Goal: Task Accomplishment & Management: Manage account settings

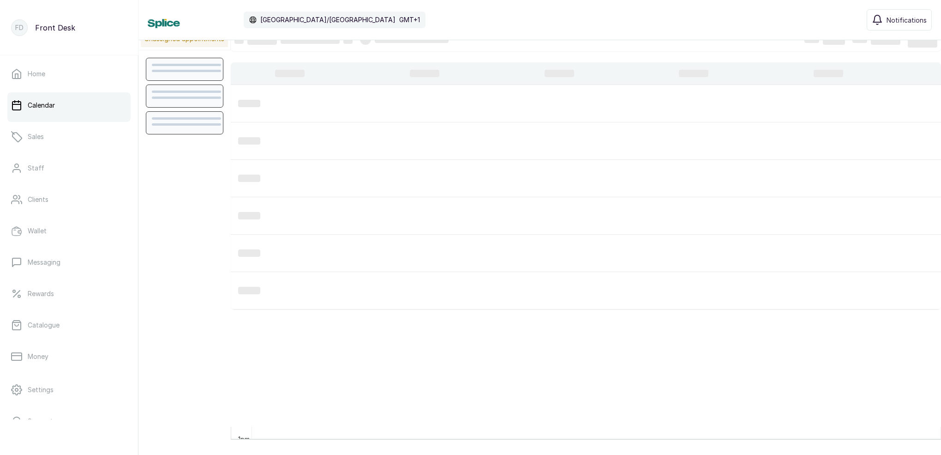
drag, startPoint x: 339, startPoint y: 21, endPoint x: 638, endPoint y: 22, distance: 298.7
click at [638, 22] on div "Calendar Africa/Lagos GMT+1 Notifications" at bounding box center [540, 19] width 784 height 21
drag, startPoint x: 929, startPoint y: 17, endPoint x: 674, endPoint y: 19, distance: 254.8
click at [674, 19] on div "Calendar Africa/Lagos GMT+1 Neubelle Med - VI Notifications" at bounding box center [540, 20] width 784 height 23
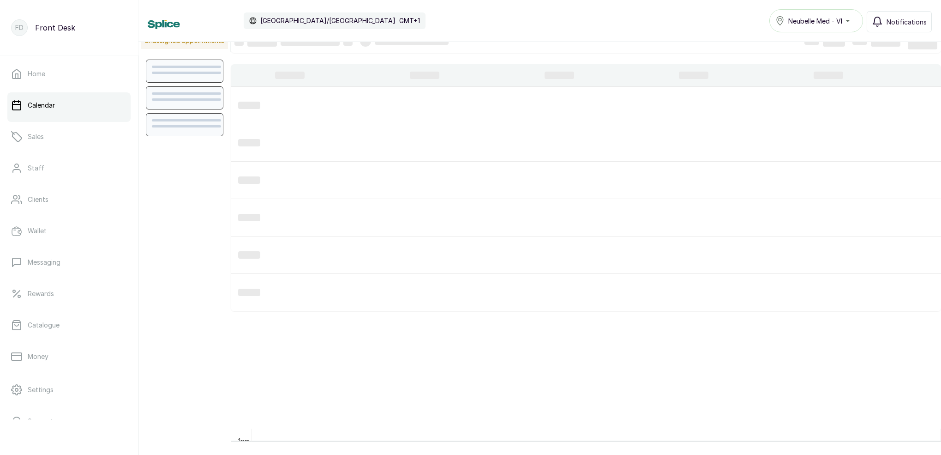
scroll to position [13, 0]
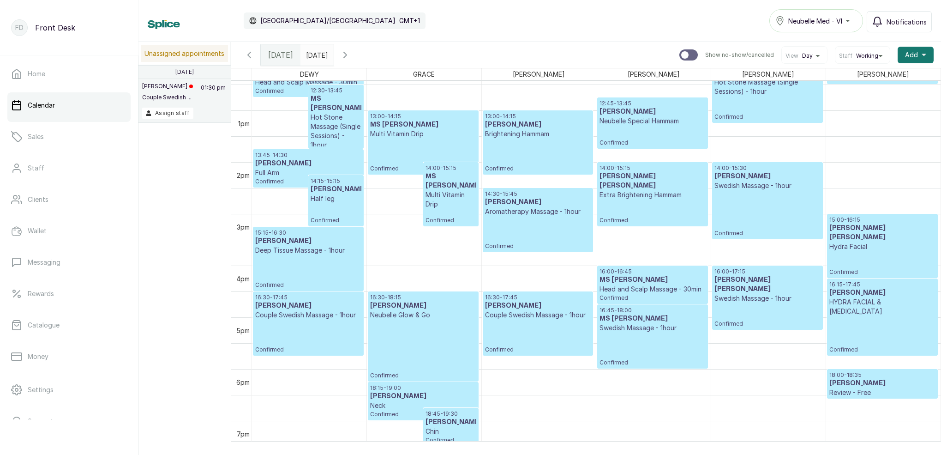
scroll to position [650, 0]
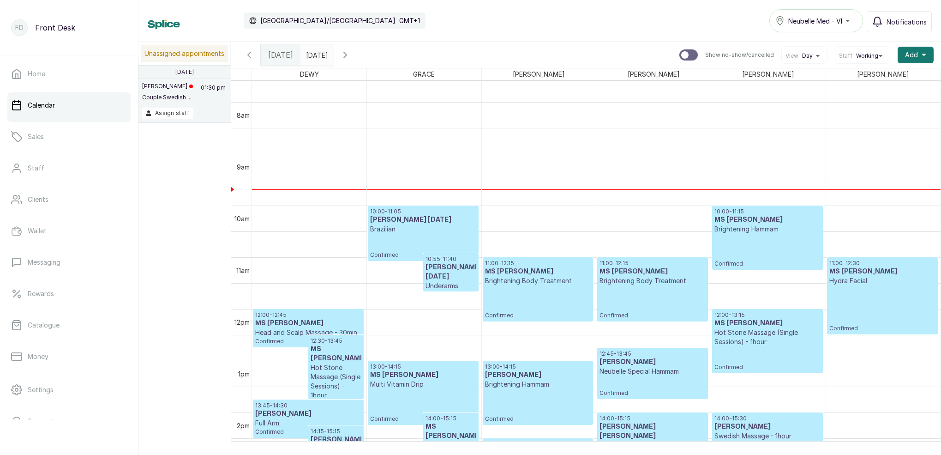
click at [449, 225] on p "Brazilian" at bounding box center [423, 228] width 106 height 9
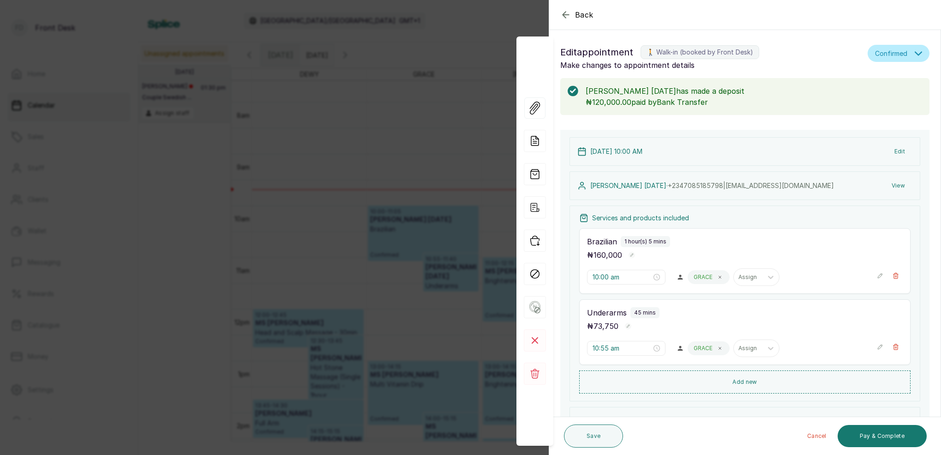
click at [907, 185] on button "View" at bounding box center [899, 185] width 28 height 17
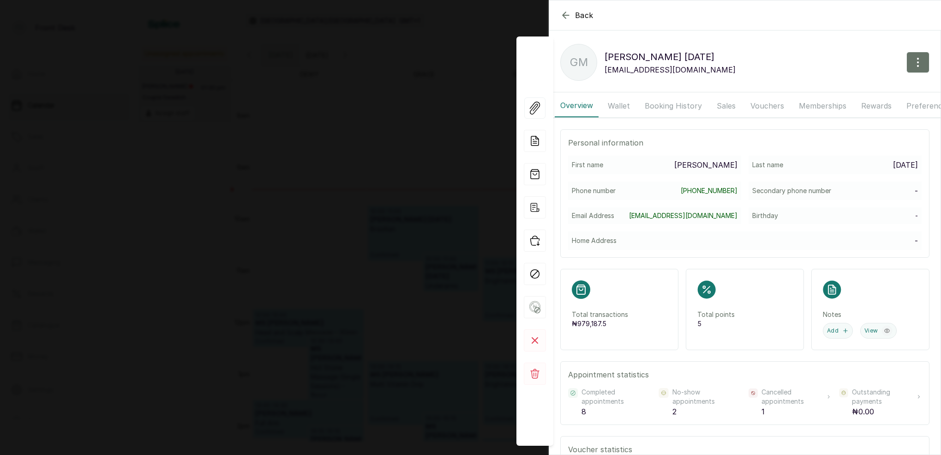
click at [627, 103] on button "Wallet" at bounding box center [618, 105] width 33 height 23
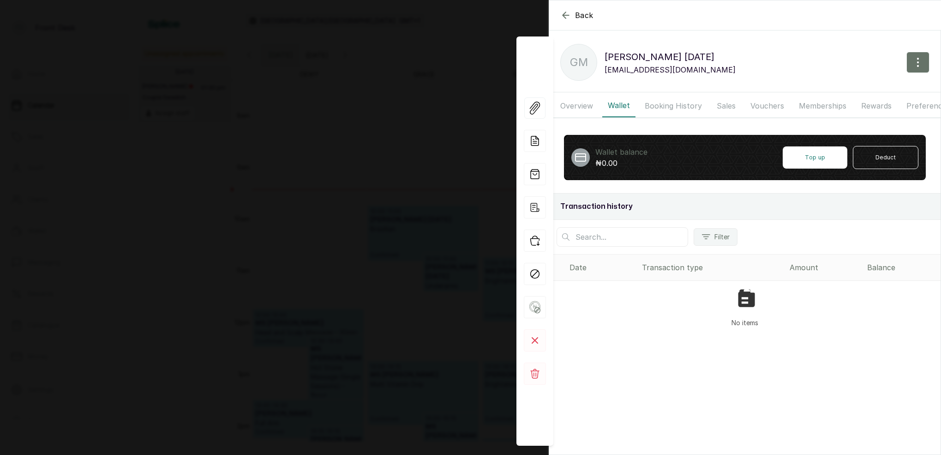
click at [667, 103] on button "Booking History" at bounding box center [673, 105] width 68 height 23
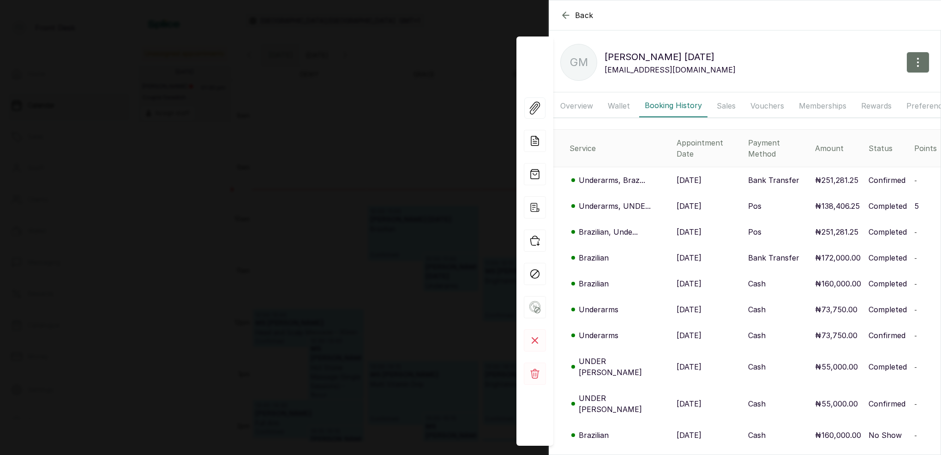
click at [620, 200] on p "Underarms, UNDE..." at bounding box center [615, 205] width 72 height 11
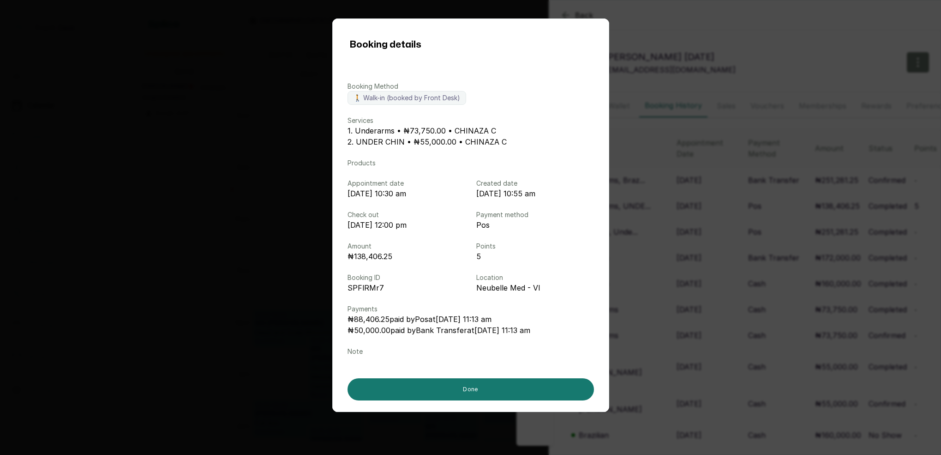
click at [739, 256] on div "Booking details Booking Method 🚶 Walk-in (booked by Front Desk) Services 1. Und…" at bounding box center [470, 227] width 941 height 455
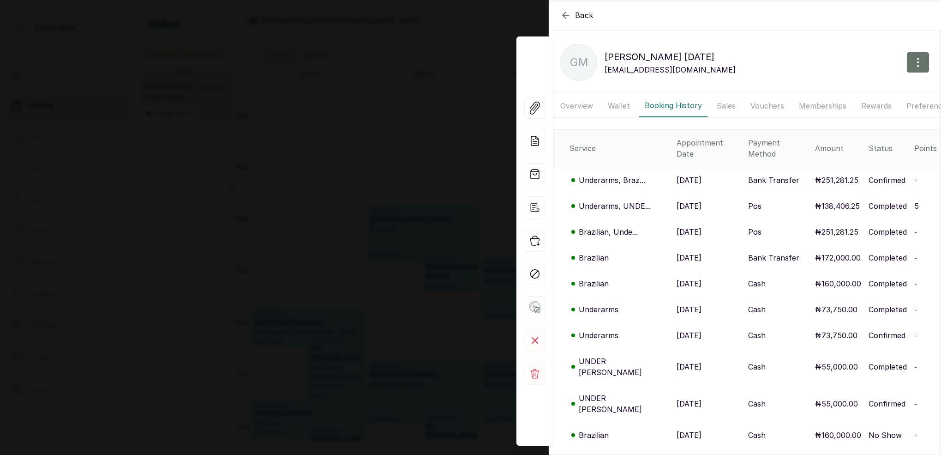
click at [593, 252] on p "Brazilian" at bounding box center [594, 257] width 30 height 11
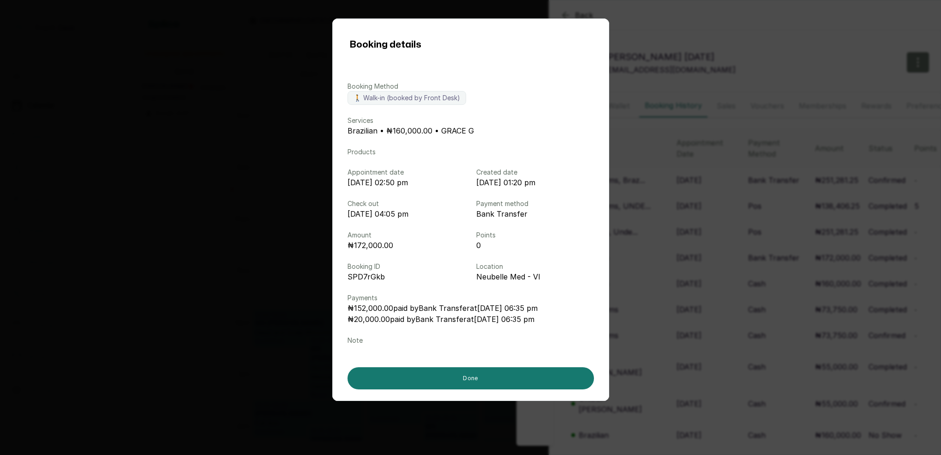
click at [735, 247] on div "Booking details Booking Method 🚶 Walk-in (booked by Front Desk) Services Brazil…" at bounding box center [470, 227] width 941 height 455
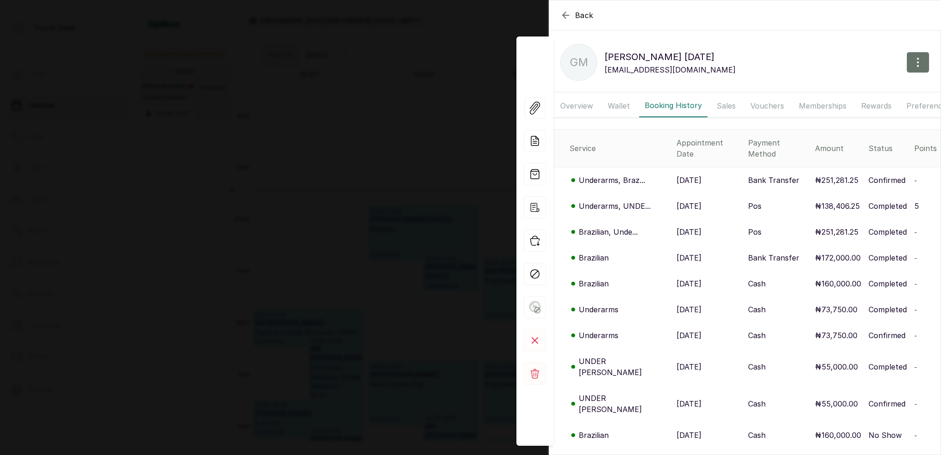
click at [596, 252] on p "Brazilian" at bounding box center [594, 257] width 30 height 11
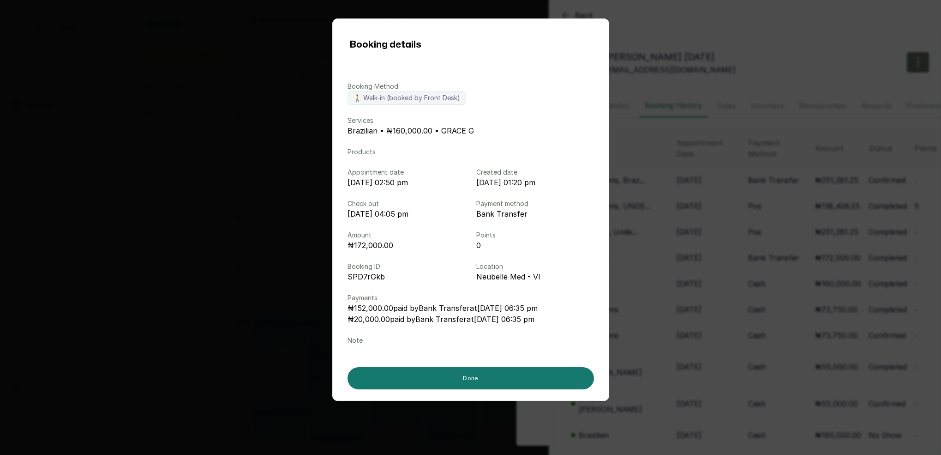
click at [708, 269] on div "Booking details Booking Method 🚶 Walk-in (booked by Front Desk) Services Brazil…" at bounding box center [470, 227] width 941 height 455
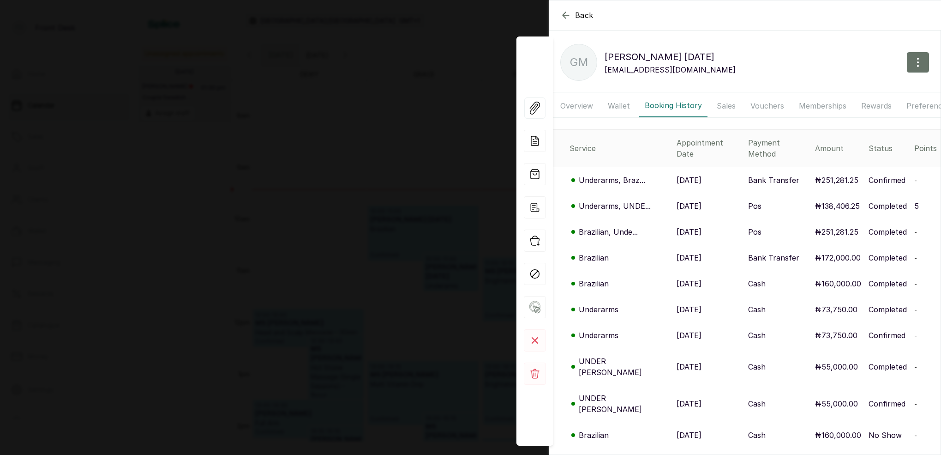
click at [616, 226] on p "Brazilian, Unde..." at bounding box center [608, 231] width 59 height 11
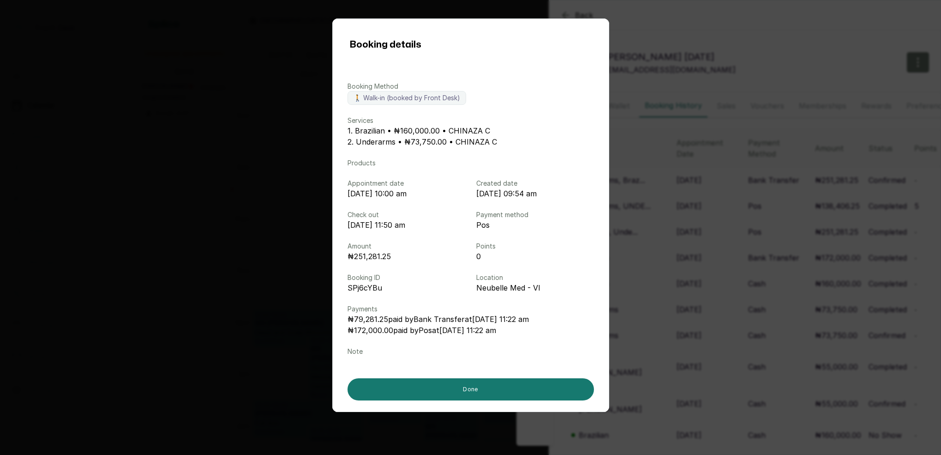
click at [719, 232] on div "Booking details Booking Method 🚶 Walk-in (booked by Front Desk) Services 1. Bra…" at bounding box center [470, 227] width 941 height 455
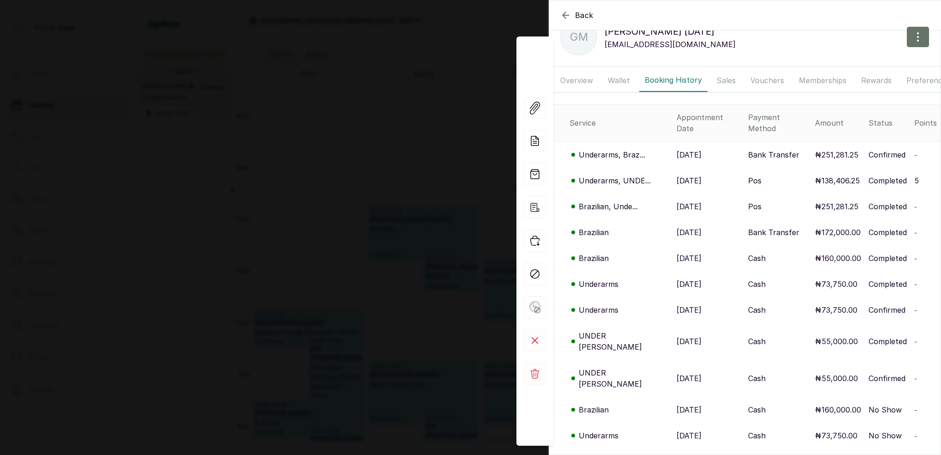
click at [626, 201] on p "Brazilian, Unde..." at bounding box center [608, 206] width 59 height 11
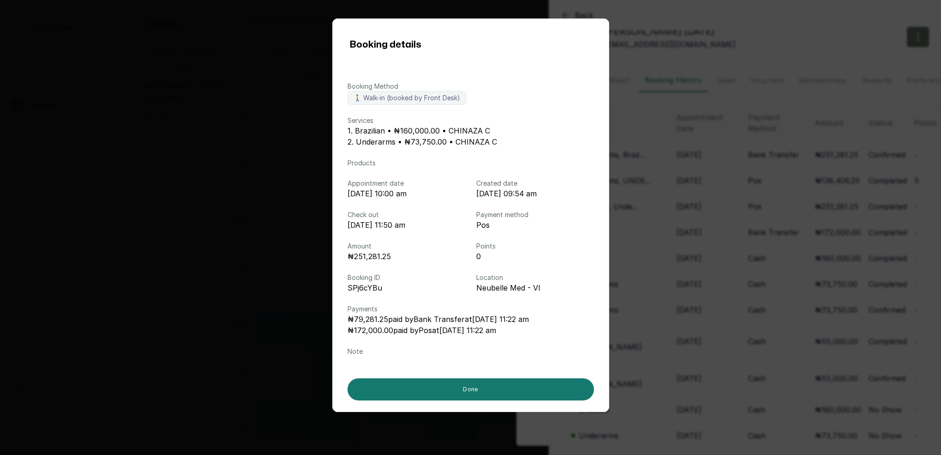
click at [802, 198] on div "Booking details Booking Method 🚶 Walk-in (booked by Front Desk) Services 1. Bra…" at bounding box center [470, 227] width 941 height 455
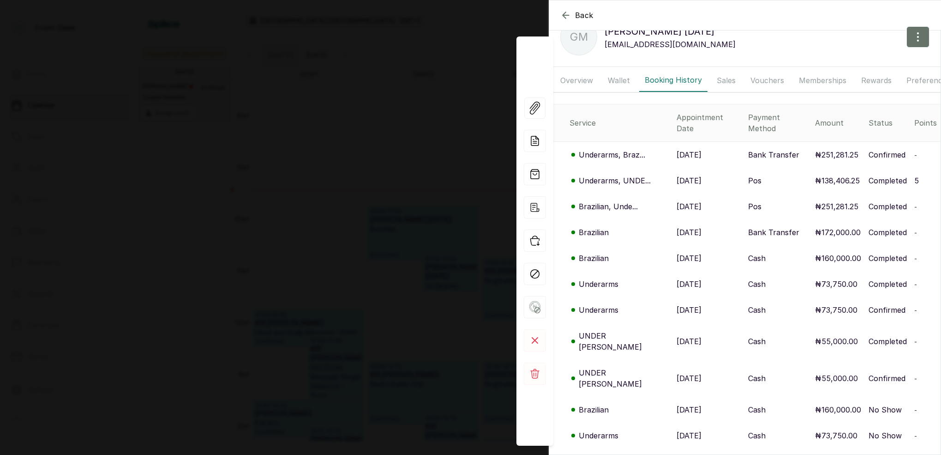
click at [600, 201] on p "Brazilian, Unde..." at bounding box center [608, 206] width 59 height 11
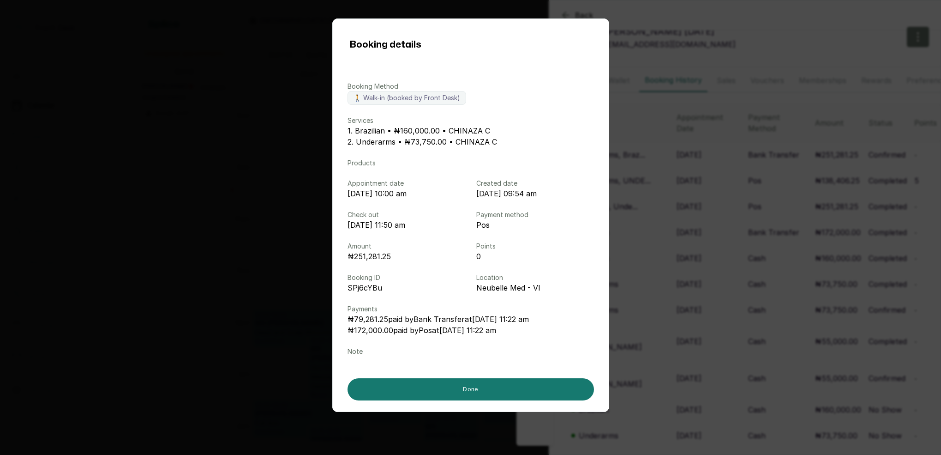
click at [747, 198] on div "Booking details Booking Method 🚶 Walk-in (booked by Front Desk) Services 1. Bra…" at bounding box center [470, 227] width 941 height 455
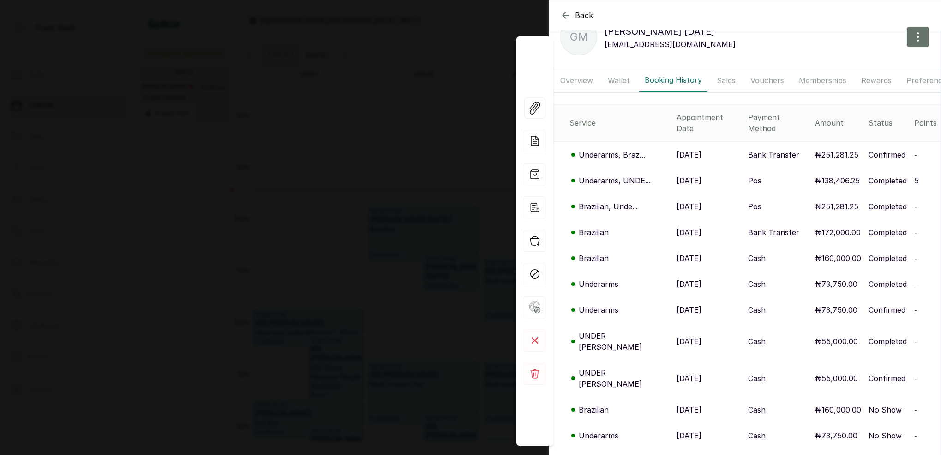
click at [616, 175] on p "Underarms, UNDE..." at bounding box center [615, 180] width 72 height 11
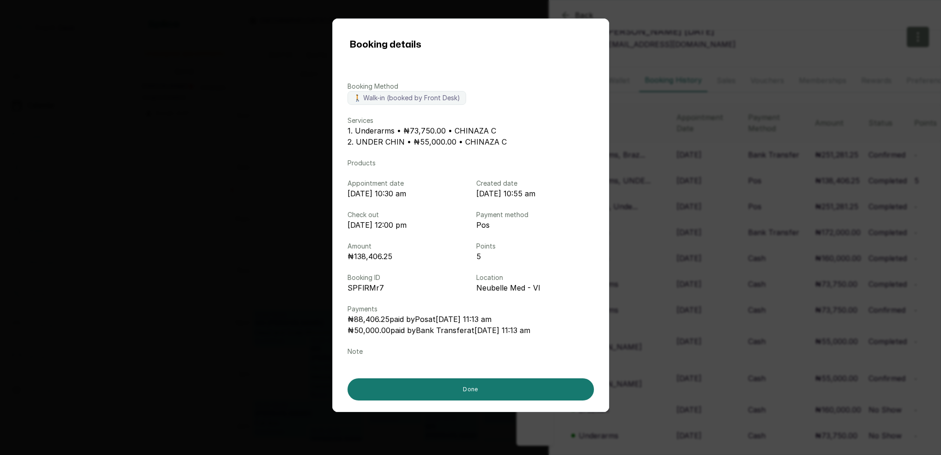
click at [703, 183] on div "Booking details Booking Method 🚶 Walk-in (booked by Front Desk) Services 1. Und…" at bounding box center [470, 227] width 941 height 455
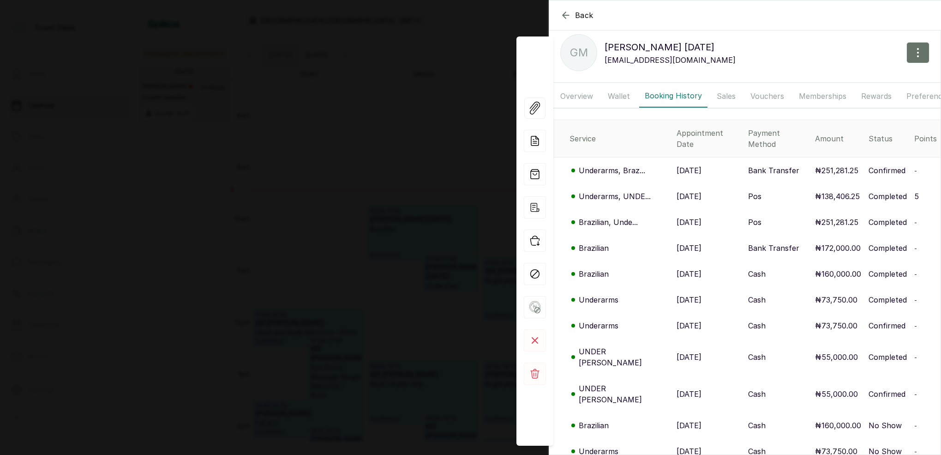
scroll to position [5, 0]
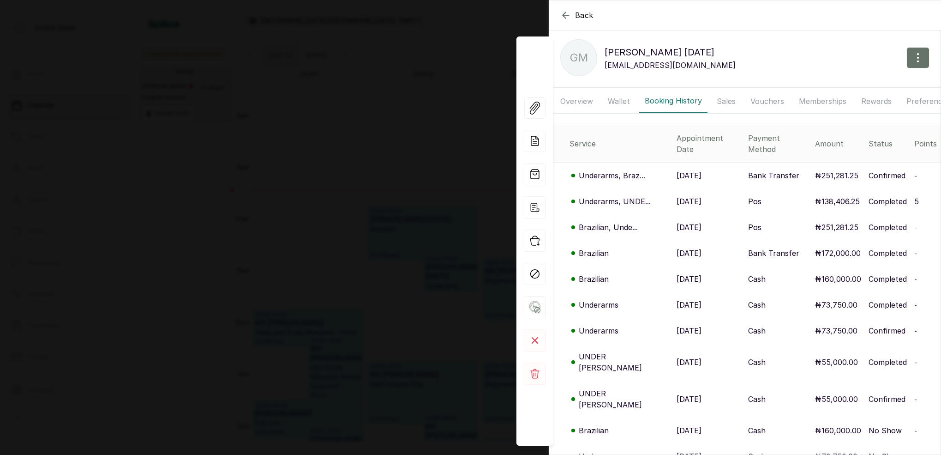
click at [341, 150] on div "Back Gloria Monday GM Gloria Monday glozzyetas@gmail.com Overview Wallet Bookin…" at bounding box center [470, 227] width 941 height 455
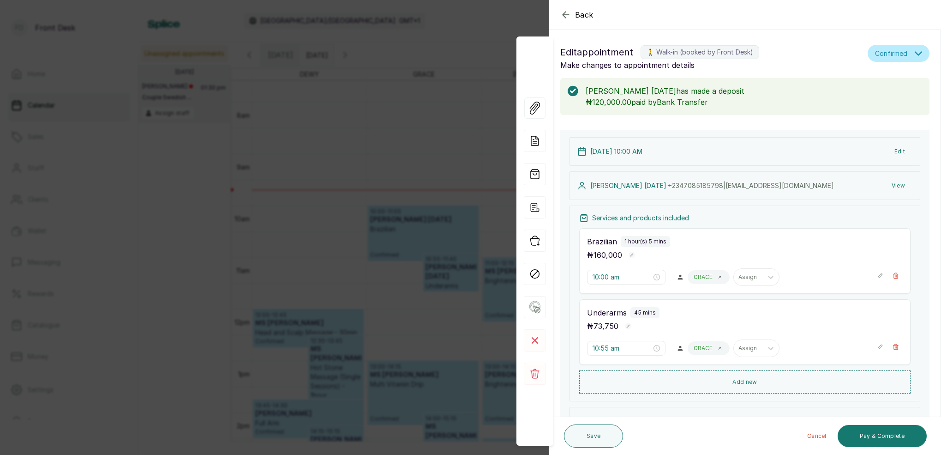
click at [353, 114] on div "Back Appointment Details Edit appointment 🚶 Walk-in (booked by Front Desk) Make…" at bounding box center [470, 227] width 941 height 455
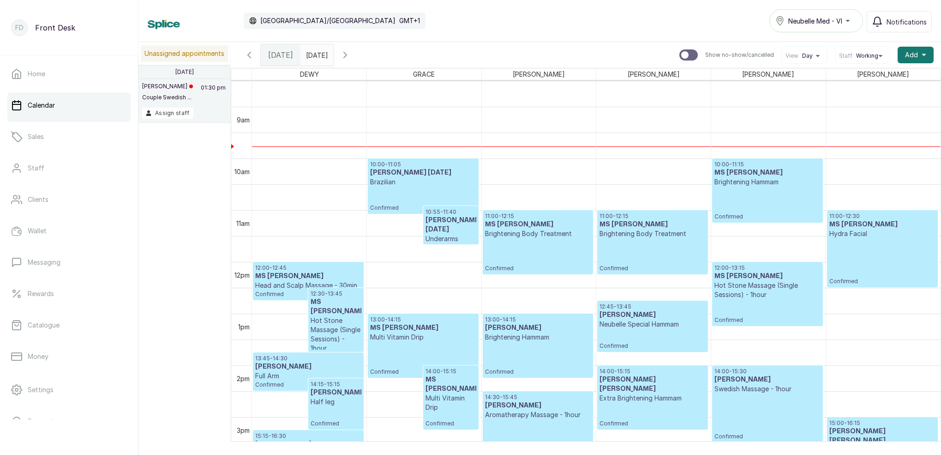
scroll to position [412, 0]
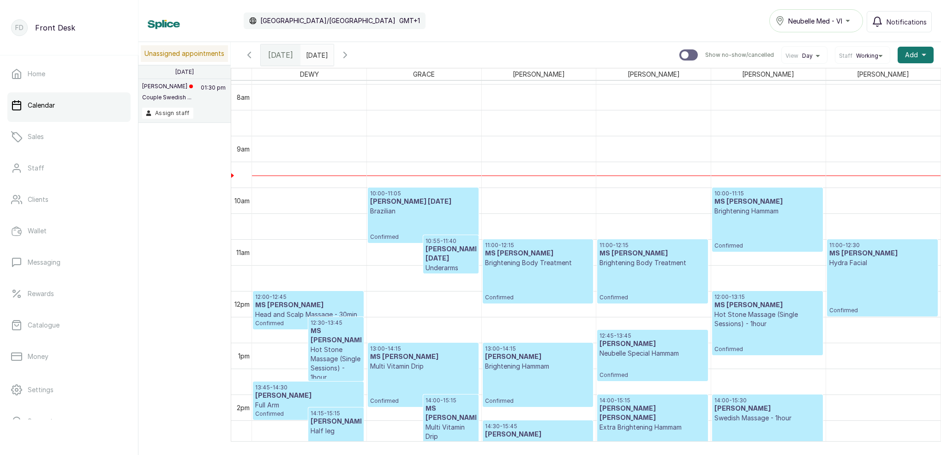
click at [428, 228] on div "10:00 - 11:05 Gloria Monday Brazilian Confirmed" at bounding box center [423, 215] width 106 height 51
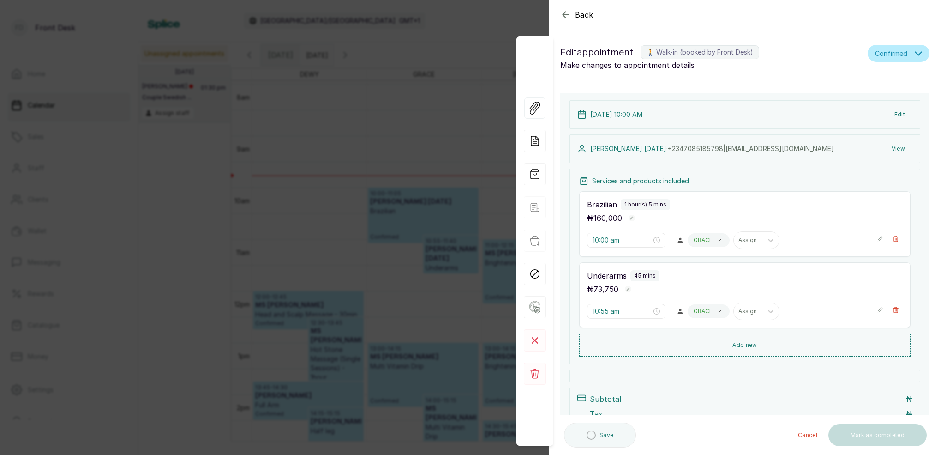
click at [428, 228] on div "Back Appointment Details Edit appointment 🚶 Walk-in (booked by Front Desk) Make…" at bounding box center [470, 227] width 941 height 455
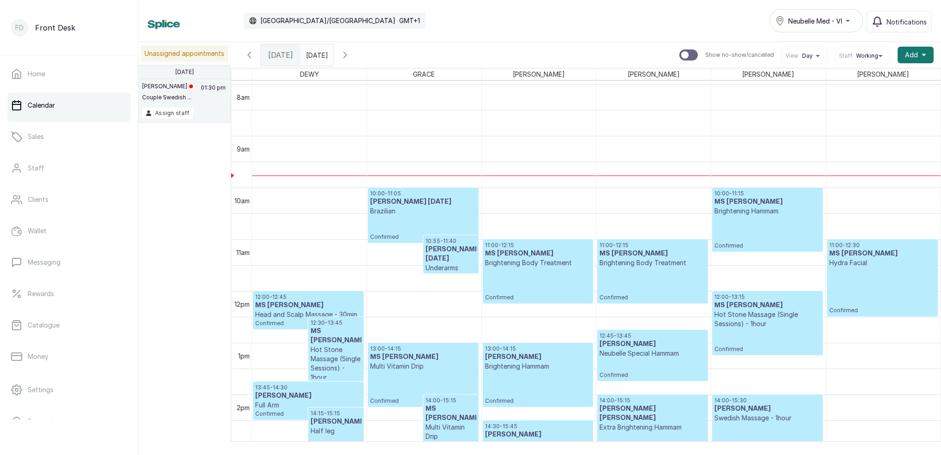
click at [428, 228] on div "10:00 - 11:05 Gloria Monday Brazilian Confirmed" at bounding box center [423, 215] width 106 height 51
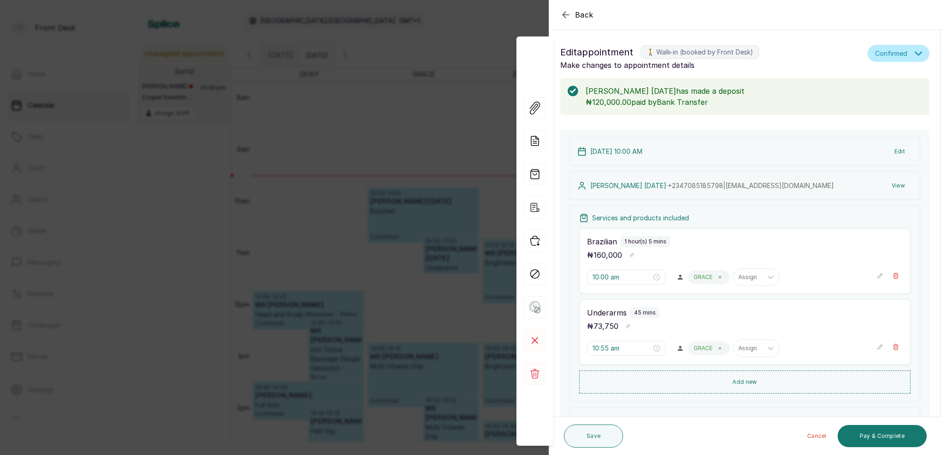
click at [415, 87] on div "Back Appointment Details Edit appointment 🚶 Walk-in (booked by Front Desk) Make…" at bounding box center [470, 227] width 941 height 455
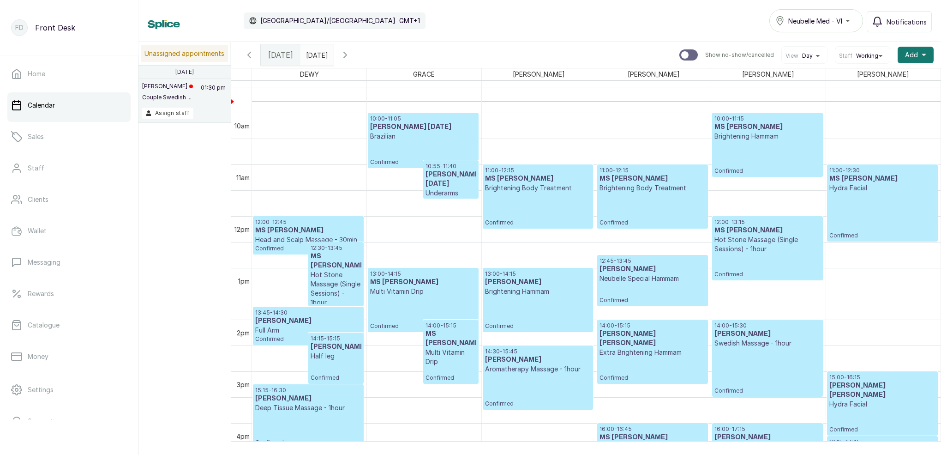
scroll to position [486, 0]
click at [758, 151] on div "10:00 - 11:15 MS OLAIDE Brightening Hammam Confirmed" at bounding box center [768, 144] width 106 height 60
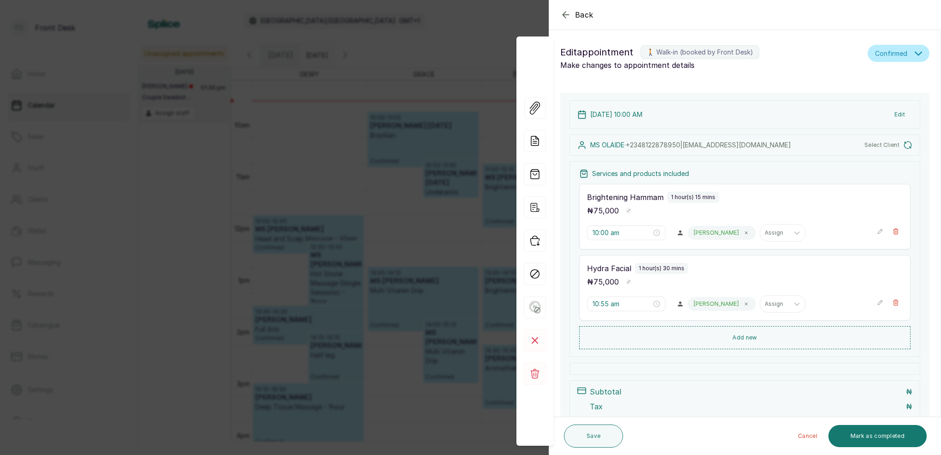
type input "11:00 am"
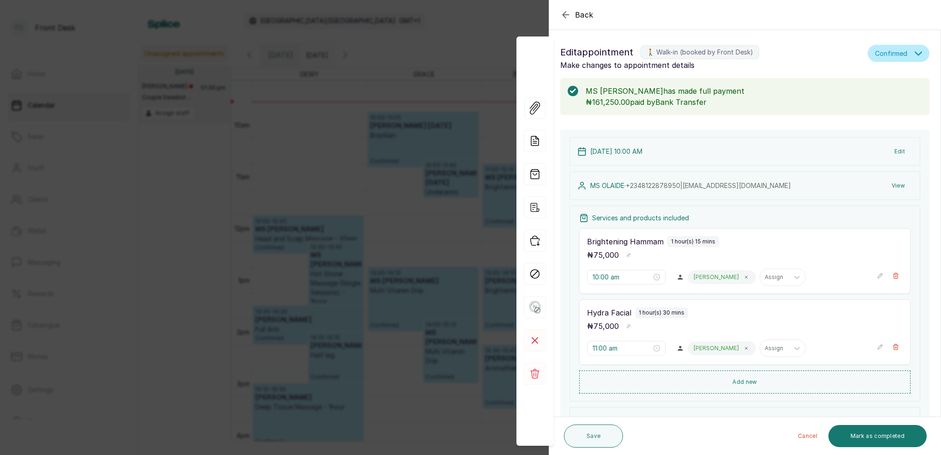
click at [482, 34] on div "Back Appointment Details Edit appointment 🚶 Walk-in (booked by Front Desk) Make…" at bounding box center [470, 227] width 941 height 455
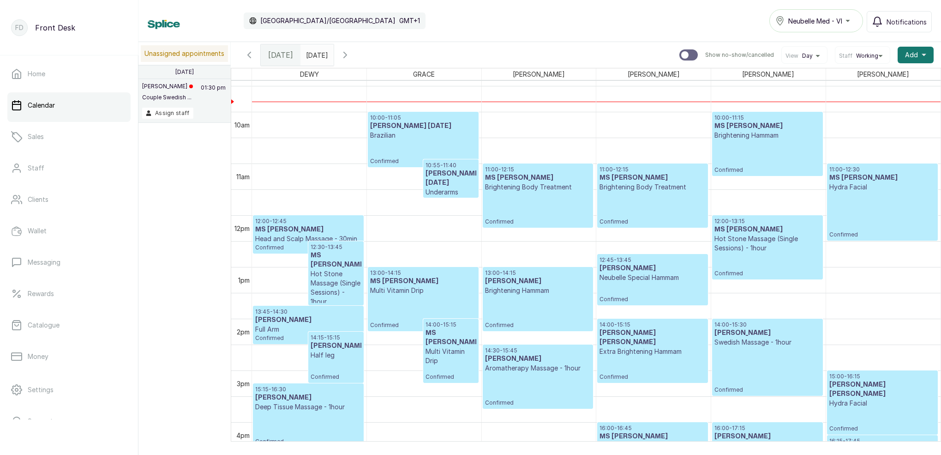
click at [746, 150] on div "10:00 - 11:15 MS OLAIDE Brightening Hammam Confirmed" at bounding box center [768, 144] width 106 height 60
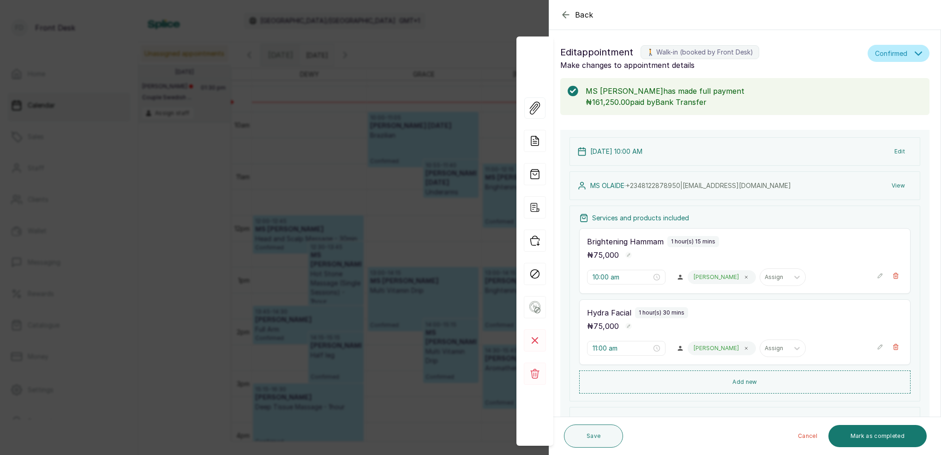
click at [455, 39] on div "Back Appointment Details Edit appointment 🚶 Walk-in (booked by Front Desk) Make…" at bounding box center [470, 227] width 941 height 455
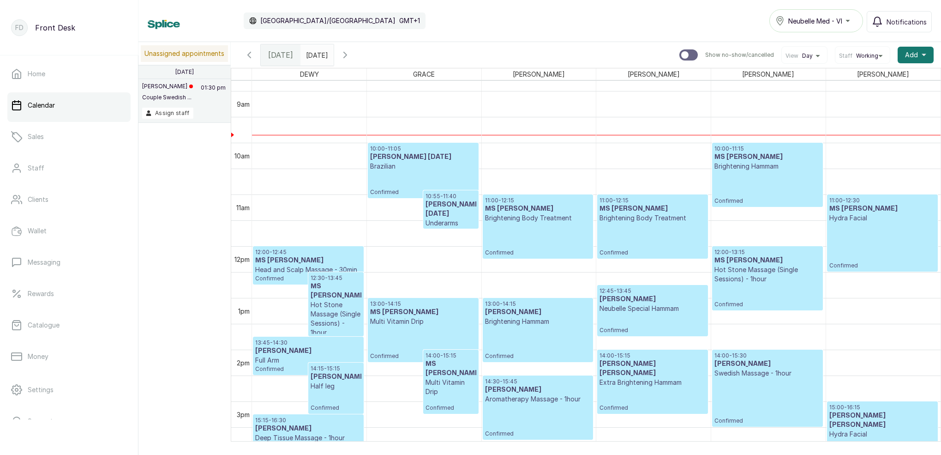
scroll to position [454, 0]
click at [542, 223] on div "11:00 - 12:15 MS FAITH Brightening Body Treatment Confirmed" at bounding box center [538, 228] width 106 height 60
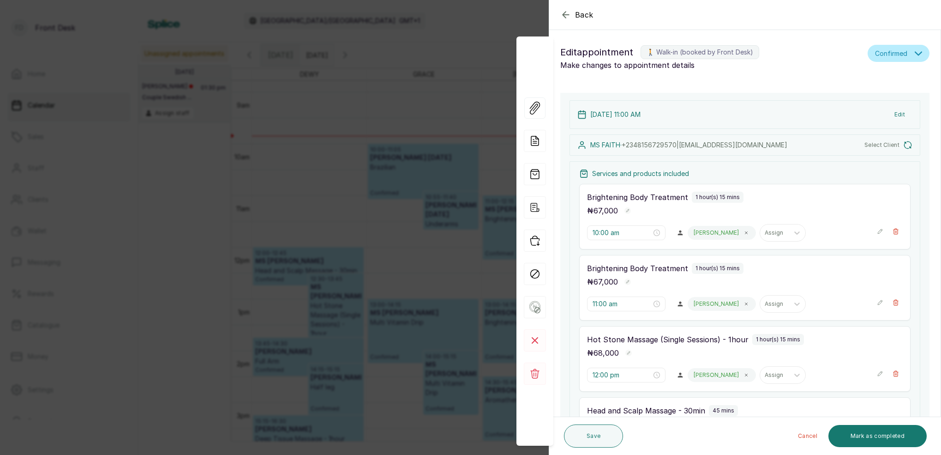
type input "11:00 am"
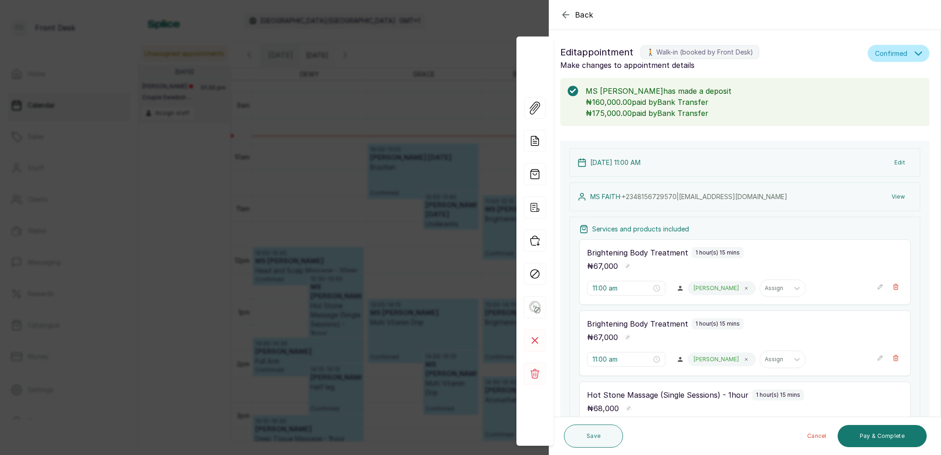
click at [411, 35] on div "Back Appointment Details Edit appointment 🚶 Walk-in (booked by Front Desk) Make…" at bounding box center [470, 227] width 941 height 455
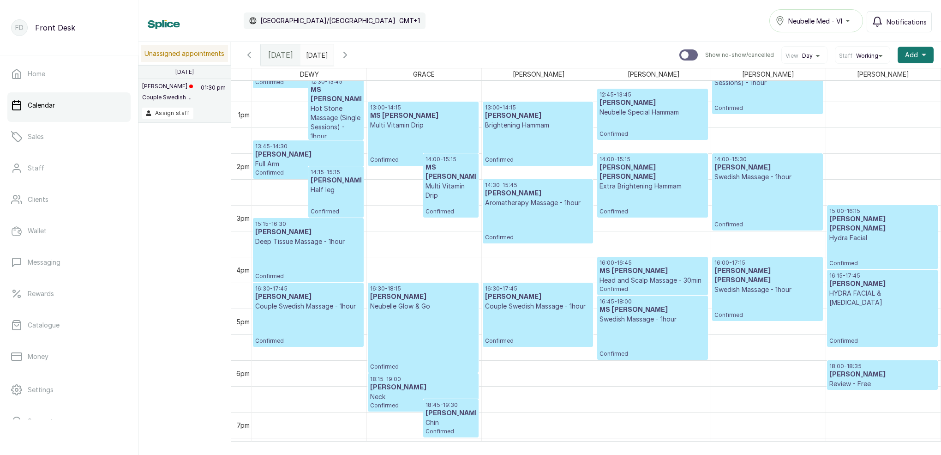
scroll to position [631, 0]
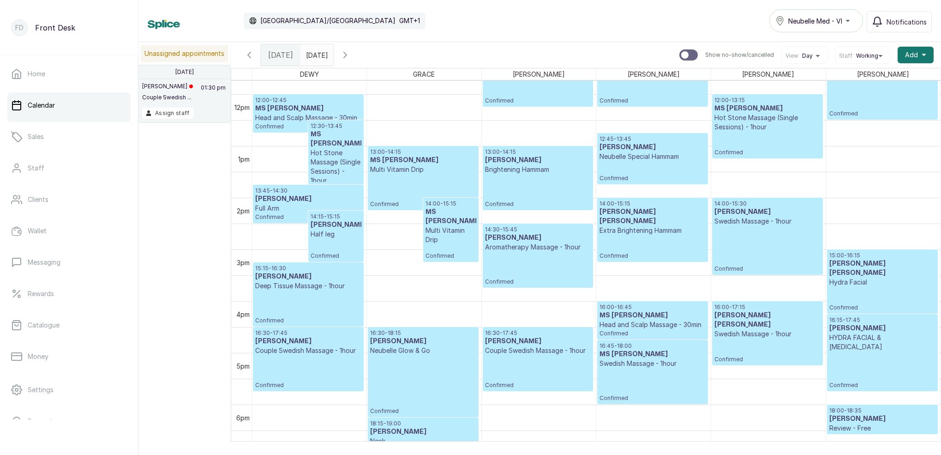
click at [328, 53] on icon "calender simple" at bounding box center [324, 52] width 6 height 6
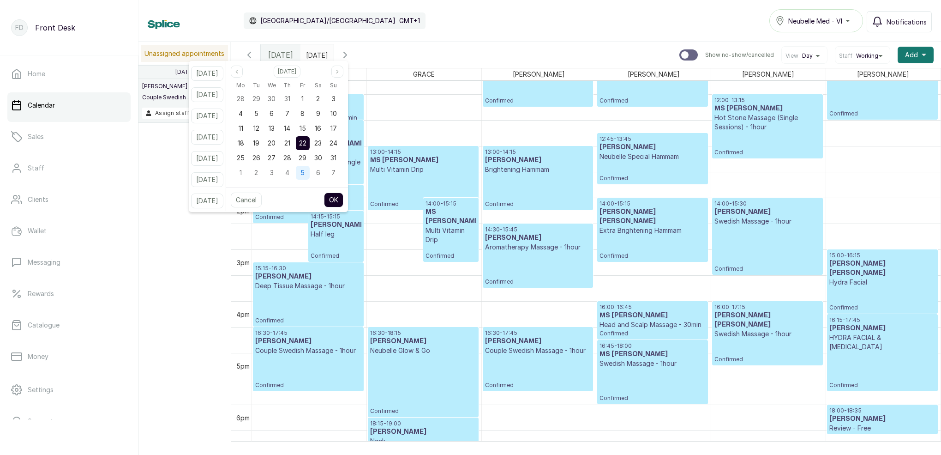
click at [305, 171] on span "5" at bounding box center [303, 172] width 4 height 8
click at [343, 200] on button "OK" at bounding box center [333, 200] width 19 height 15
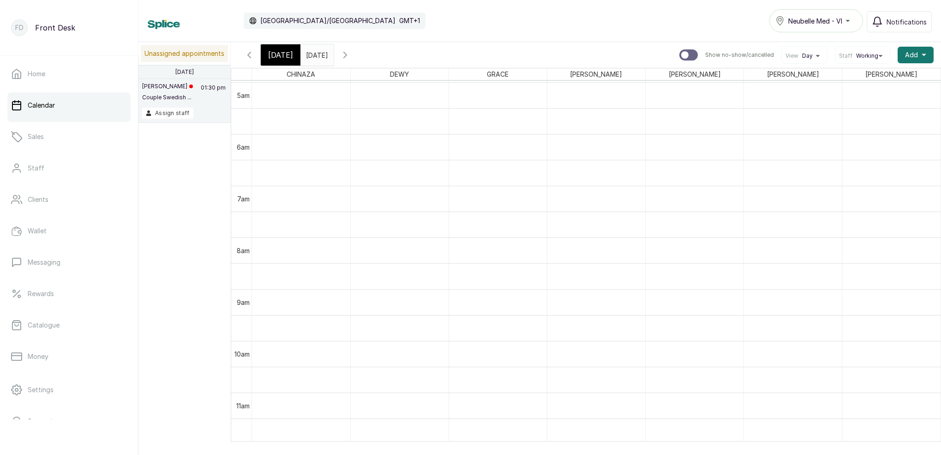
scroll to position [256, 0]
click at [286, 57] on span "Today" at bounding box center [280, 54] width 25 height 11
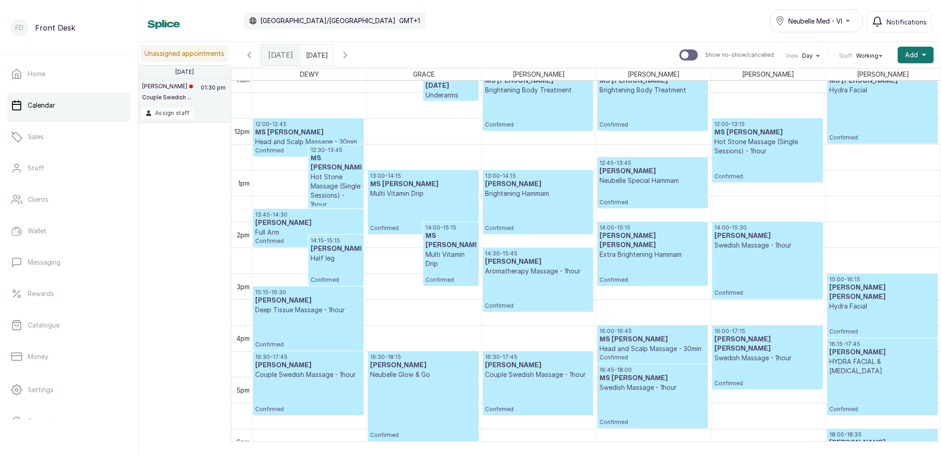
scroll to position [592, 0]
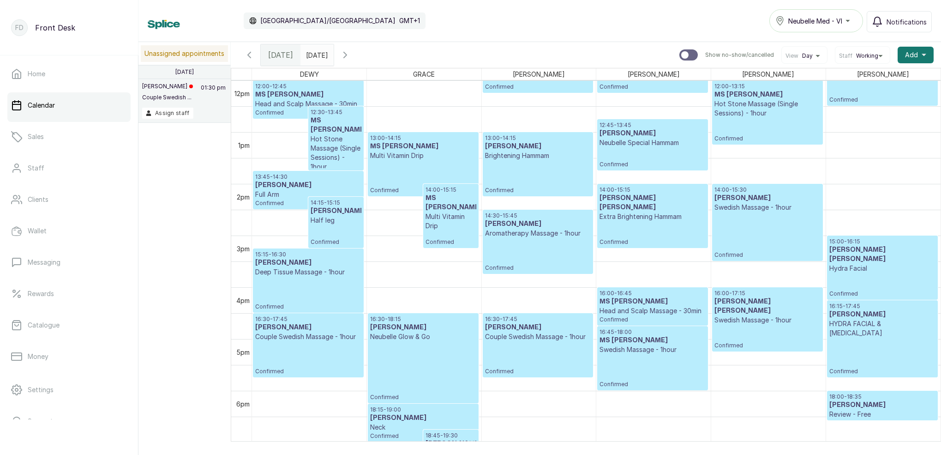
click at [316, 55] on input "05/09/2025" at bounding box center [308, 53] width 15 height 16
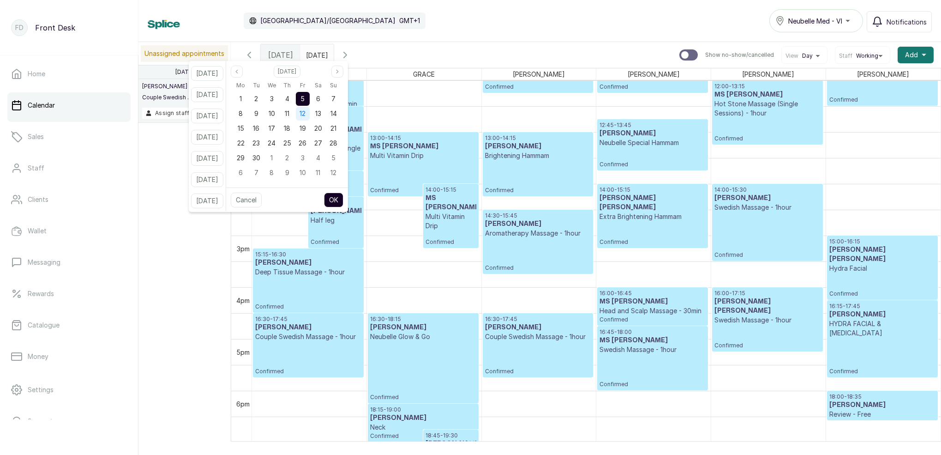
drag, startPoint x: 296, startPoint y: 94, endPoint x: 313, endPoint y: 109, distance: 22.2
click at [294, 94] on div "4" at bounding box center [287, 99] width 14 height 14
click at [343, 200] on button "OK" at bounding box center [333, 200] width 19 height 15
type input "04/09/2025"
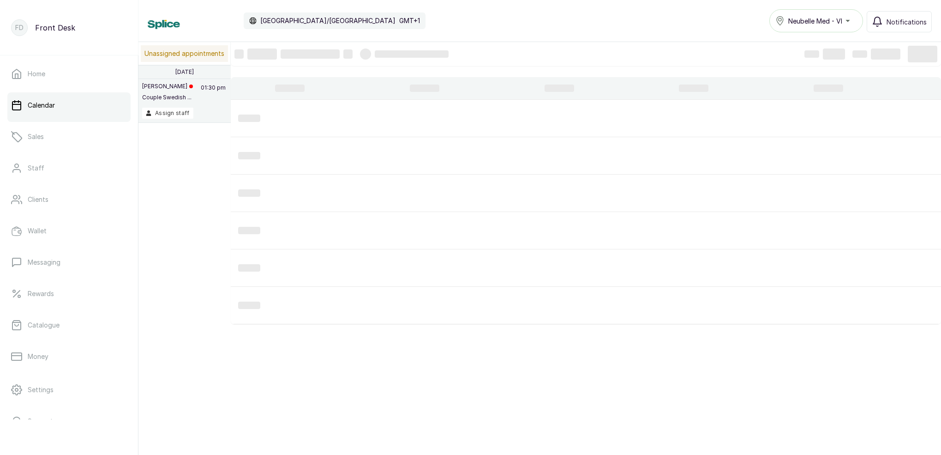
scroll to position [311, 0]
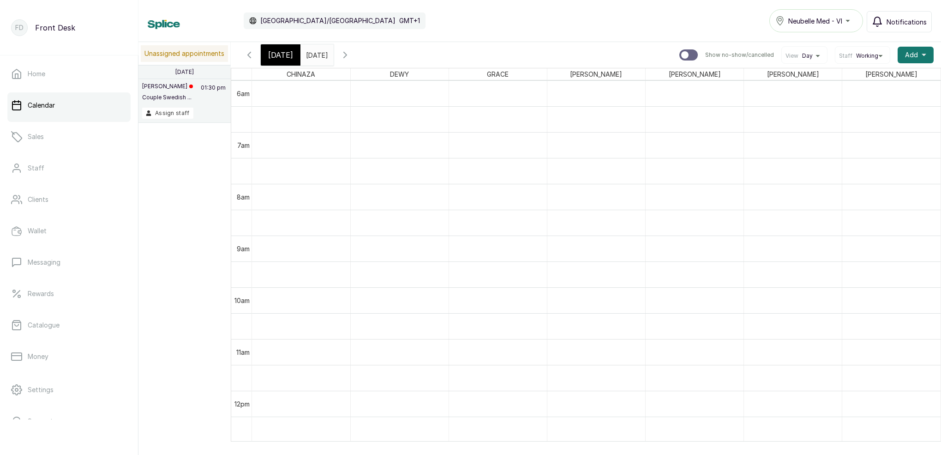
click at [906, 19] on span "Notifications" at bounding box center [907, 22] width 40 height 10
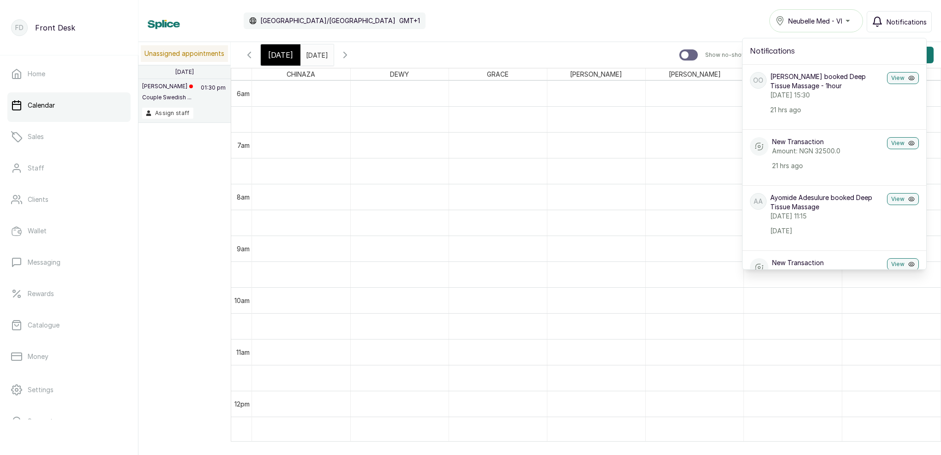
click at [652, 13] on div "Calendar Africa/Lagos GMT+1 Neubelle Med - VI Notifications Notifications OO Ol…" at bounding box center [540, 20] width 784 height 23
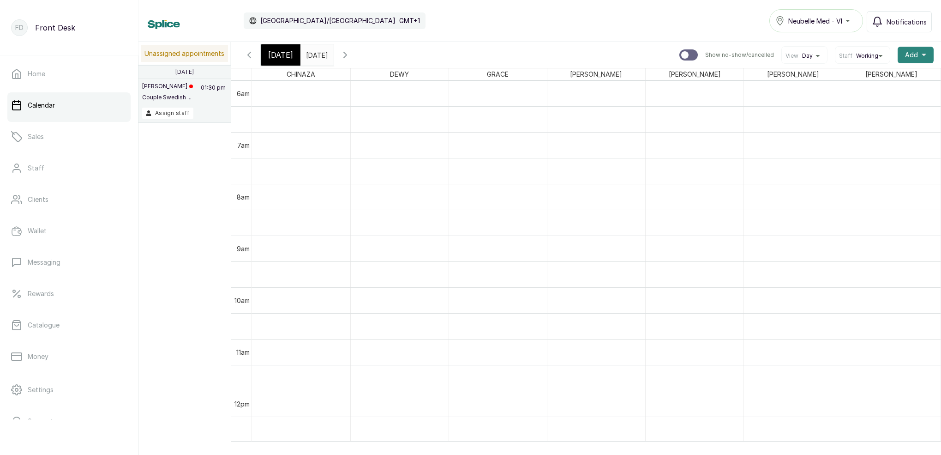
click at [915, 52] on span "Add" at bounding box center [911, 54] width 13 height 9
click at [865, 118] on span "Add Block Time" at bounding box center [882, 116] width 89 height 11
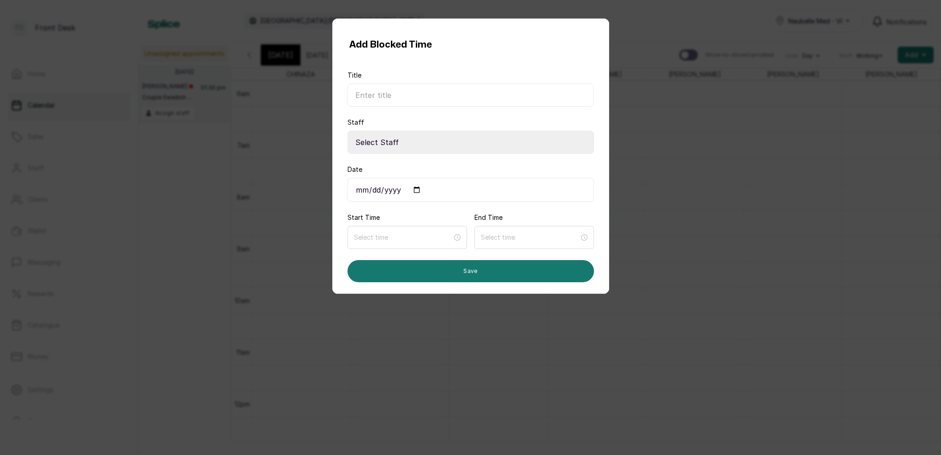
click at [371, 99] on input "Title" at bounding box center [471, 95] width 247 height 23
type input "off work schedule"
click at [403, 189] on input "Date" at bounding box center [471, 190] width 247 height 24
type input "2025-09-04"
click at [427, 237] on input at bounding box center [403, 237] width 99 height 10
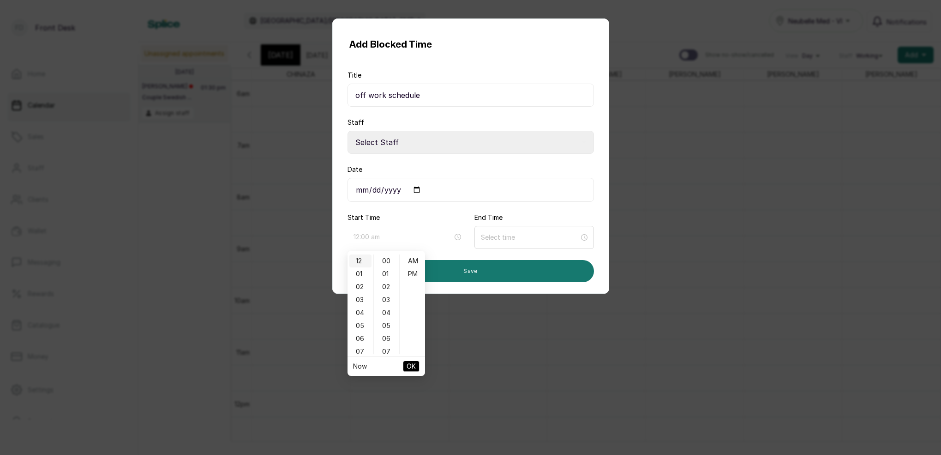
click at [361, 259] on div "12" at bounding box center [360, 260] width 22 height 13
click at [381, 259] on div "00" at bounding box center [387, 260] width 22 height 13
click at [415, 274] on div "PM" at bounding box center [413, 273] width 22 height 13
type input "12:00 pm"
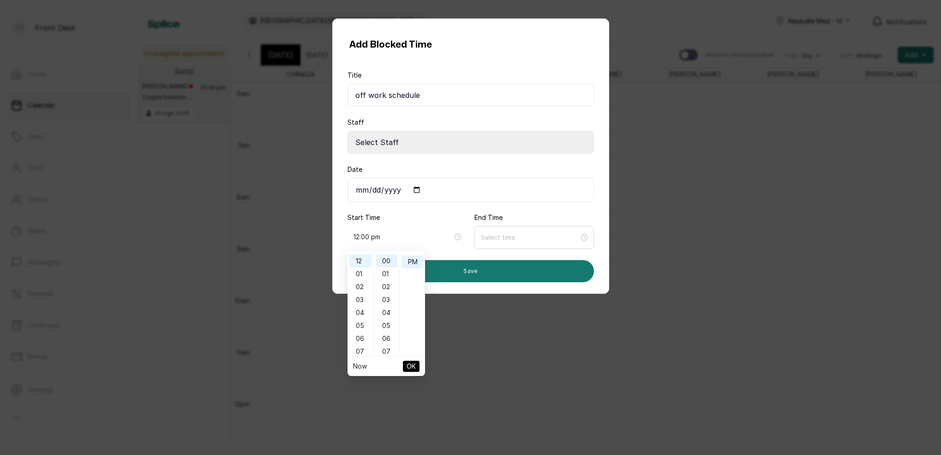
click at [413, 365] on span "OK" at bounding box center [411, 366] width 9 height 18
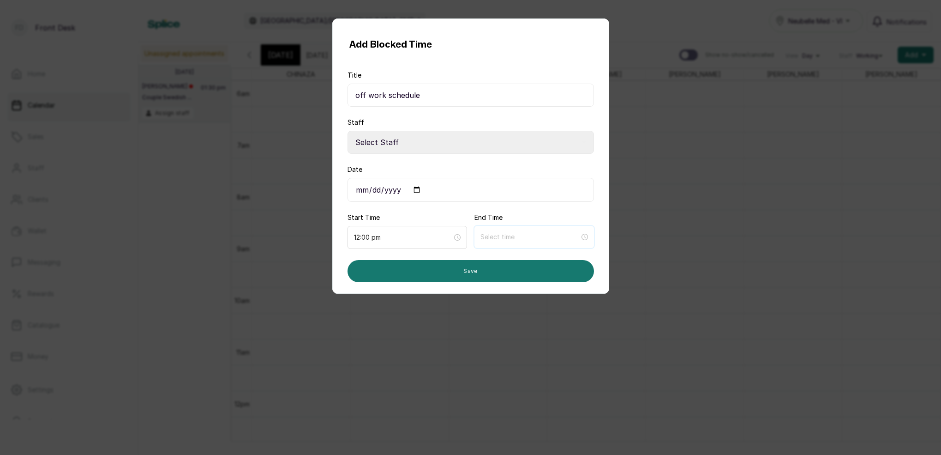
click at [499, 234] on input at bounding box center [530, 237] width 99 height 10
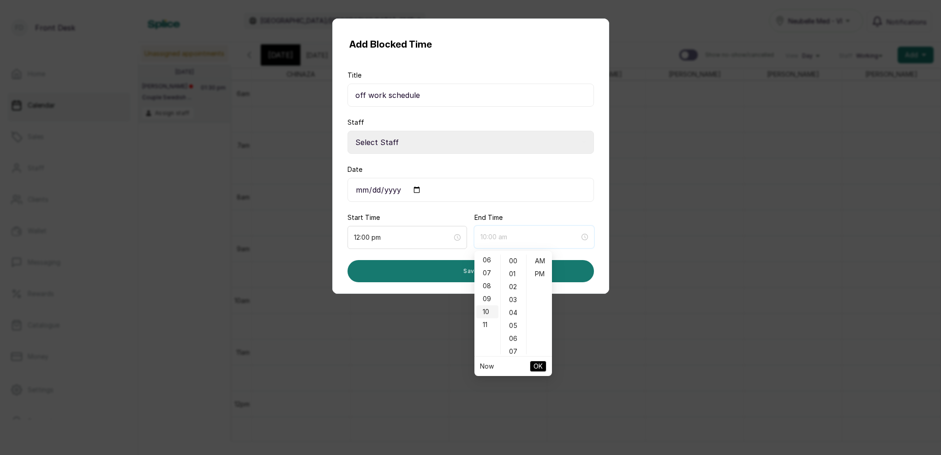
scroll to position [76, 0]
type input "9:00 am"
click at [411, 235] on input "12:00 pm" at bounding box center [403, 237] width 98 height 10
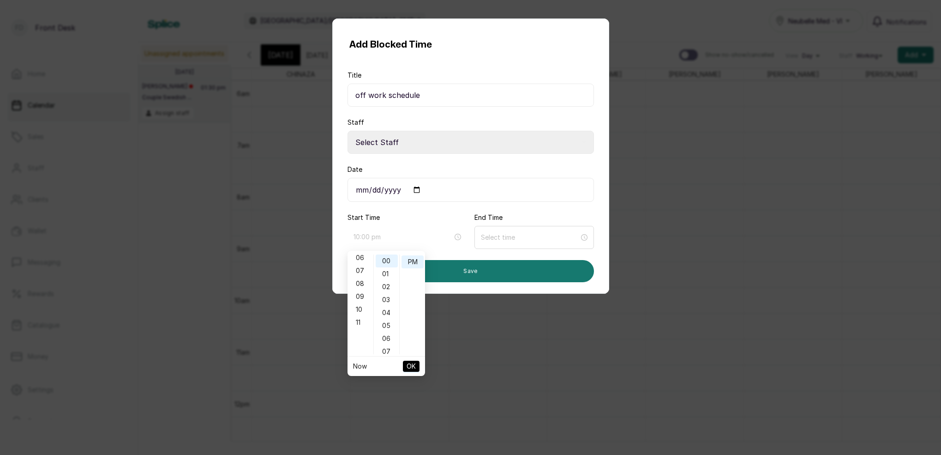
click at [356, 307] on div "10" at bounding box center [360, 309] width 22 height 13
drag, startPoint x: 411, startPoint y: 259, endPoint x: 415, endPoint y: 262, distance: 5.3
click at [411, 259] on div "AM" at bounding box center [413, 260] width 22 height 13
type input "10:00 am"
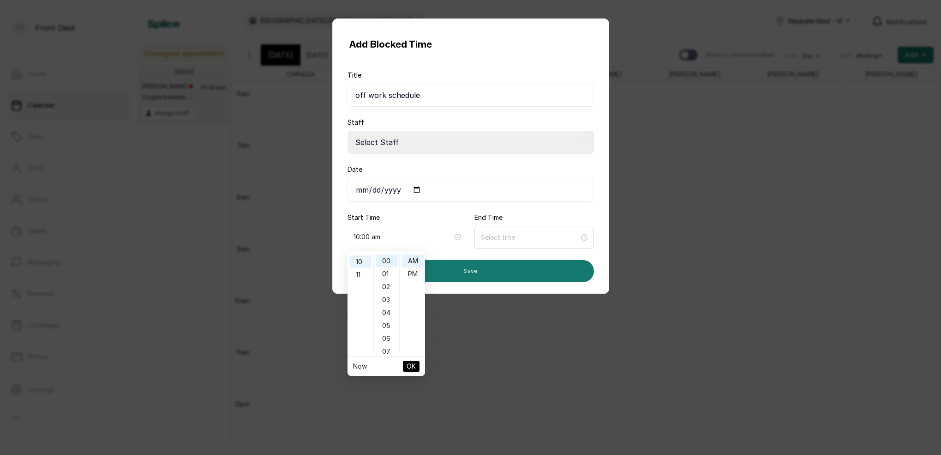
click at [411, 368] on span "OK" at bounding box center [411, 366] width 9 height 18
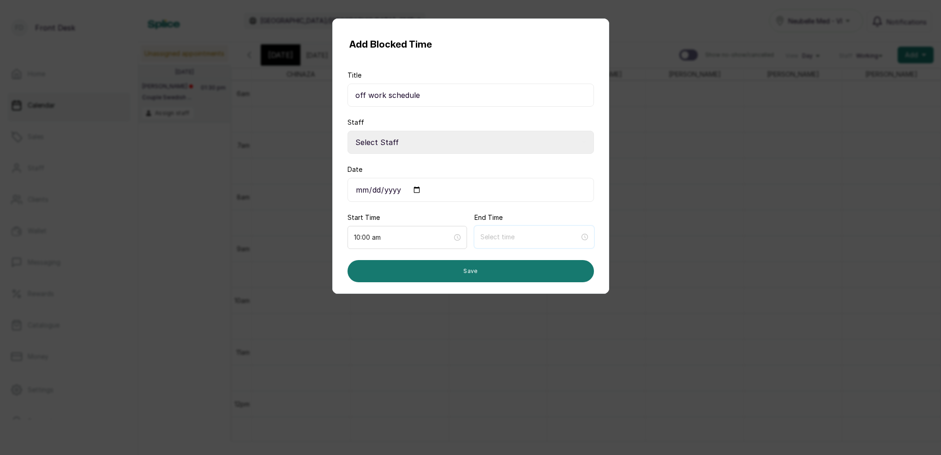
click at [498, 239] on input at bounding box center [530, 237] width 99 height 10
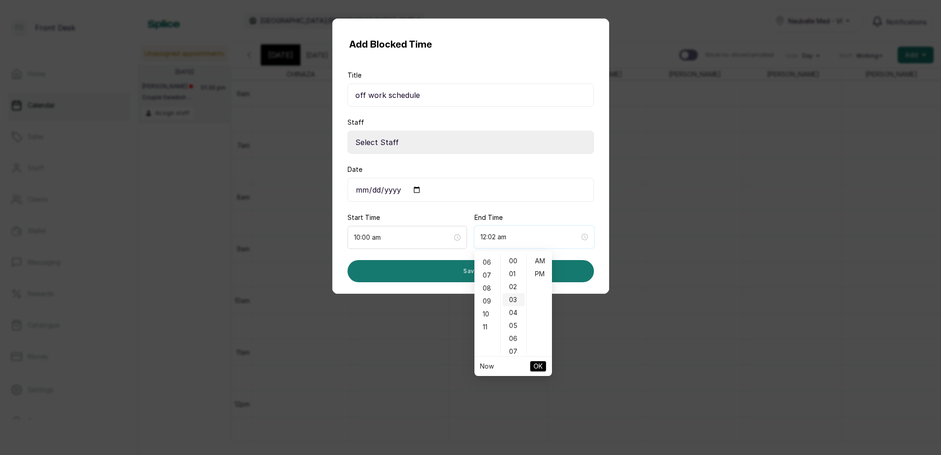
type input "12:03 am"
type input "11:00 am"
drag, startPoint x: 487, startPoint y: 299, endPoint x: 506, endPoint y: 295, distance: 18.8
click at [487, 299] on div "07" at bounding box center [487, 300] width 22 height 13
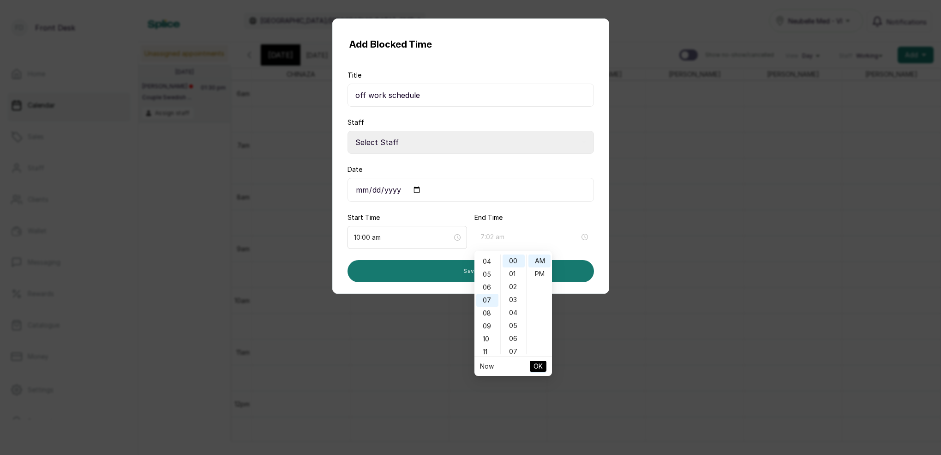
scroll to position [90, 0]
drag, startPoint x: 514, startPoint y: 258, endPoint x: 530, endPoint y: 268, distance: 18.7
click at [514, 259] on div "00" at bounding box center [514, 260] width 22 height 13
type input "7:00 pm"
click at [533, 273] on div "PM" at bounding box center [540, 273] width 22 height 13
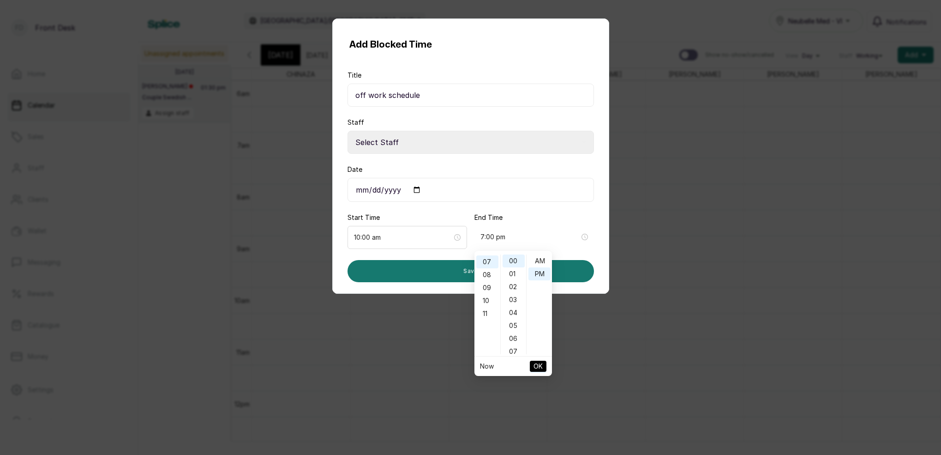
scroll to position [12, 0]
drag, startPoint x: 537, startPoint y: 366, endPoint x: 535, endPoint y: 361, distance: 5.6
click at [536, 366] on span "OK" at bounding box center [538, 366] width 9 height 18
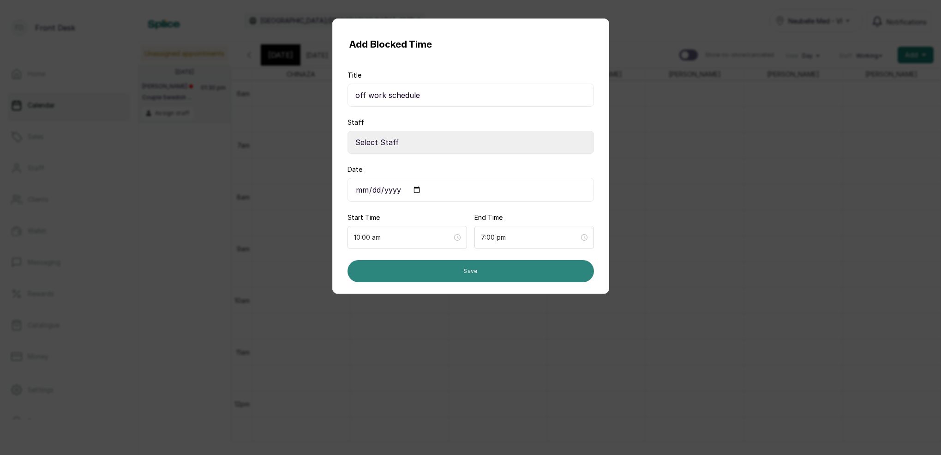
click at [485, 271] on button "Save" at bounding box center [471, 271] width 247 height 22
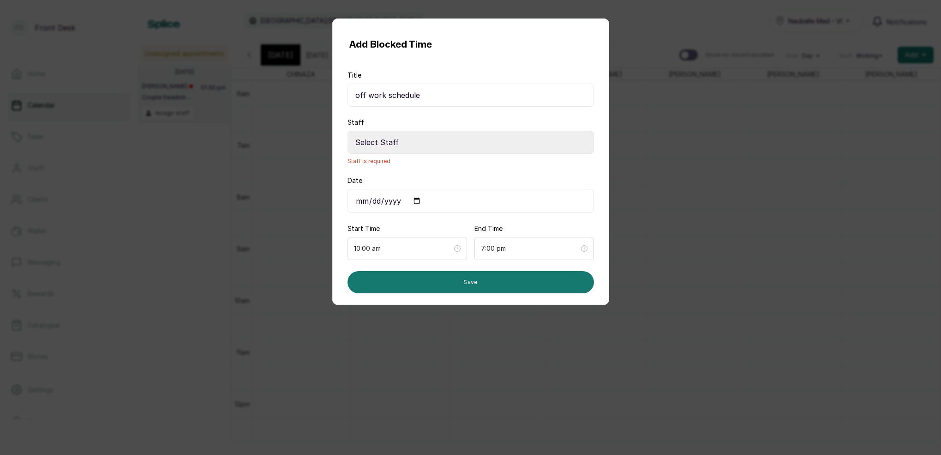
select select "0dda9384-b0f4-4bc9-b8b8-992e6a5abe22"
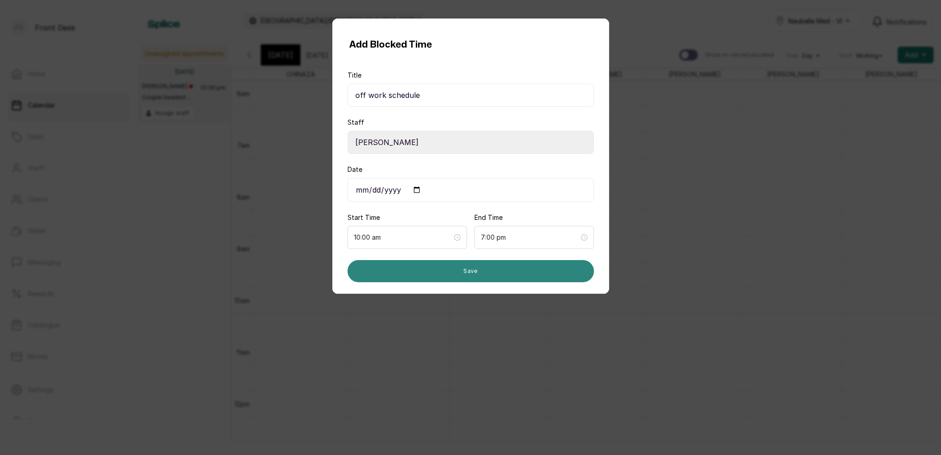
click at [471, 273] on button "Save" at bounding box center [471, 271] width 247 height 22
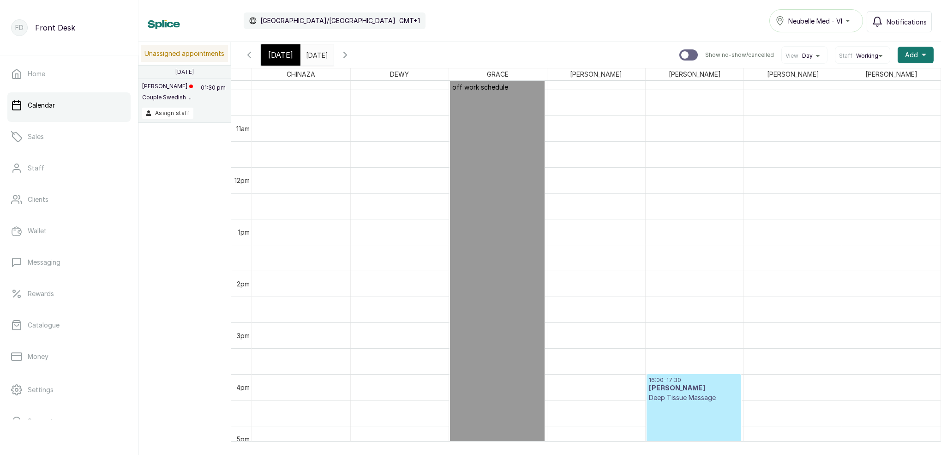
scroll to position [507, 0]
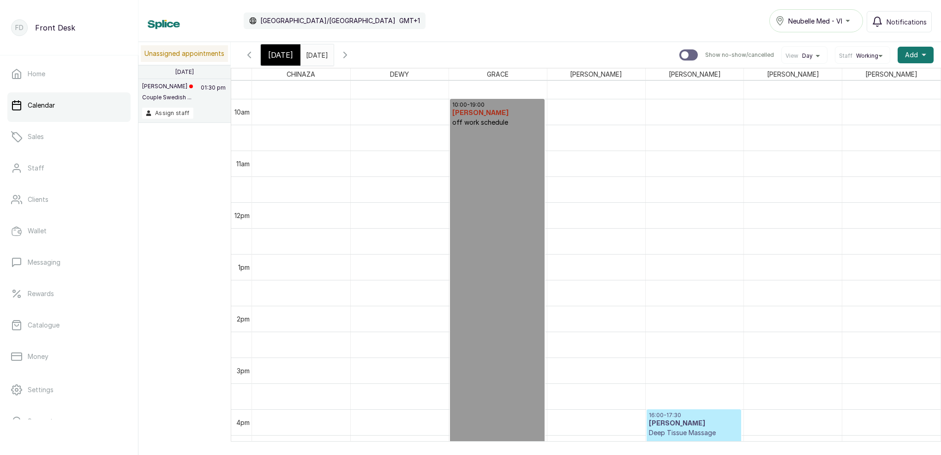
click at [351, 54] on icon "button" at bounding box center [345, 54] width 11 height 11
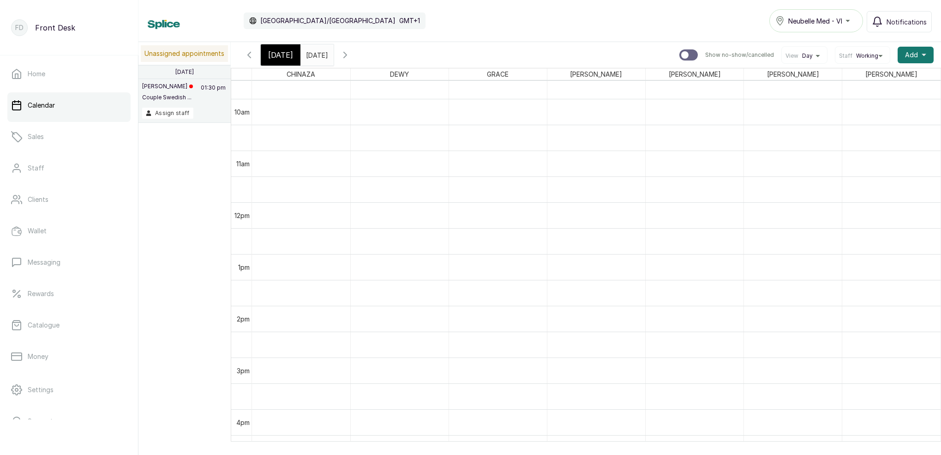
scroll to position [311, 0]
click at [903, 20] on span "Notifications" at bounding box center [907, 22] width 40 height 10
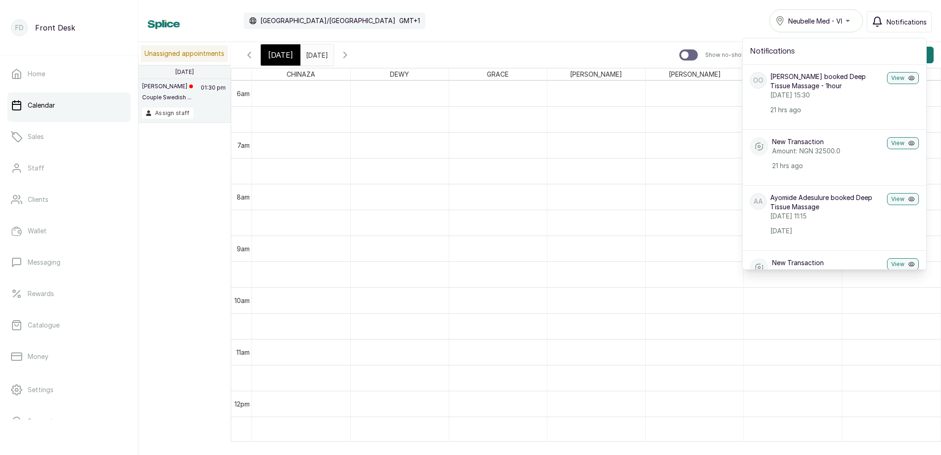
click at [671, 13] on div "Calendar Africa/Lagos GMT+1 Neubelle Med - VI Notifications Notifications OO Ol…" at bounding box center [540, 20] width 784 height 23
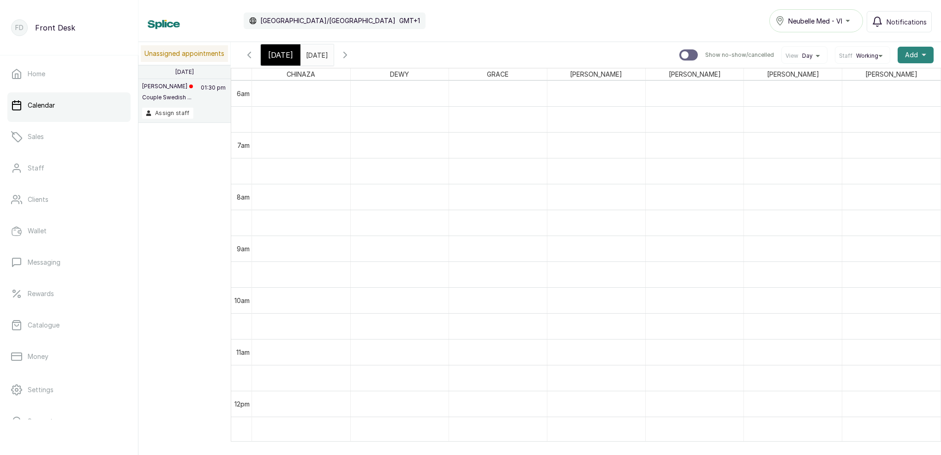
click at [914, 56] on span "Add" at bounding box center [911, 54] width 13 height 9
click at [860, 121] on span "Add Block Time" at bounding box center [882, 116] width 89 height 11
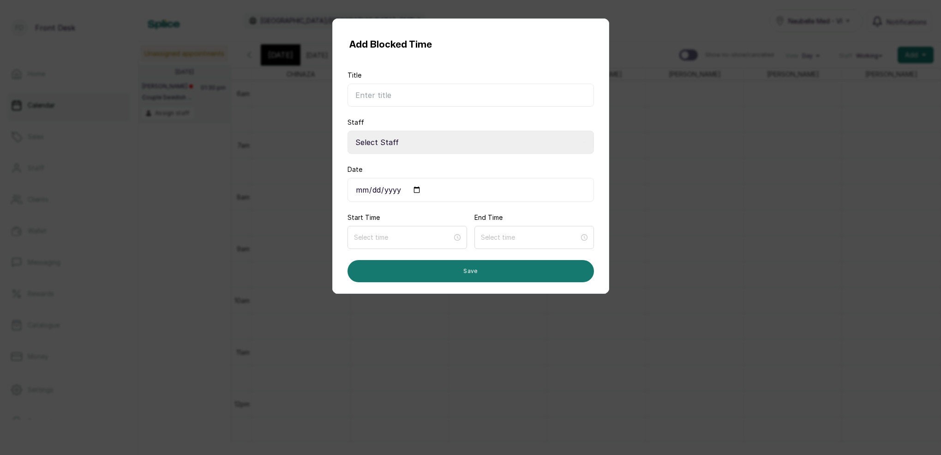
click at [467, 91] on input "Title" at bounding box center [471, 95] width 247 height 23
type input "off work schedule"
select select "0dda9384-b0f4-4bc9-b8b8-992e6a5abe22"
click at [405, 190] on input "Date" at bounding box center [471, 190] width 247 height 24
type input "2025-09-05"
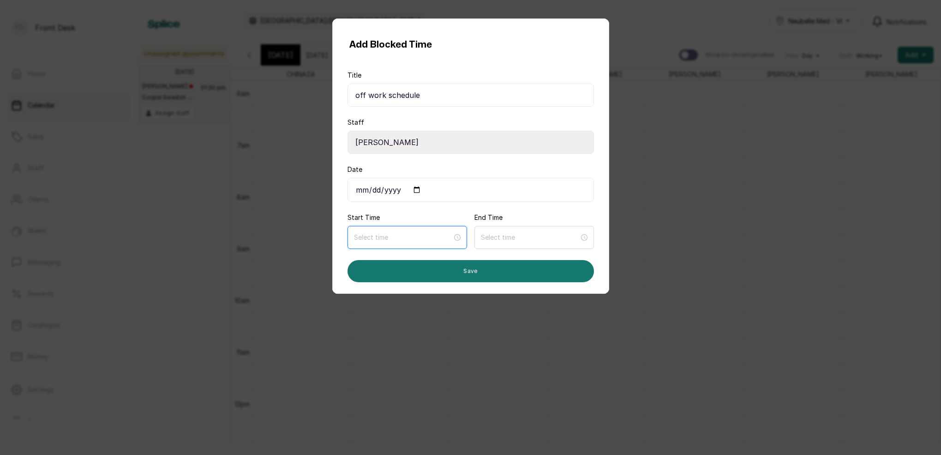
click at [445, 239] on input at bounding box center [403, 237] width 98 height 10
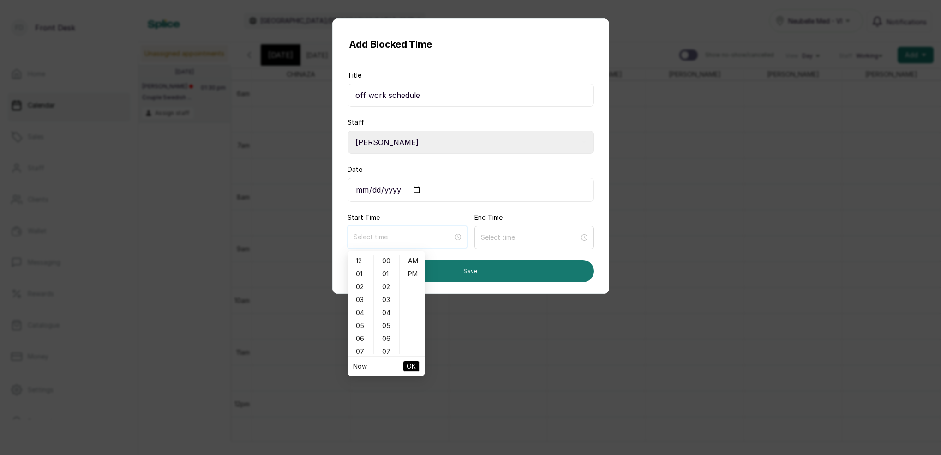
type input "12:00 am"
type input "1:00 am"
type input "6:00 am"
click at [357, 349] on div "10" at bounding box center [360, 352] width 22 height 13
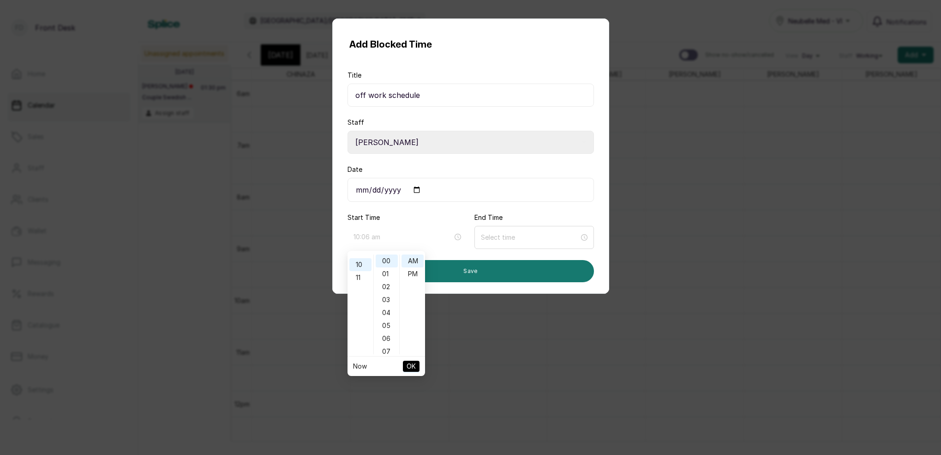
scroll to position [128, 0]
drag, startPoint x: 412, startPoint y: 255, endPoint x: 423, endPoint y: 274, distance: 21.9
click at [413, 257] on div "AM" at bounding box center [413, 260] width 22 height 13
type input "10:00 am"
drag, startPoint x: 415, startPoint y: 363, endPoint x: 420, endPoint y: 361, distance: 4.8
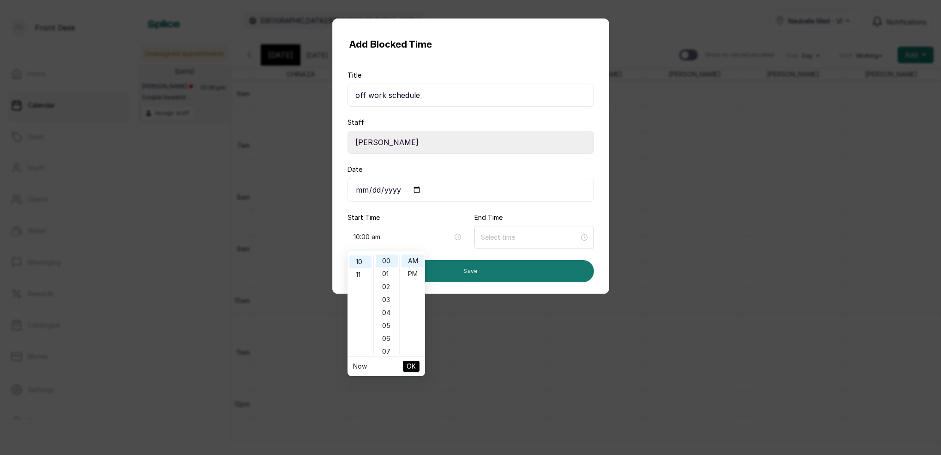
click at [416, 363] on button "OK" at bounding box center [411, 366] width 17 height 11
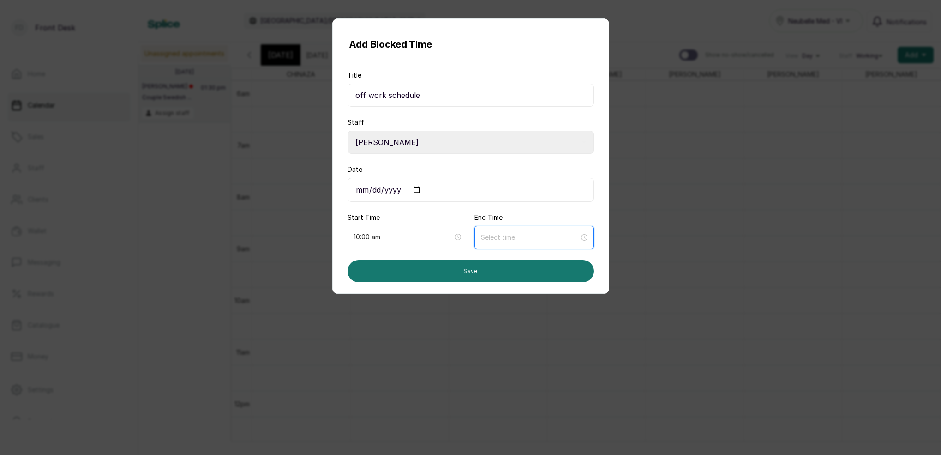
click at [495, 240] on input at bounding box center [530, 237] width 98 height 10
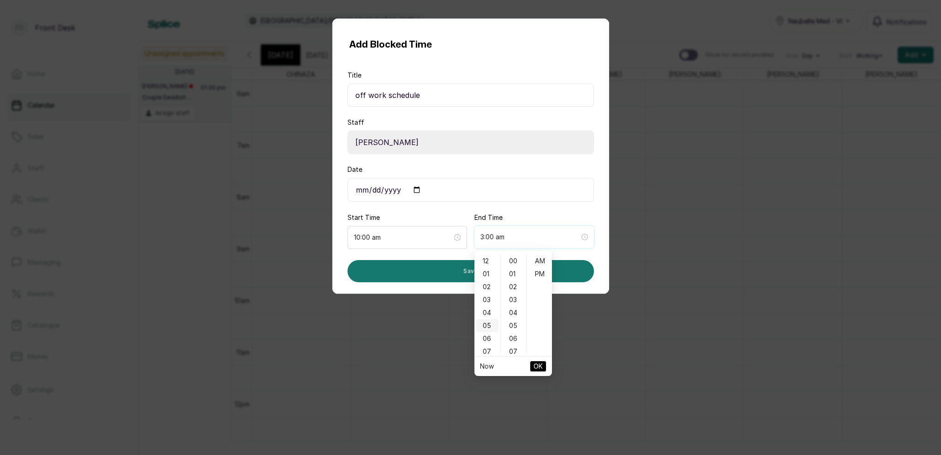
type input "5:00 am"
click at [486, 349] on div "07" at bounding box center [487, 351] width 22 height 13
type input "7:00 pm"
drag, startPoint x: 541, startPoint y: 275, endPoint x: 542, endPoint y: 296, distance: 20.8
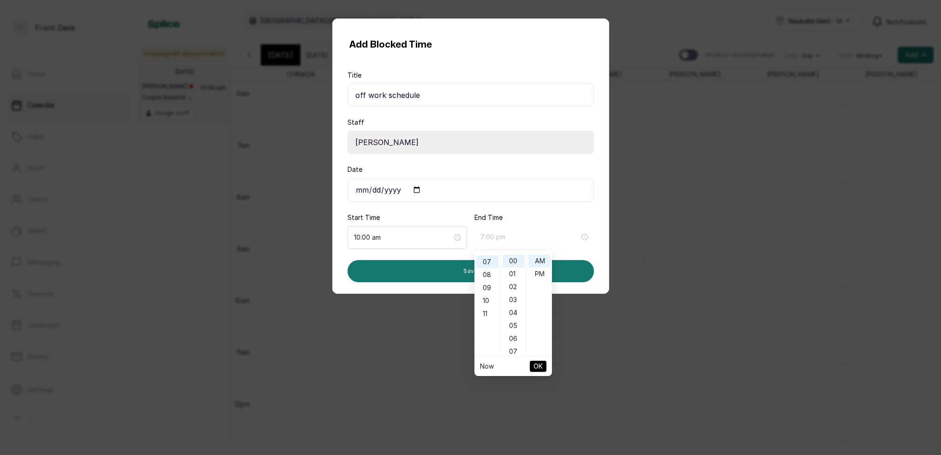
click at [541, 276] on div "PM" at bounding box center [540, 273] width 22 height 13
click at [536, 365] on span "OK" at bounding box center [538, 366] width 9 height 18
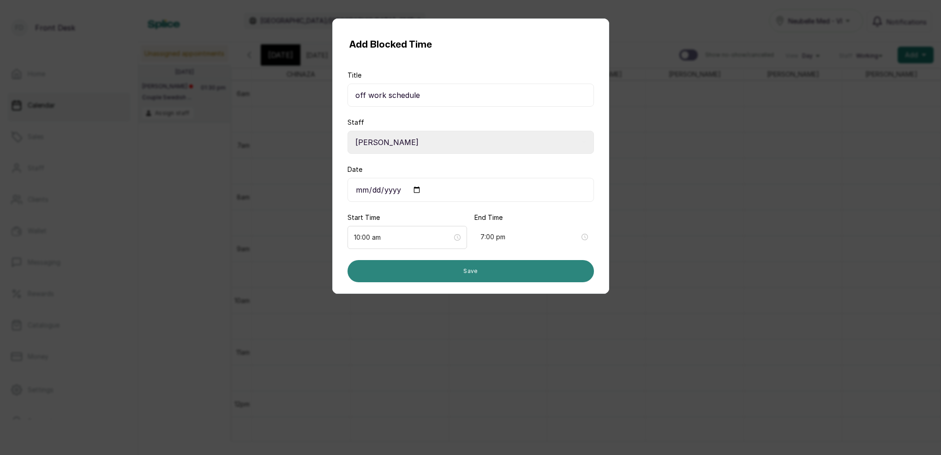
click at [472, 273] on button "Save" at bounding box center [471, 271] width 247 height 22
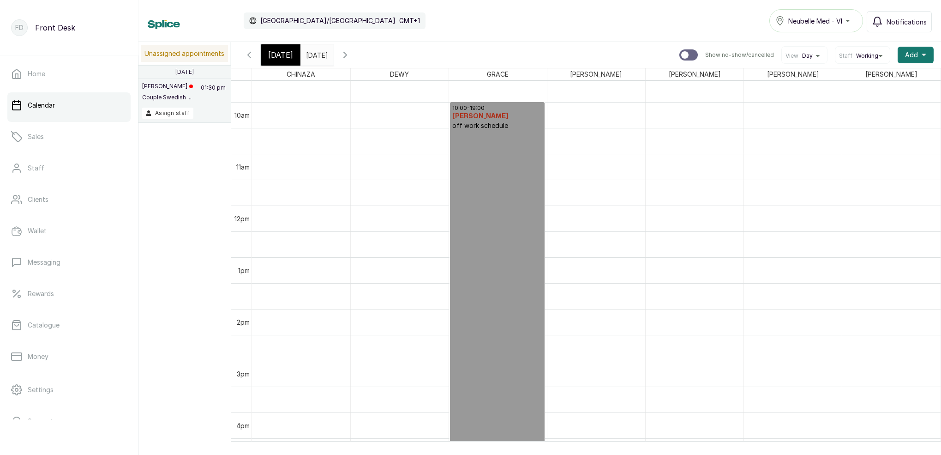
scroll to position [497, 0]
click at [246, 53] on icon "button" at bounding box center [249, 54] width 11 height 11
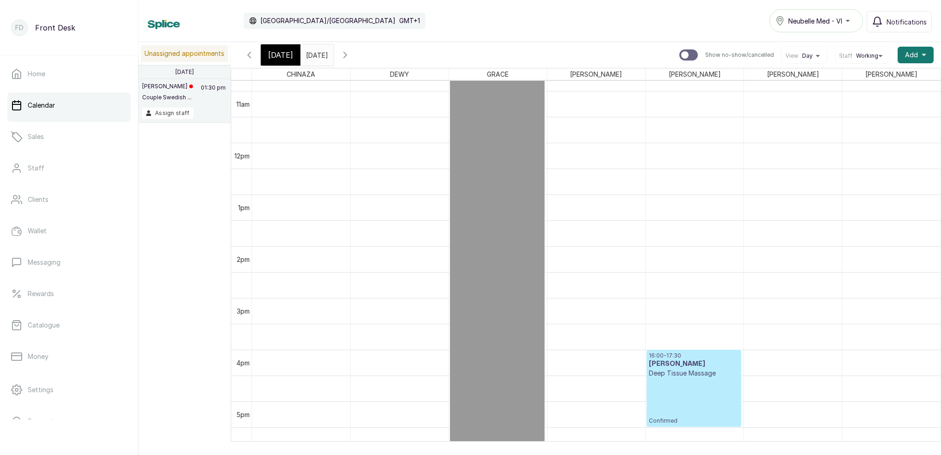
scroll to position [538, 0]
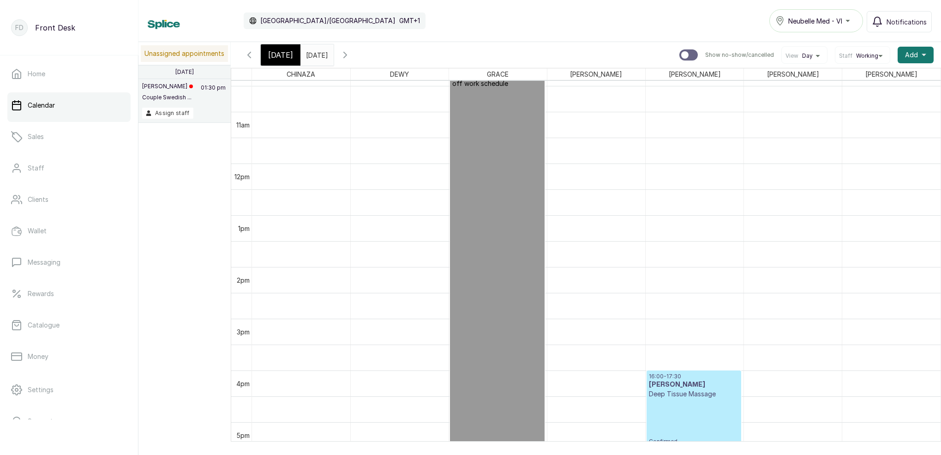
click at [287, 53] on span "Today" at bounding box center [280, 54] width 25 height 11
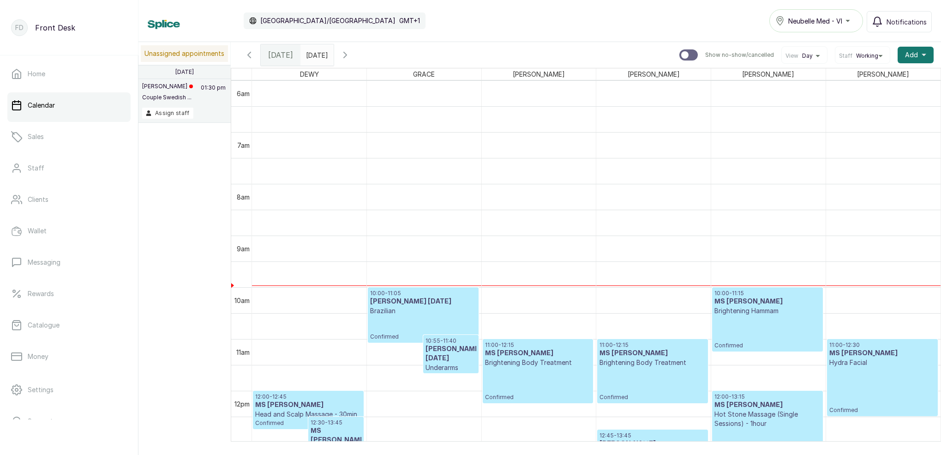
scroll to position [786, 0]
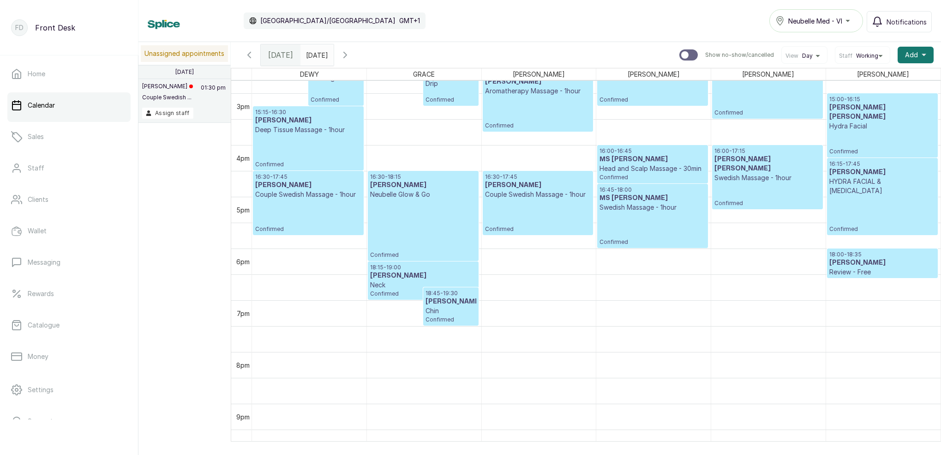
click at [248, 57] on icon "button" at bounding box center [249, 54] width 11 height 11
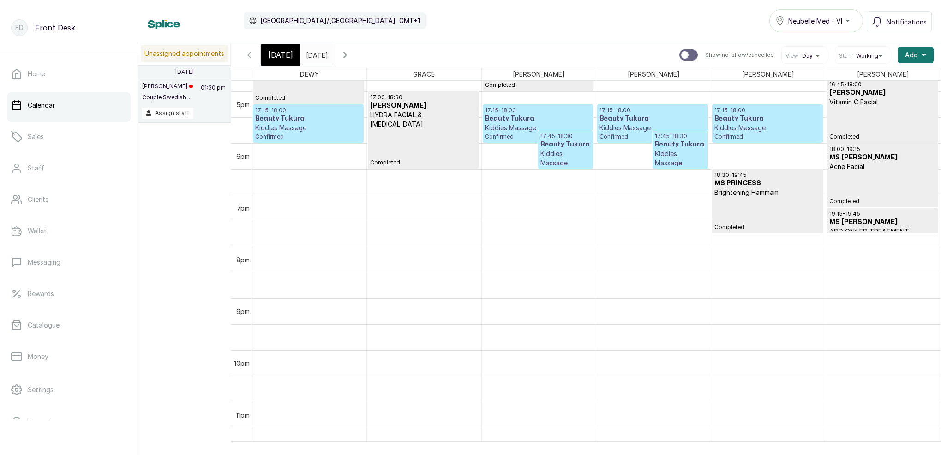
click at [547, 133] on p "17:45 - 18:30" at bounding box center [566, 135] width 51 height 7
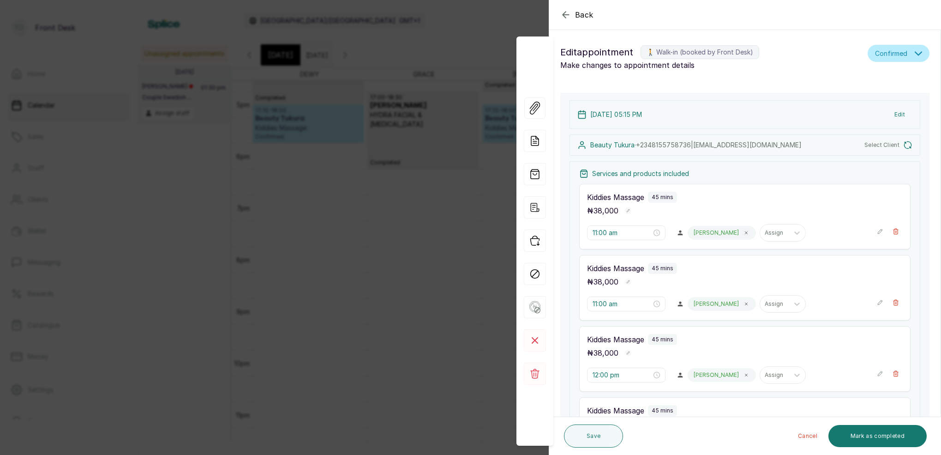
type input "5:15 pm"
type input "5:45 pm"
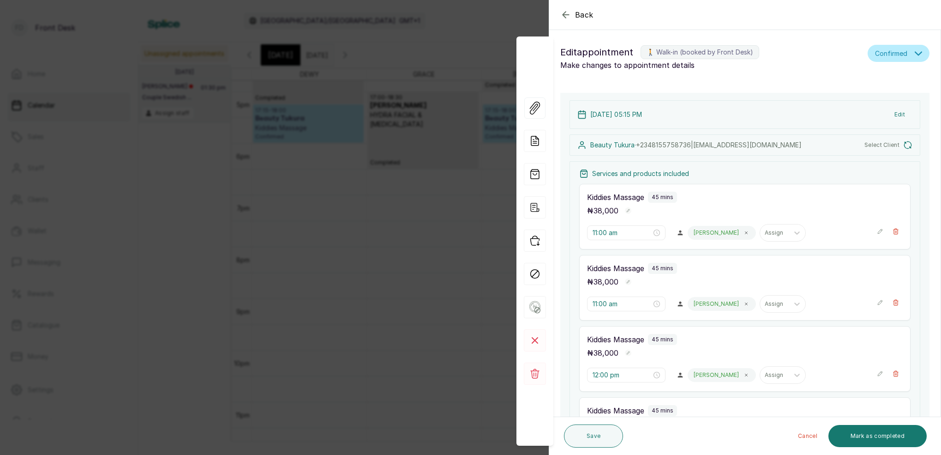
type input "5:45 pm"
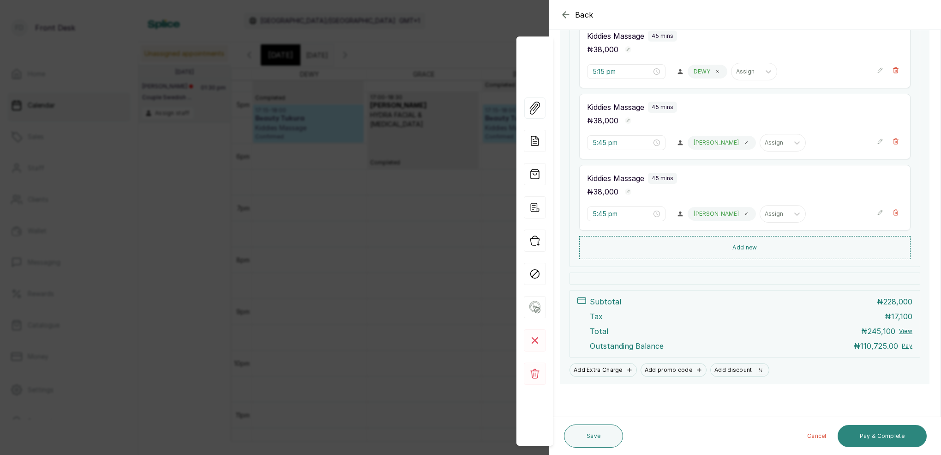
drag, startPoint x: 878, startPoint y: 434, endPoint x: 875, endPoint y: 427, distance: 7.5
click at [878, 434] on button "Pay & Complete" at bounding box center [882, 436] width 89 height 22
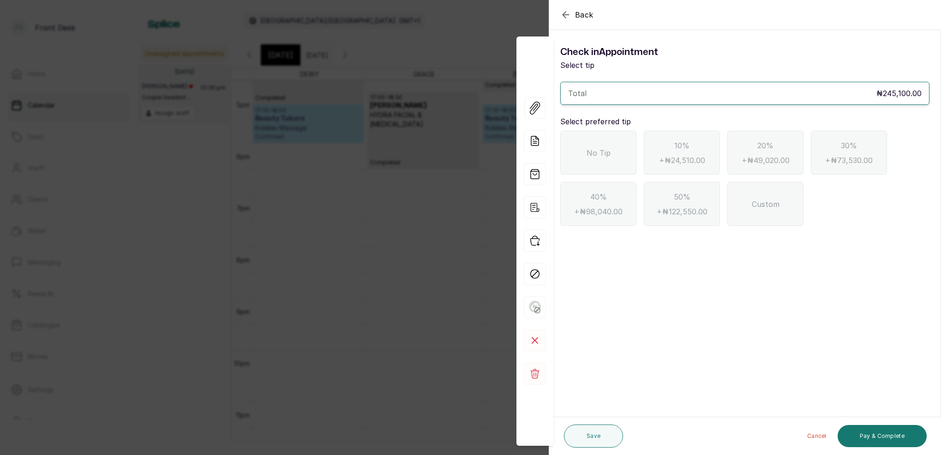
click at [565, 16] on icon "button" at bounding box center [565, 14] width 11 height 11
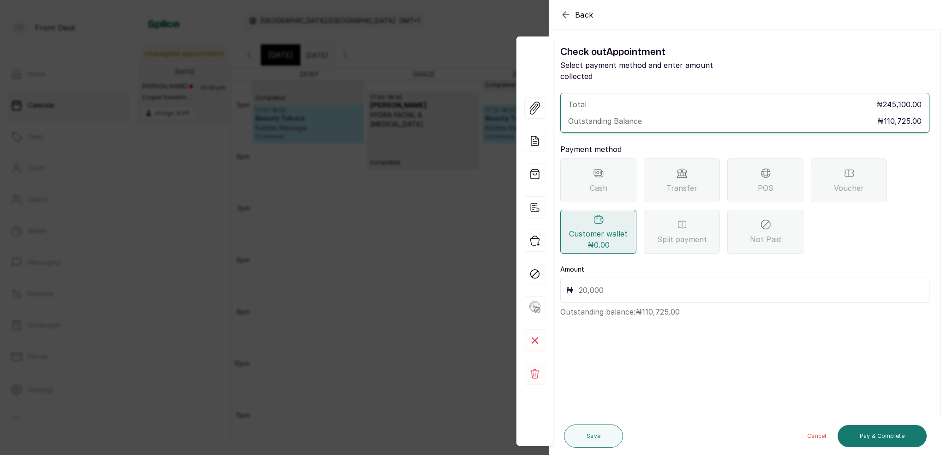
click at [684, 182] on span "Transfer" at bounding box center [682, 187] width 31 height 11
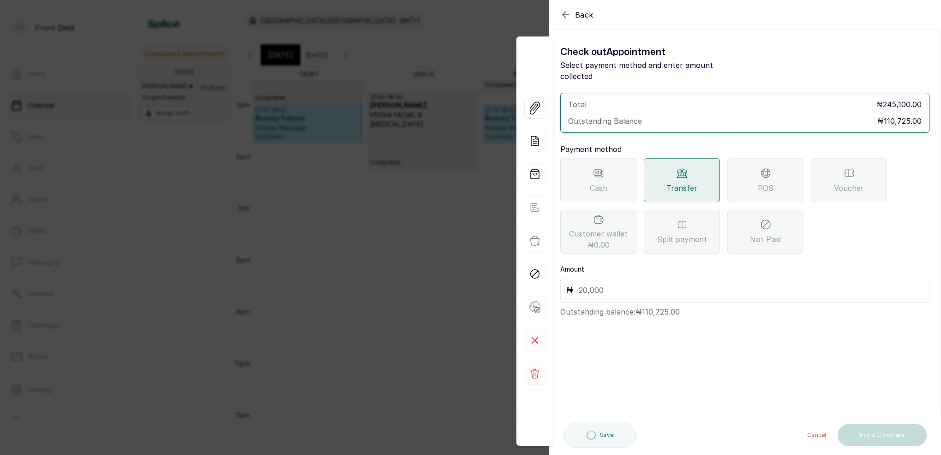
click at [632, 283] on input "text" at bounding box center [751, 289] width 345 height 13
type input "110,725"
click at [881, 433] on button "Pay & Complete" at bounding box center [882, 436] width 89 height 22
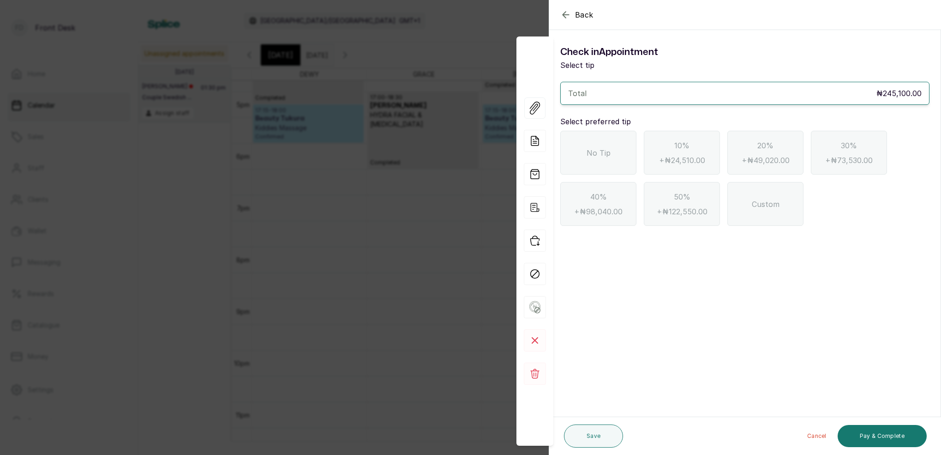
click at [612, 168] on div "No Tip" at bounding box center [598, 153] width 76 height 44
click at [876, 437] on button "Pay & Complete" at bounding box center [882, 436] width 89 height 22
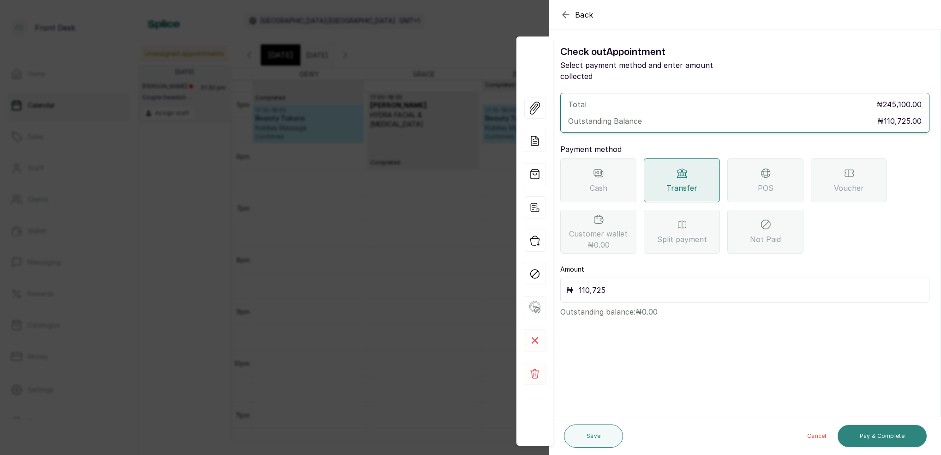
click at [858, 436] on button "Pay & Complete" at bounding box center [882, 436] width 89 height 22
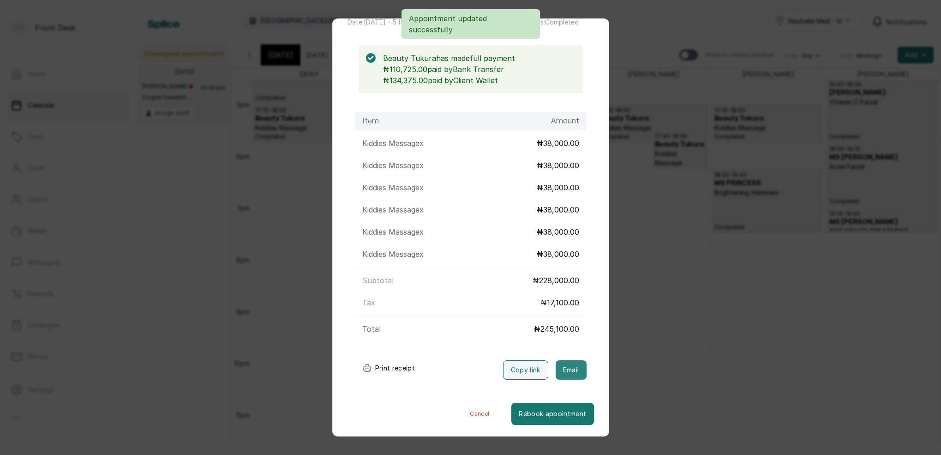
click at [577, 364] on button "Email" at bounding box center [571, 369] width 31 height 19
click at [581, 368] on button "Email" at bounding box center [571, 369] width 31 height 19
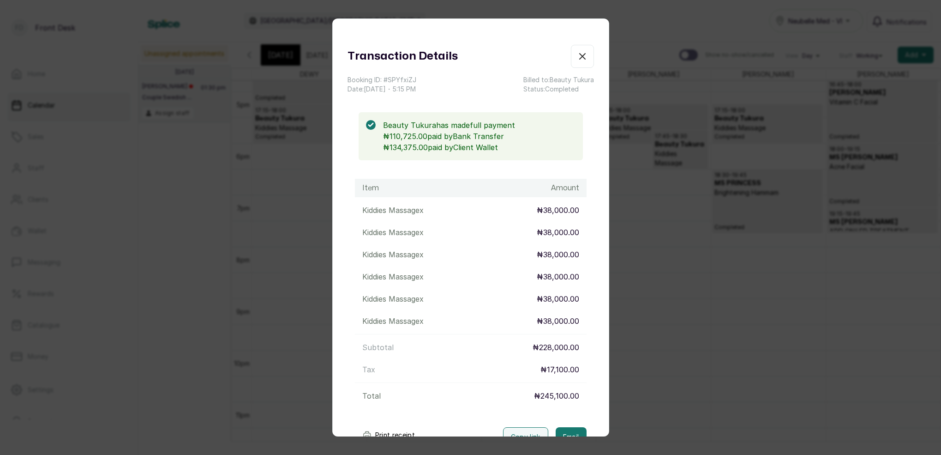
scroll to position [0, 0]
click at [567, 428] on button "Email" at bounding box center [571, 436] width 31 height 19
click at [583, 54] on icon "button" at bounding box center [582, 56] width 11 height 11
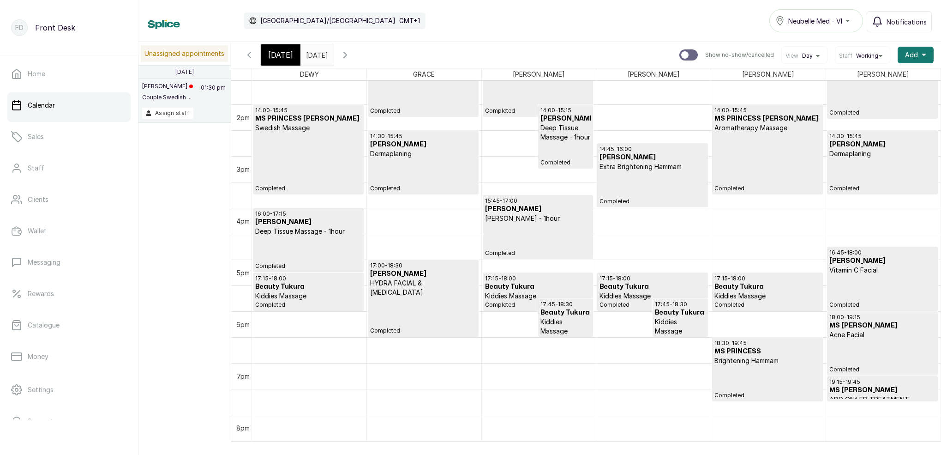
scroll to position [700, 0]
click at [289, 56] on span "Today" at bounding box center [280, 54] width 25 height 11
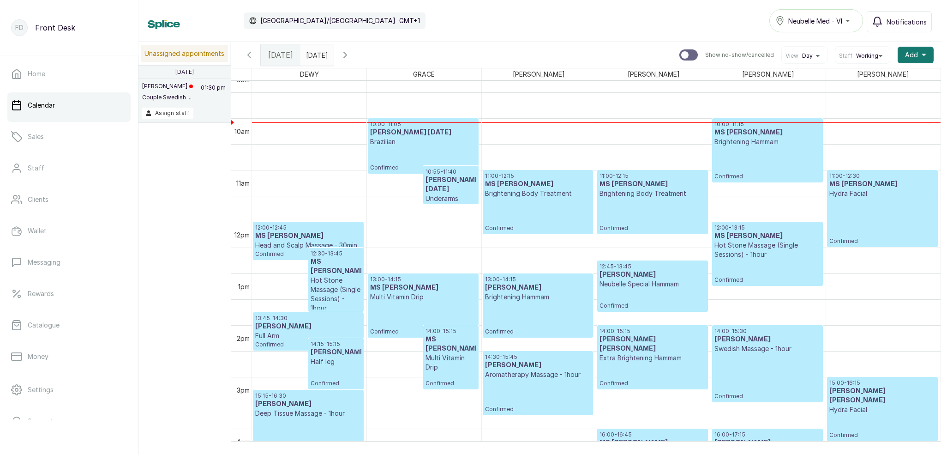
scroll to position [482, 0]
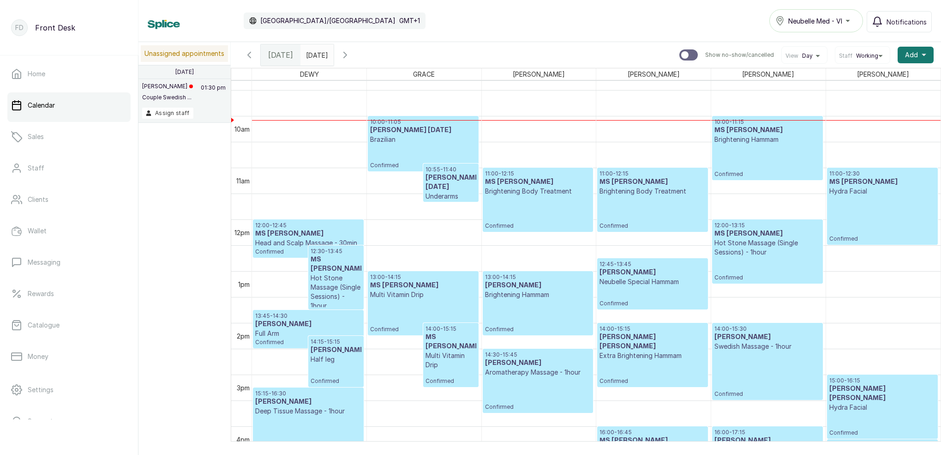
click at [351, 56] on icon "button" at bounding box center [345, 54] width 11 height 11
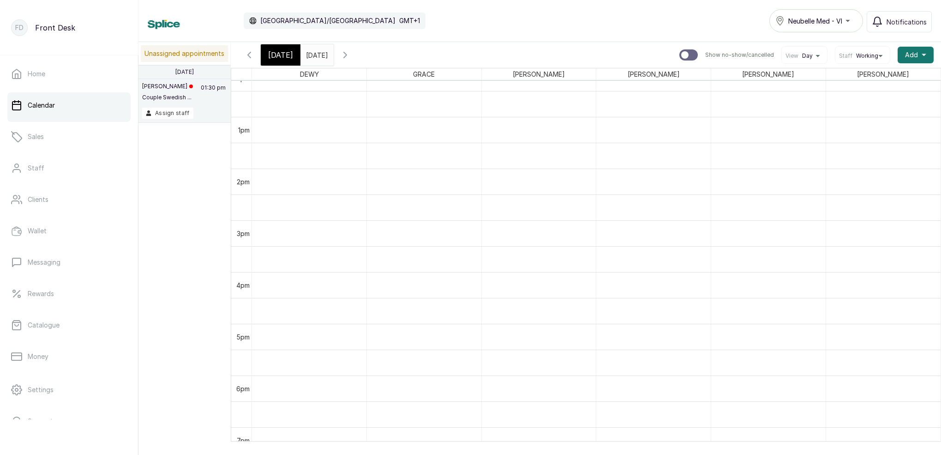
scroll to position [256, 0]
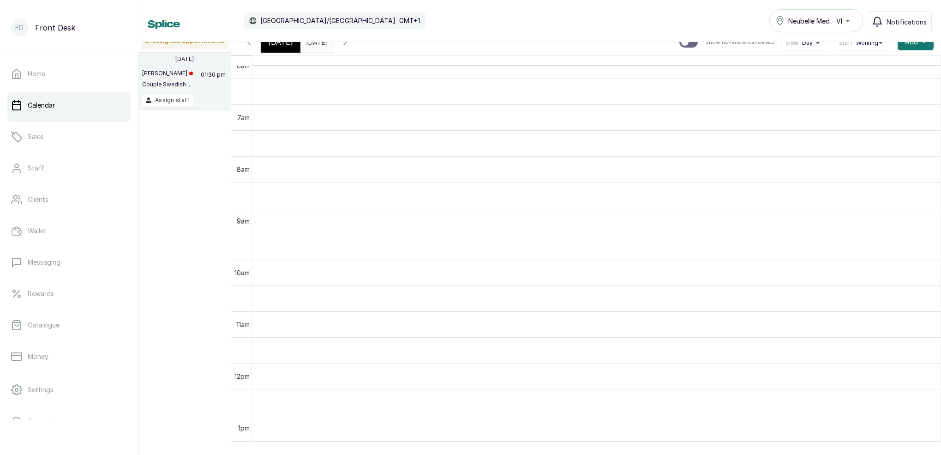
click at [351, 44] on icon "button" at bounding box center [345, 41] width 11 height 11
type input "dd/MM/yyyy"
click at [316, 46] on input "dd/MM/yyyy" at bounding box center [308, 40] width 15 height 16
drag, startPoint x: 399, startPoint y: 46, endPoint x: 403, endPoint y: 50, distance: 5.3
click at [399, 46] on div "Today Sun Aug 24, 2025 Show no-show/cancelled View Day Staff Working Add +" at bounding box center [586, 42] width 710 height 26
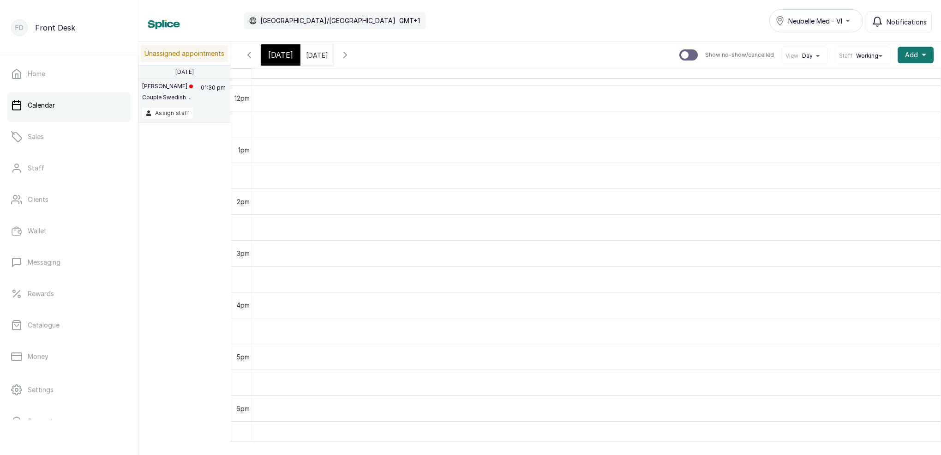
click at [247, 54] on icon "button" at bounding box center [249, 54] width 11 height 11
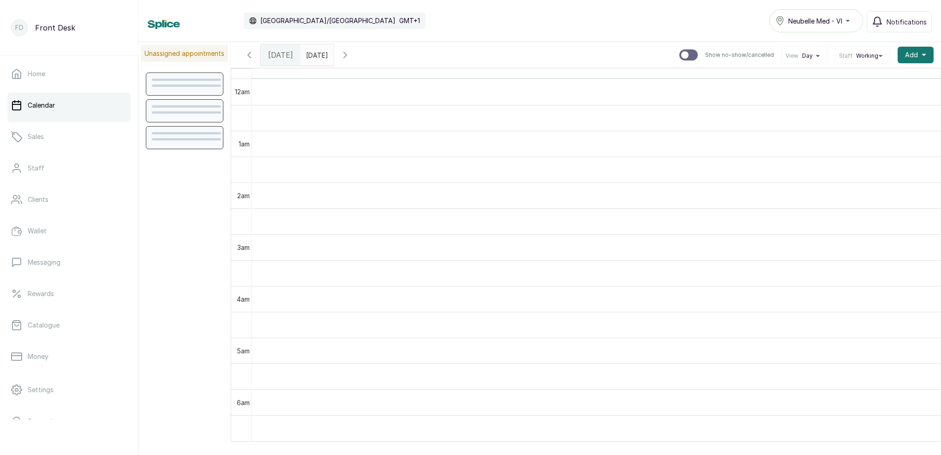
scroll to position [311, 0]
click at [277, 56] on span "[DATE]" at bounding box center [280, 54] width 25 height 11
click at [283, 53] on span "[DATE]" at bounding box center [280, 54] width 25 height 11
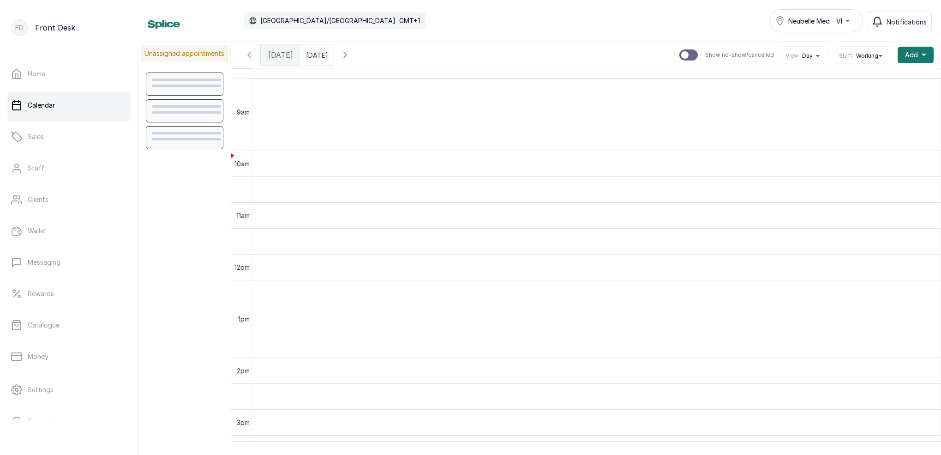
scroll to position [480, 0]
click at [269, 54] on span "[DATE]" at bounding box center [280, 54] width 25 height 11
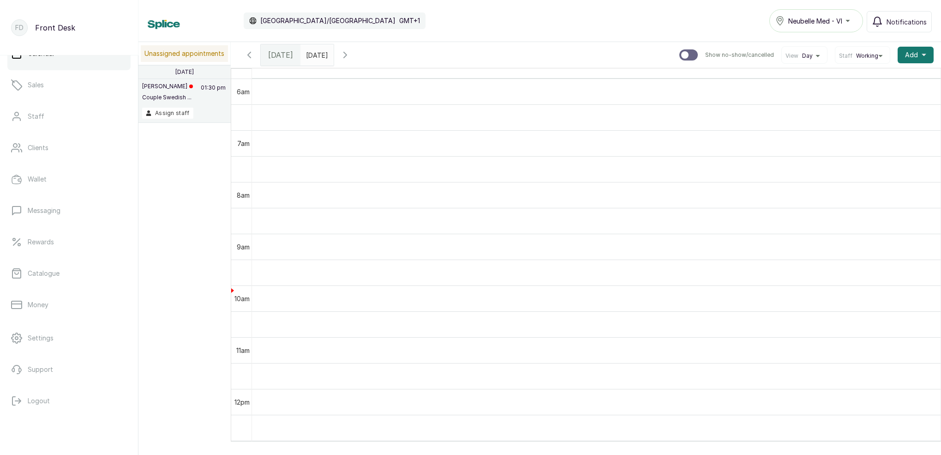
scroll to position [52, 0]
click at [34, 403] on p "Logout" at bounding box center [39, 400] width 22 height 9
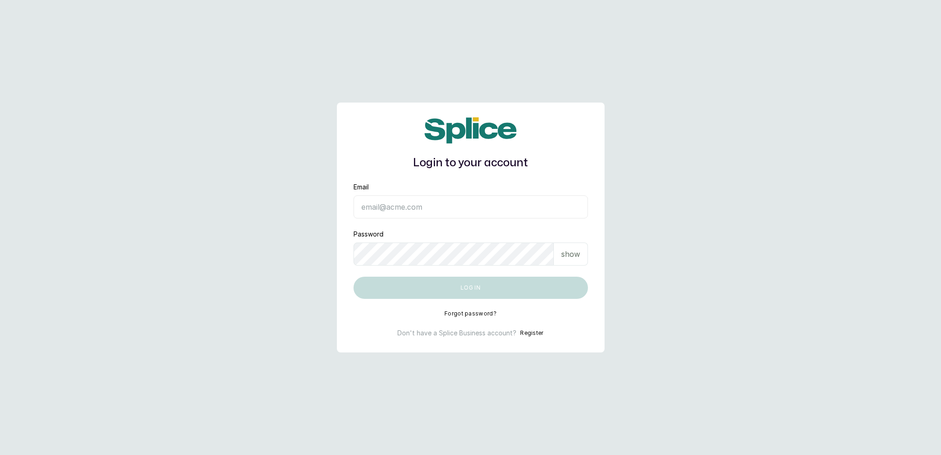
type input "[EMAIL_ADDRESS][DOMAIN_NAME]"
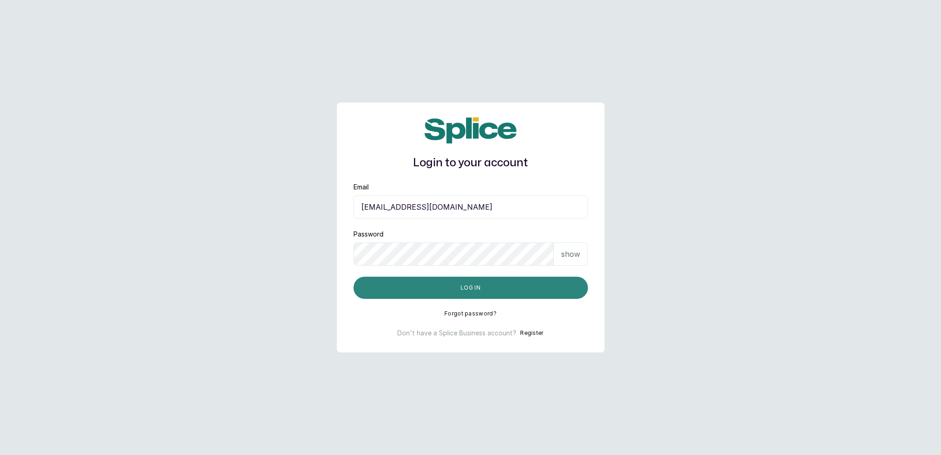
click at [485, 283] on button "Log in" at bounding box center [471, 288] width 235 height 22
click at [487, 287] on button "Log in" at bounding box center [471, 288] width 235 height 22
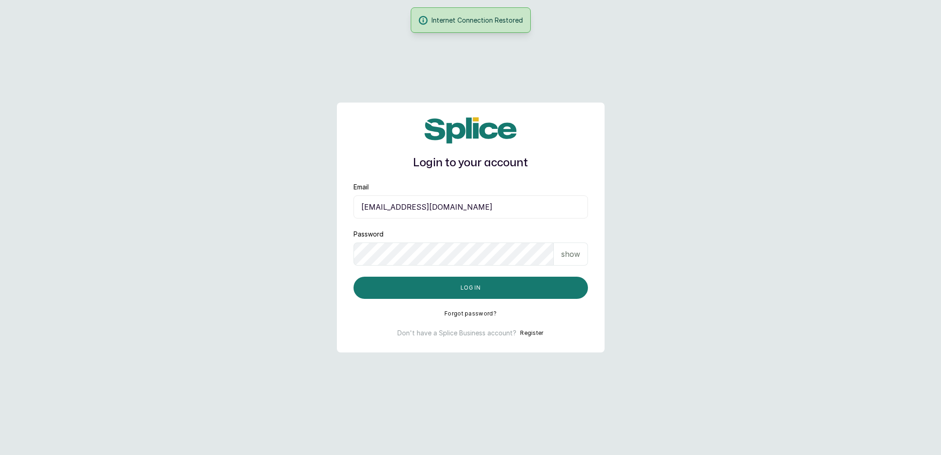
drag, startPoint x: 307, startPoint y: 19, endPoint x: 596, endPoint y: 46, distance: 289.7
click at [594, 46] on main "Login to your account Email [EMAIL_ADDRESS][DOMAIN_NAME] Password show Log in F…" at bounding box center [470, 227] width 941 height 455
click at [482, 291] on button "Log in" at bounding box center [471, 288] width 235 height 22
click at [571, 67] on main "Login to your account Something went wrong. Please try again Email [EMAIL_ADDRE…" at bounding box center [470, 227] width 941 height 455
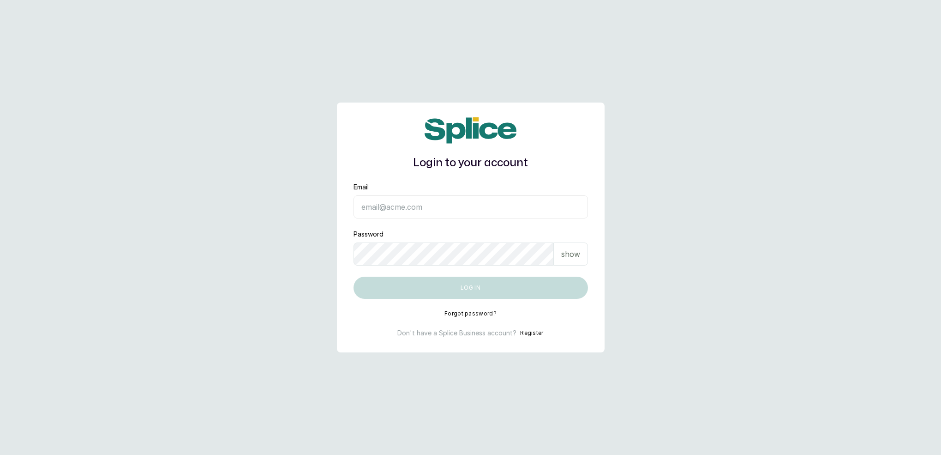
click at [485, 231] on div "Password show" at bounding box center [471, 247] width 235 height 36
click at [424, 203] on input "Email" at bounding box center [471, 206] width 235 height 23
type input "neubellemedspa@gmail.com"
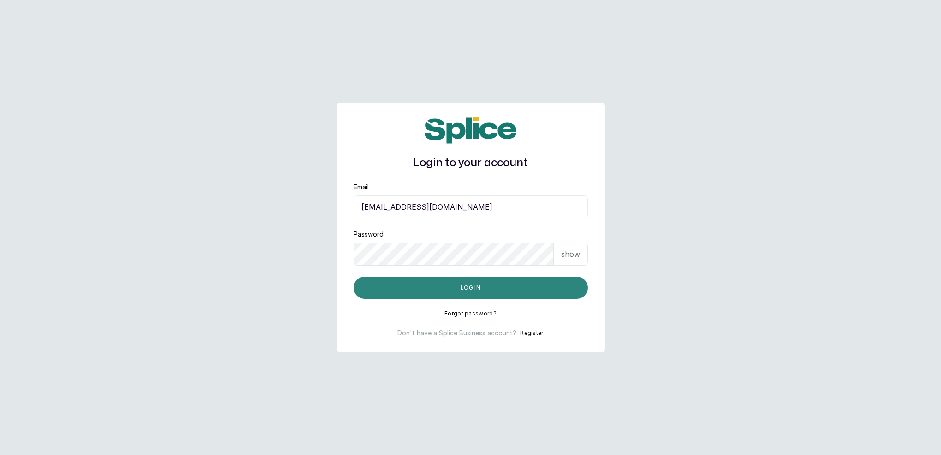
click at [496, 294] on button "Log in" at bounding box center [471, 288] width 235 height 22
click at [484, 288] on button "Log in" at bounding box center [471, 288] width 235 height 22
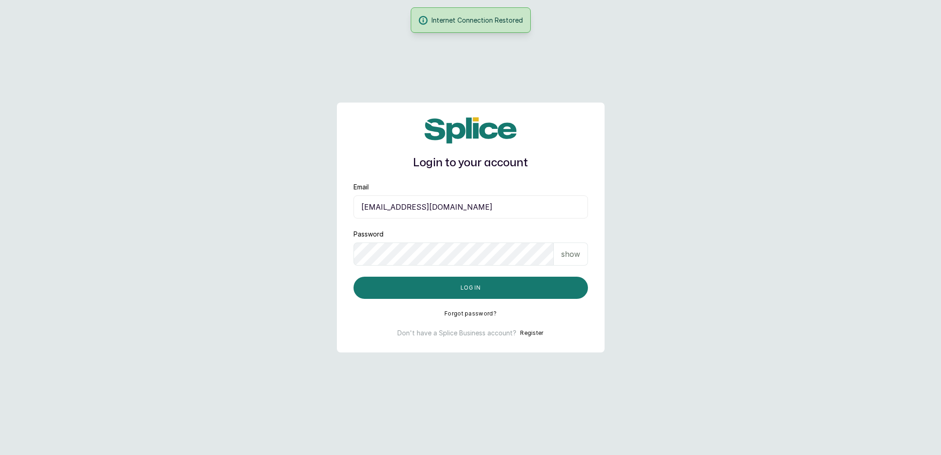
drag, startPoint x: 708, startPoint y: 0, endPoint x: 714, endPoint y: 101, distance: 101.3
click at [714, 101] on main "Login to your account Email neubellemedspa@gmail.com Password show Log in Forgo…" at bounding box center [470, 227] width 941 height 455
drag, startPoint x: 465, startPoint y: 286, endPoint x: 478, endPoint y: 286, distance: 12.5
click at [465, 286] on button "Log in" at bounding box center [471, 288] width 235 height 22
drag, startPoint x: 614, startPoint y: 86, endPoint x: 638, endPoint y: 80, distance: 23.8
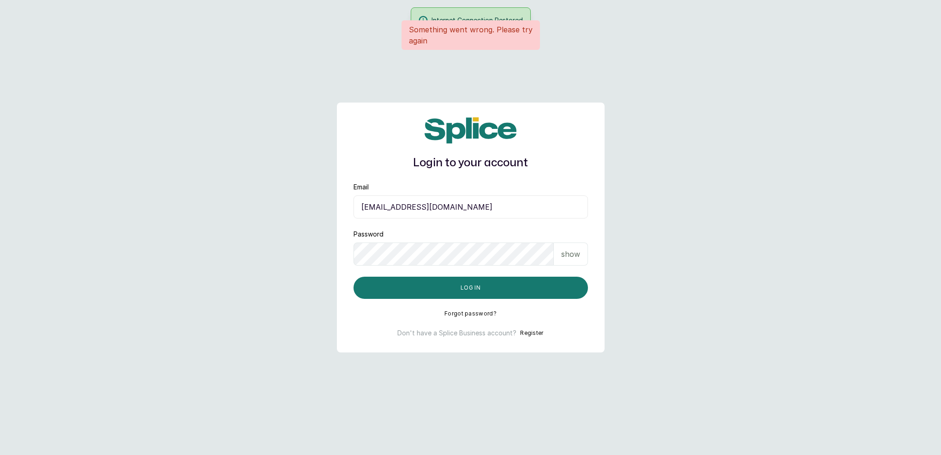
click at [617, 85] on main "Login to your account Something went wrong. Please try again Email neubellemeds…" at bounding box center [470, 227] width 941 height 455
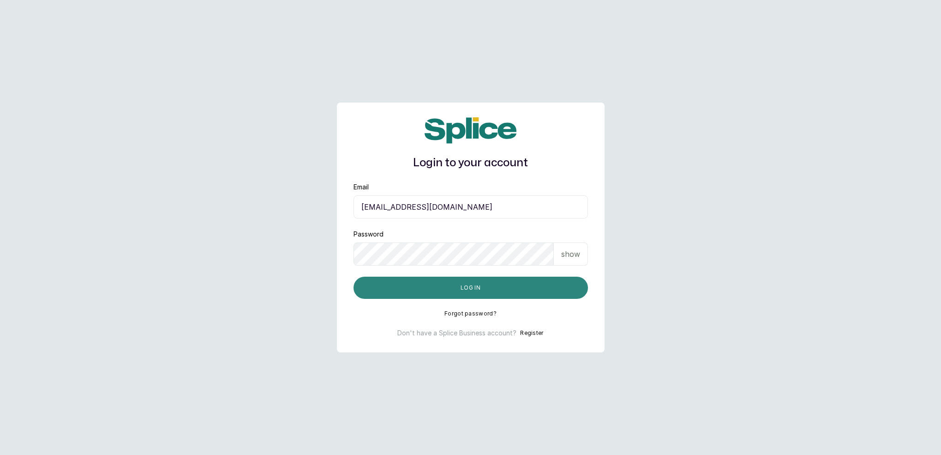
click at [469, 286] on button "Log in" at bounding box center [471, 288] width 235 height 22
click at [511, 287] on button "Log in" at bounding box center [471, 288] width 235 height 22
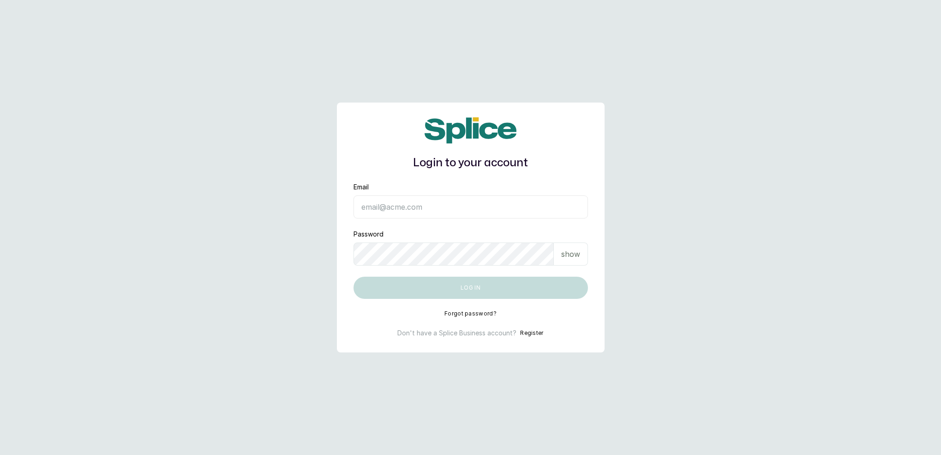
type input "[EMAIL_ADDRESS][DOMAIN_NAME]"
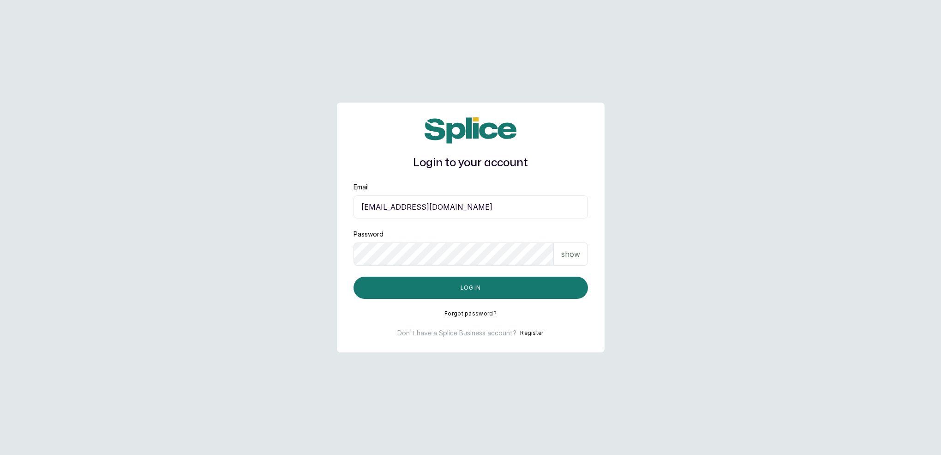
drag, startPoint x: 480, startPoint y: 285, endPoint x: 526, endPoint y: 267, distance: 49.6
click at [480, 285] on button "Log in" at bounding box center [471, 288] width 235 height 22
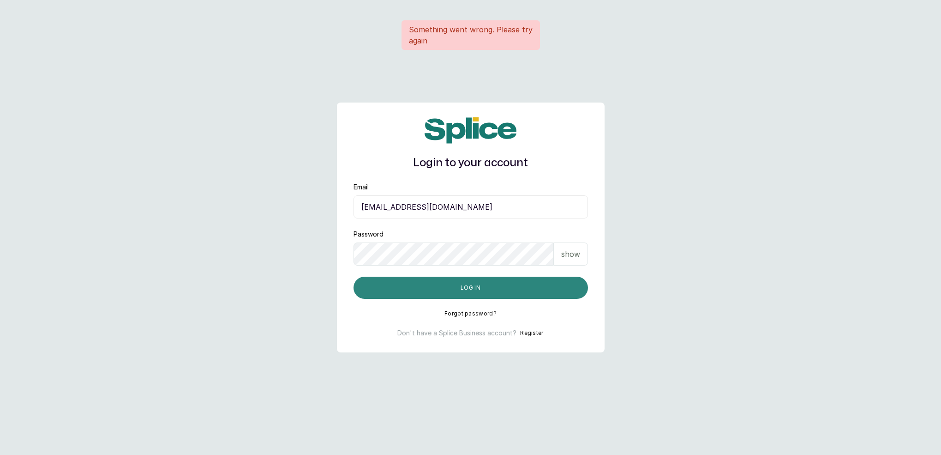
click at [474, 284] on button "Log in" at bounding box center [471, 288] width 235 height 22
click at [468, 295] on button "Log in" at bounding box center [471, 288] width 235 height 22
click at [479, 285] on button "Log in" at bounding box center [471, 288] width 235 height 22
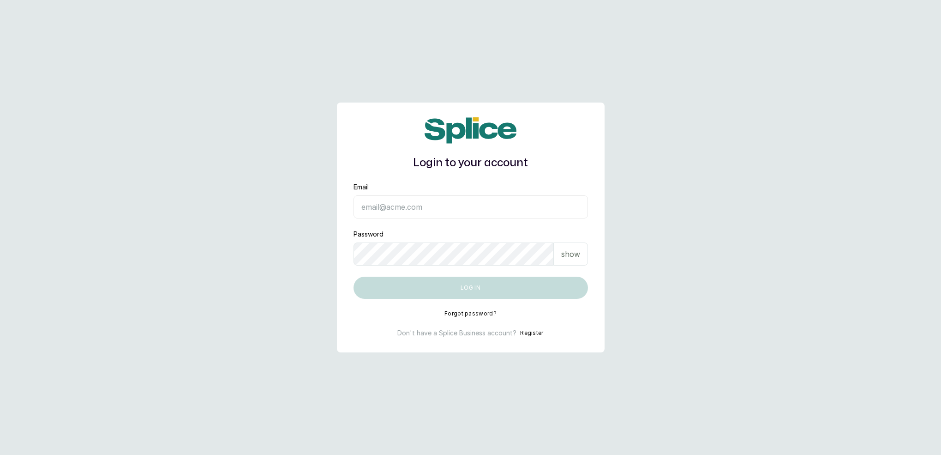
type input "[EMAIL_ADDRESS][DOMAIN_NAME]"
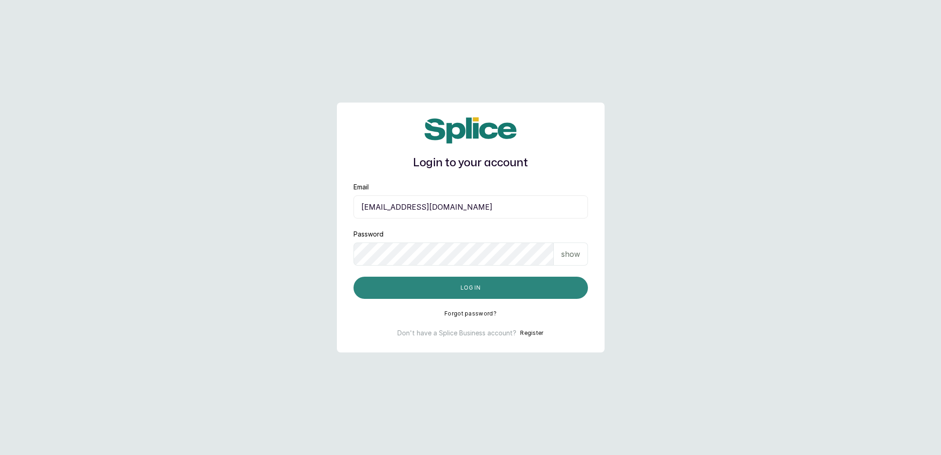
click at [494, 290] on button "Log in" at bounding box center [471, 288] width 235 height 22
click at [509, 289] on button "Log in" at bounding box center [471, 288] width 235 height 22
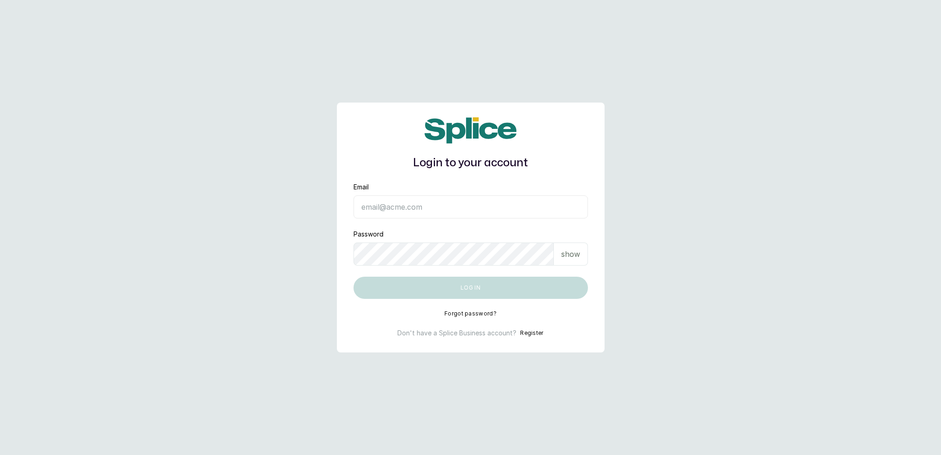
type input "[EMAIL_ADDRESS][DOMAIN_NAME]"
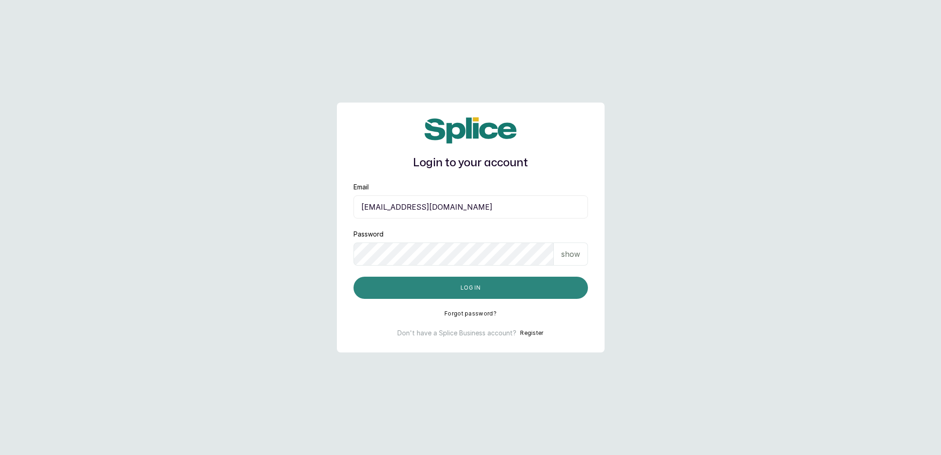
click at [469, 290] on button "Log in" at bounding box center [471, 288] width 235 height 22
click at [468, 291] on button "Log in" at bounding box center [471, 288] width 235 height 22
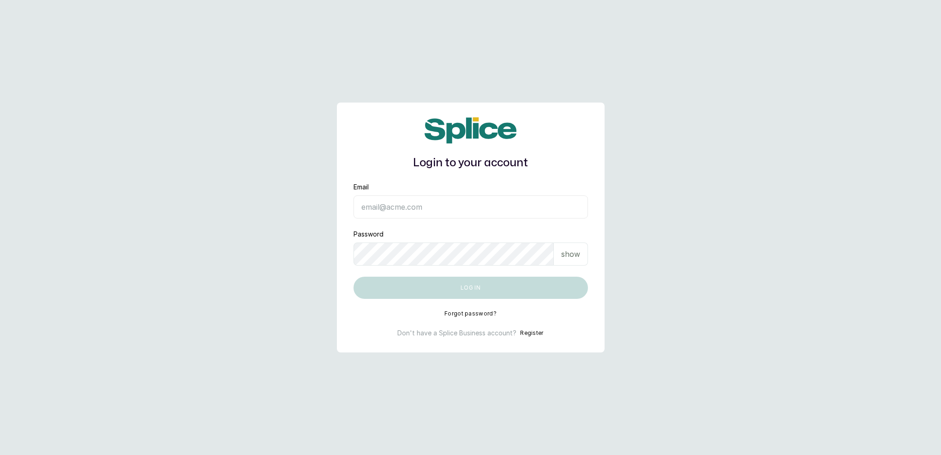
type input "[EMAIL_ADDRESS][DOMAIN_NAME]"
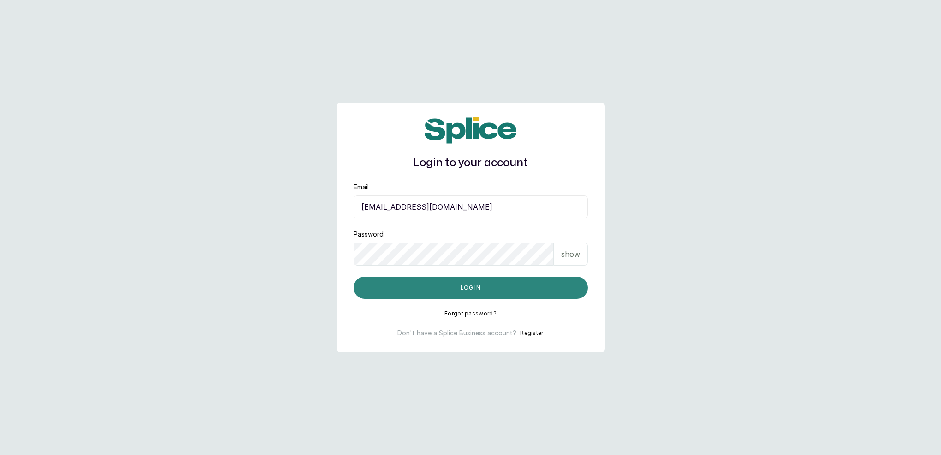
drag, startPoint x: 481, startPoint y: 288, endPoint x: 490, endPoint y: 285, distance: 10.2
click at [481, 288] on button "Log in" at bounding box center [471, 288] width 235 height 22
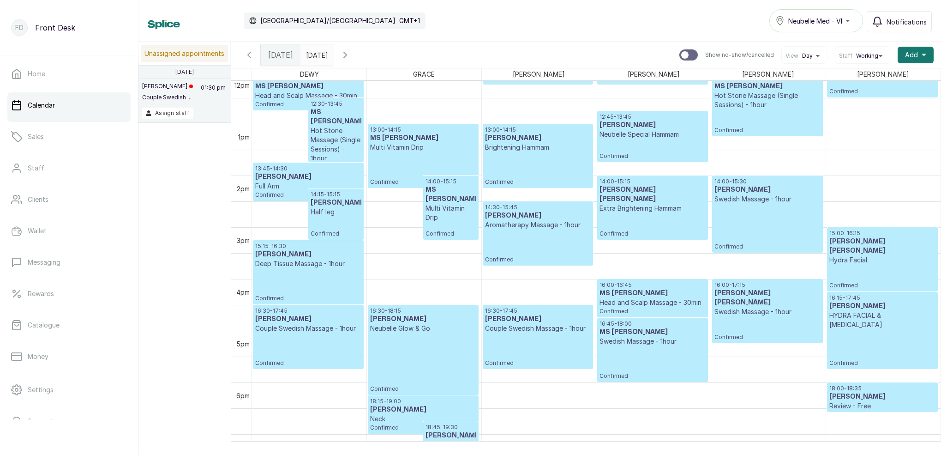
click at [351, 56] on icon "button" at bounding box center [345, 54] width 11 height 11
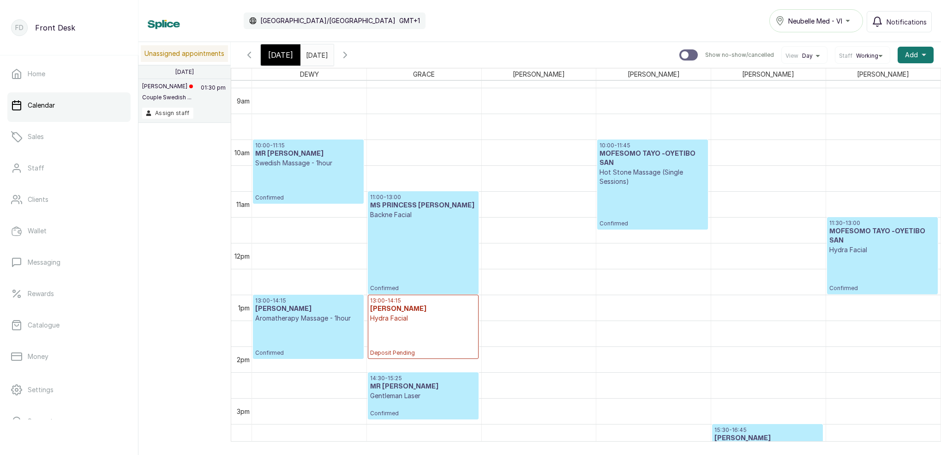
scroll to position [467, 0]
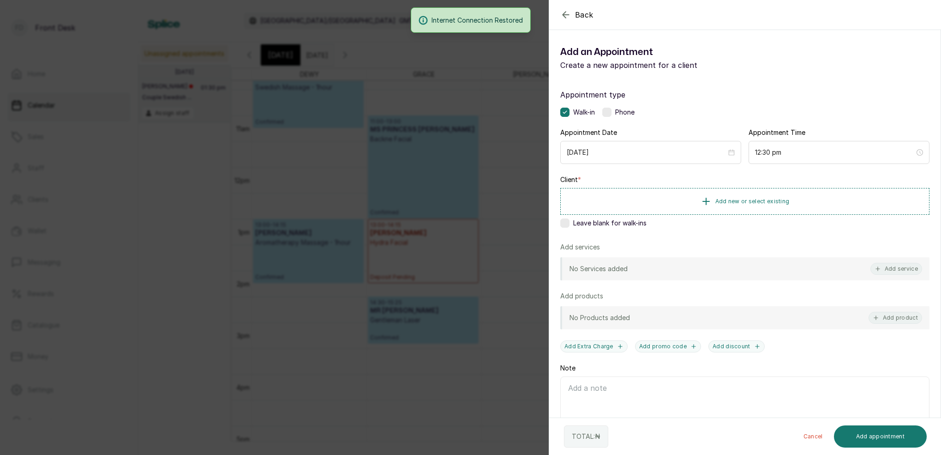
click at [567, 17] on div "Internet Connection Restored" at bounding box center [470, 19] width 941 height 25
click at [565, 15] on div "Internet Connection Restored" at bounding box center [470, 19] width 941 height 25
click at [563, 15] on div "Internet Connection Restored" at bounding box center [470, 19] width 941 height 25
drag, startPoint x: 608, startPoint y: 0, endPoint x: 566, endPoint y: 15, distance: 43.9
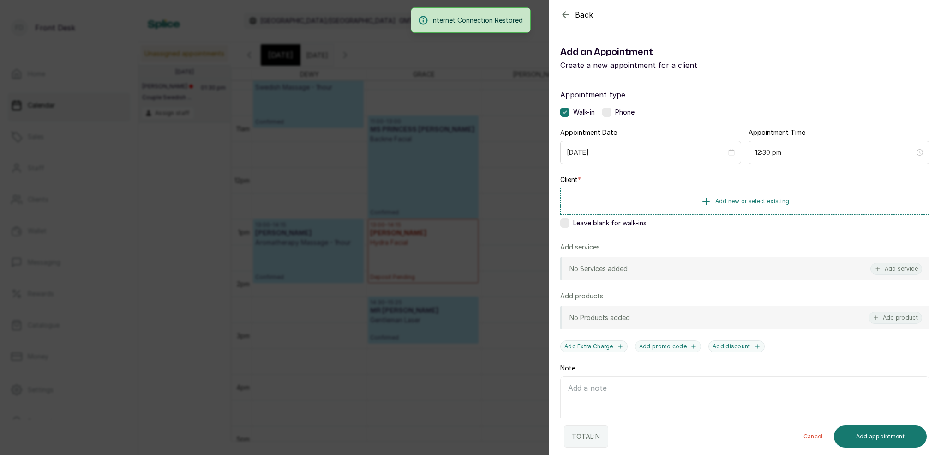
click at [566, 15] on div "Internet Connection Restored" at bounding box center [470, 19] width 941 height 25
click at [534, 39] on div "Back Add Appointment Add an Appointment Create a new appointment for a client A…" at bounding box center [470, 227] width 941 height 455
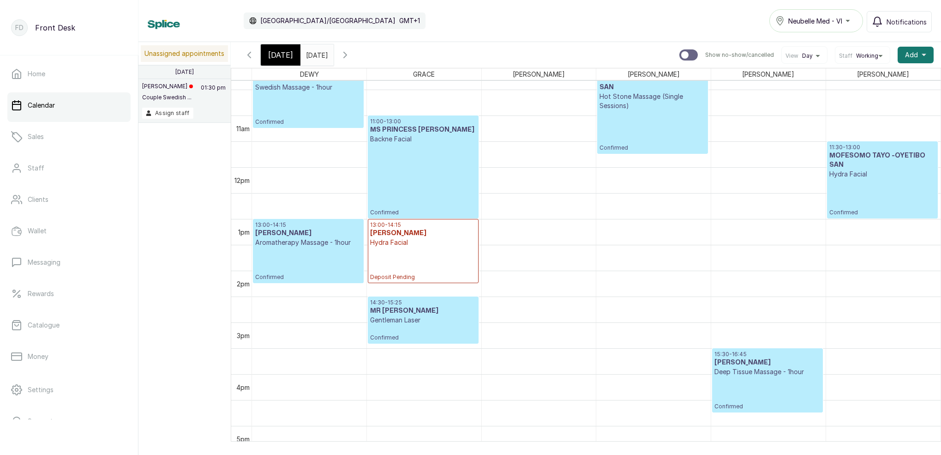
scroll to position [541, 0]
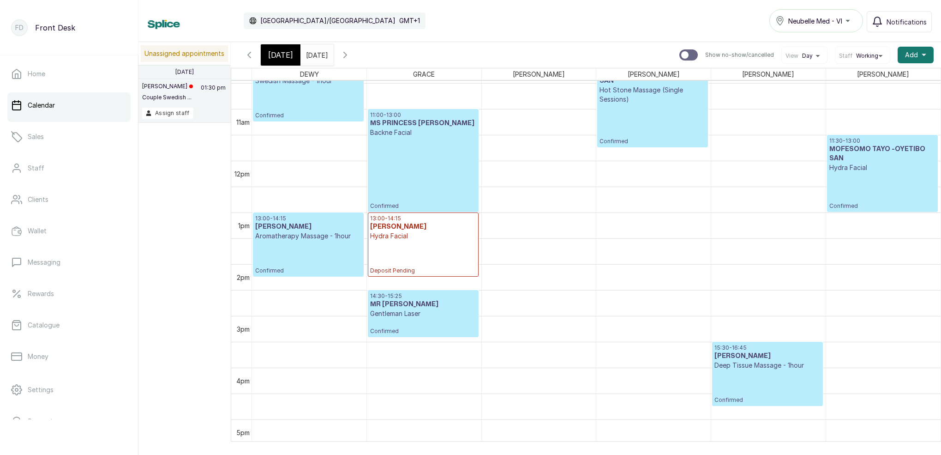
click at [284, 54] on span "Today" at bounding box center [280, 54] width 25 height 11
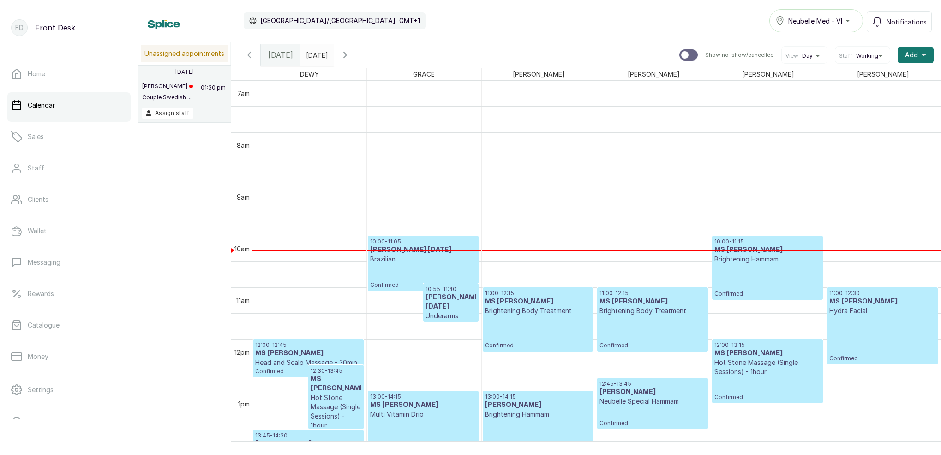
scroll to position [404, 0]
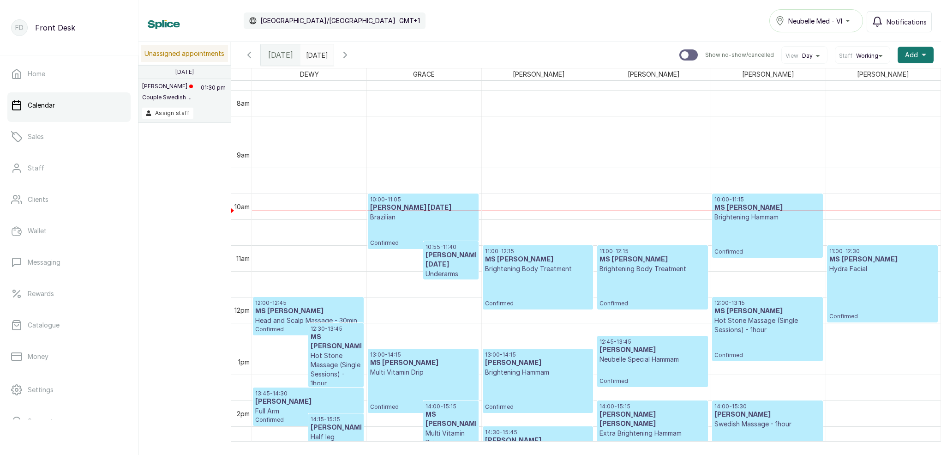
click at [351, 54] on icon "button" at bounding box center [345, 54] width 11 height 11
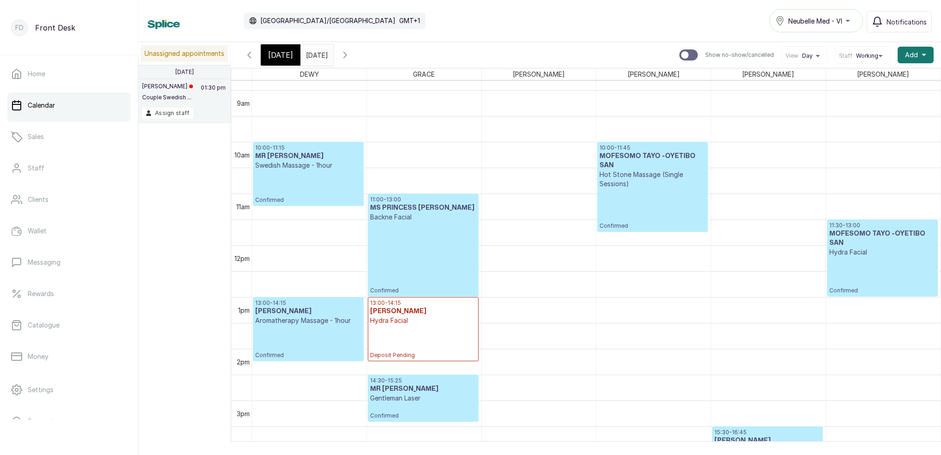
scroll to position [461, 0]
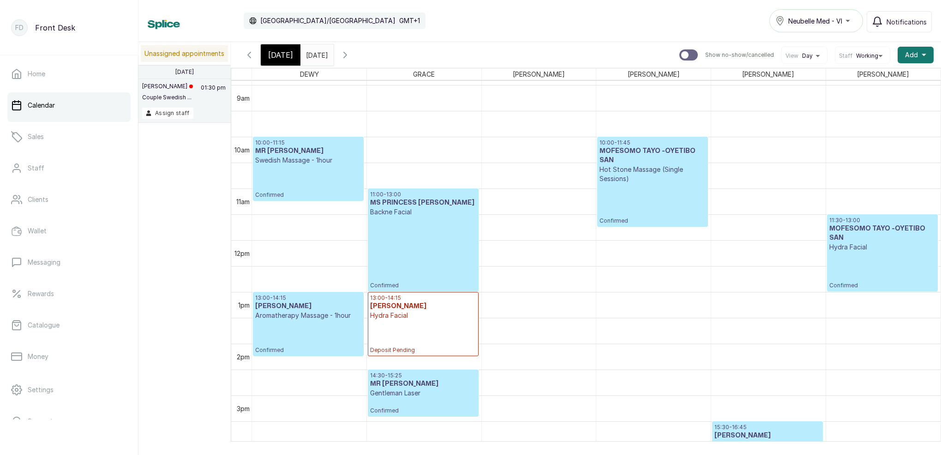
type input "dd/MM/yyyy"
click at [316, 55] on input "dd/MM/yyyy" at bounding box center [308, 53] width 15 height 16
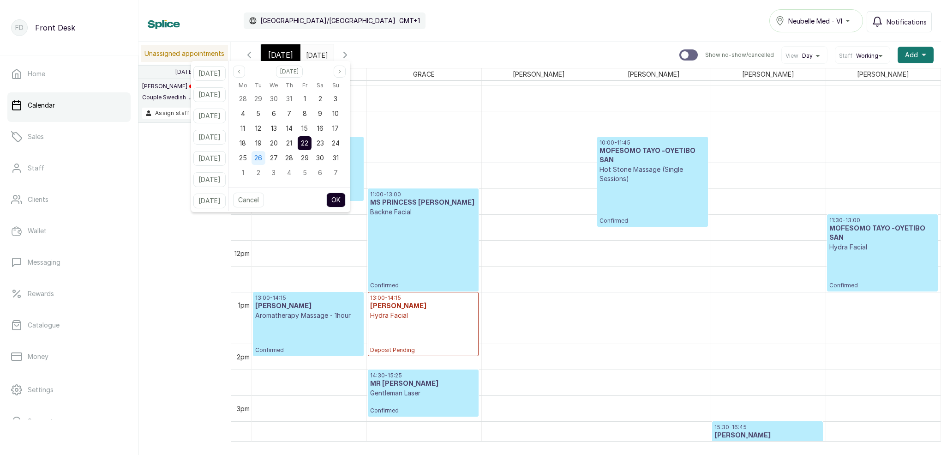
click at [262, 159] on span "26" at bounding box center [258, 158] width 8 height 8
click at [346, 199] on button "OK" at bounding box center [335, 200] width 19 height 15
type input "26/08/2025"
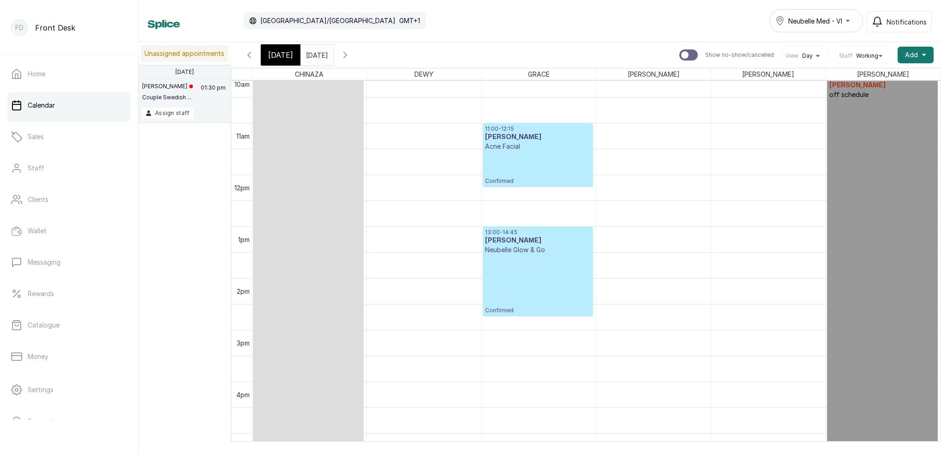
scroll to position [525, 0]
click at [316, 58] on input "26/08/2025" at bounding box center [308, 53] width 15 height 16
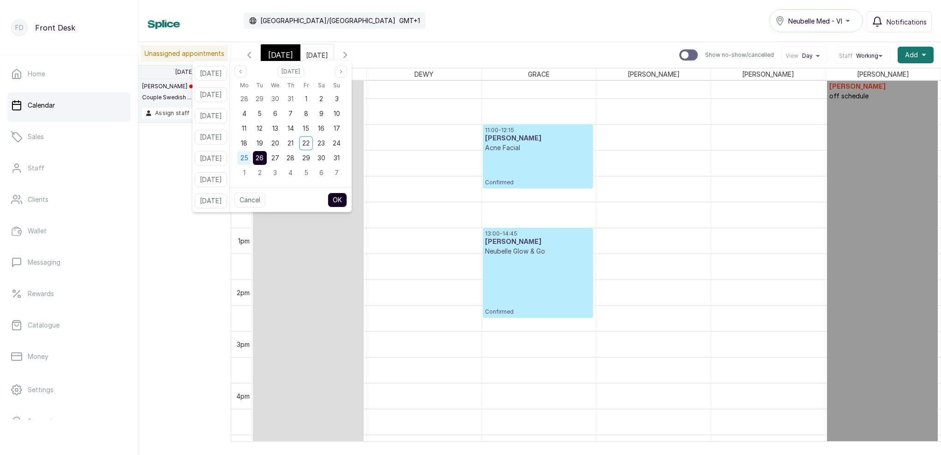
click at [248, 159] on span "25" at bounding box center [245, 158] width 8 height 8
click at [264, 157] on span "26" at bounding box center [260, 158] width 8 height 8
drag, startPoint x: 351, startPoint y: 199, endPoint x: 356, endPoint y: 197, distance: 5.4
click at [347, 199] on button "OK" at bounding box center [337, 200] width 19 height 15
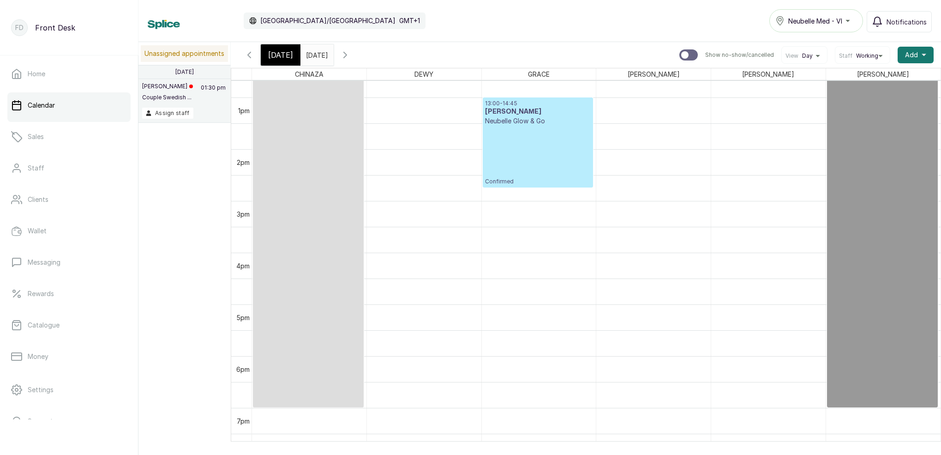
scroll to position [655, 0]
click at [283, 51] on span "Today" at bounding box center [280, 54] width 25 height 11
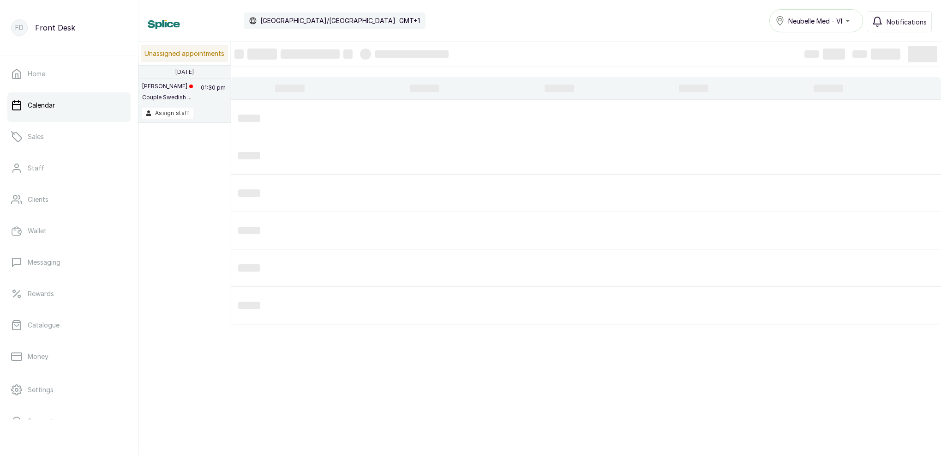
scroll to position [311, 0]
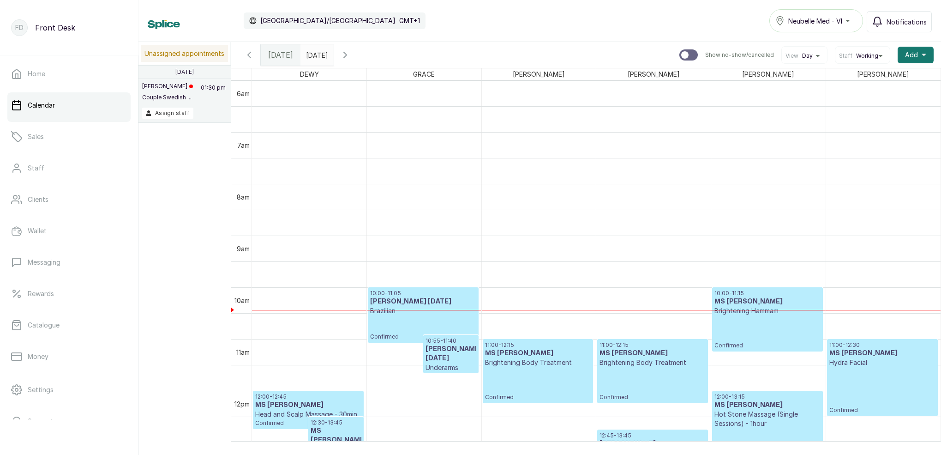
drag, startPoint x: 373, startPoint y: 53, endPoint x: 380, endPoint y: 51, distance: 8.0
click at [356, 51] on button "Show no-show/cancelled" at bounding box center [345, 55] width 22 height 22
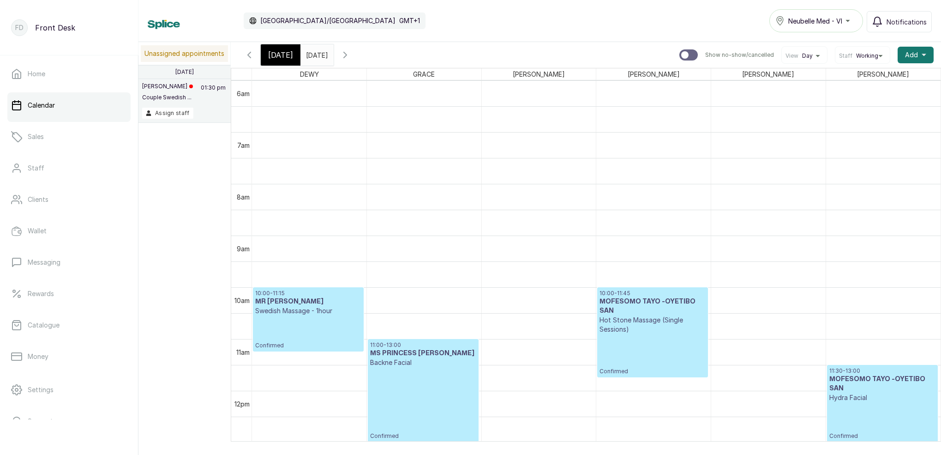
click at [243, 54] on button "Show no-show/cancelled" at bounding box center [249, 55] width 22 height 22
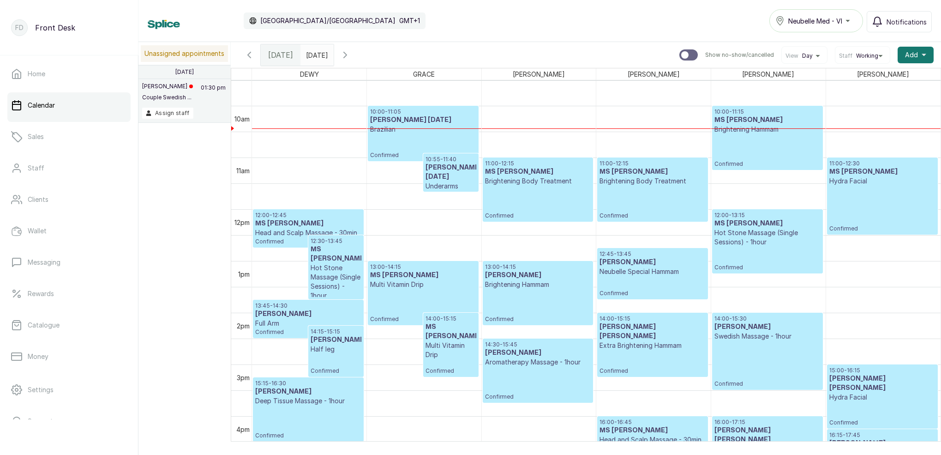
scroll to position [508, 0]
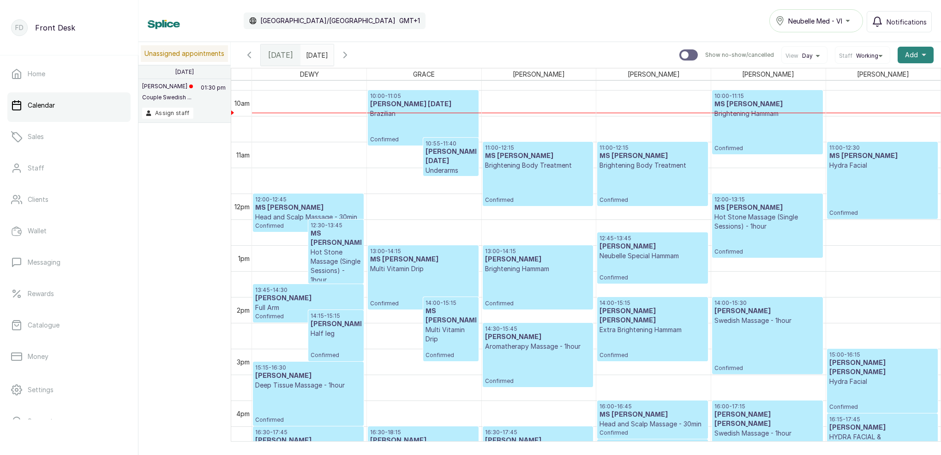
click at [921, 54] on button "Add +" at bounding box center [916, 55] width 36 height 17
click at [871, 117] on span "Add Block Time" at bounding box center [882, 116] width 89 height 11
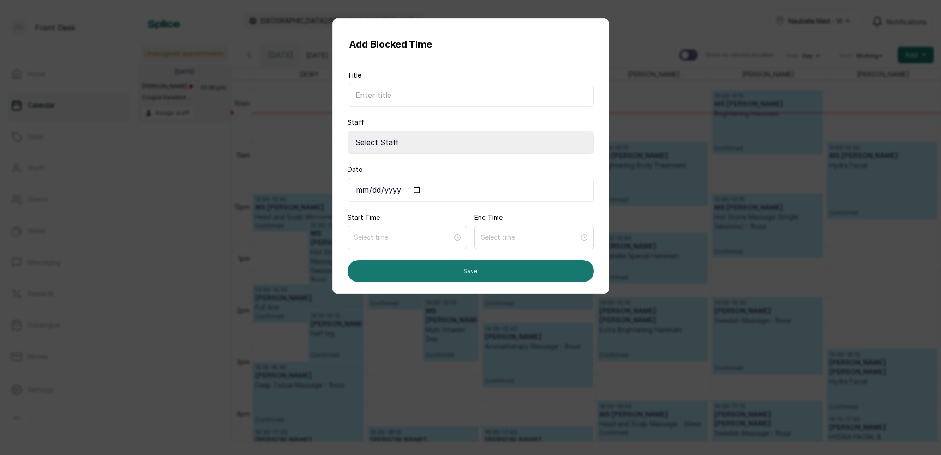
click at [435, 90] on input "Title" at bounding box center [471, 95] width 247 height 23
type input "tatoo revision"
select select "0dda9384-b0f4-4bc9-b8b8-992e6a5abe22"
click at [389, 189] on input "Date" at bounding box center [471, 190] width 247 height 24
type input "2025-08-22"
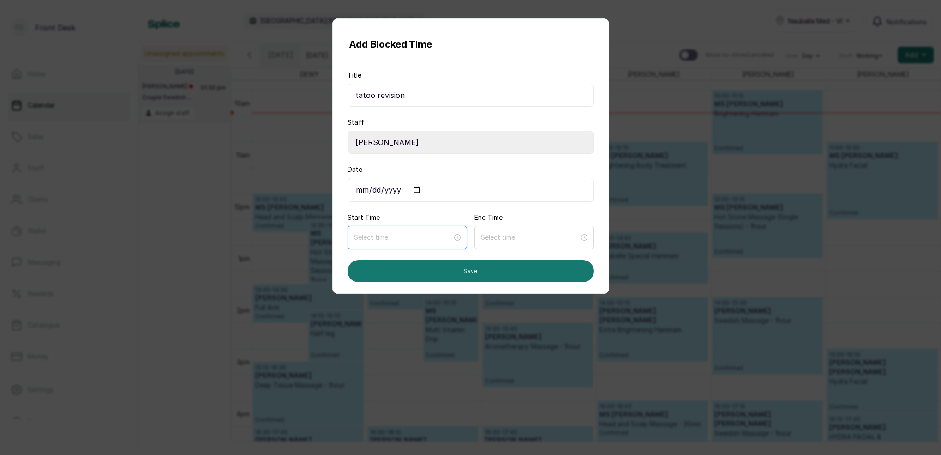
click at [441, 236] on input at bounding box center [403, 237] width 98 height 10
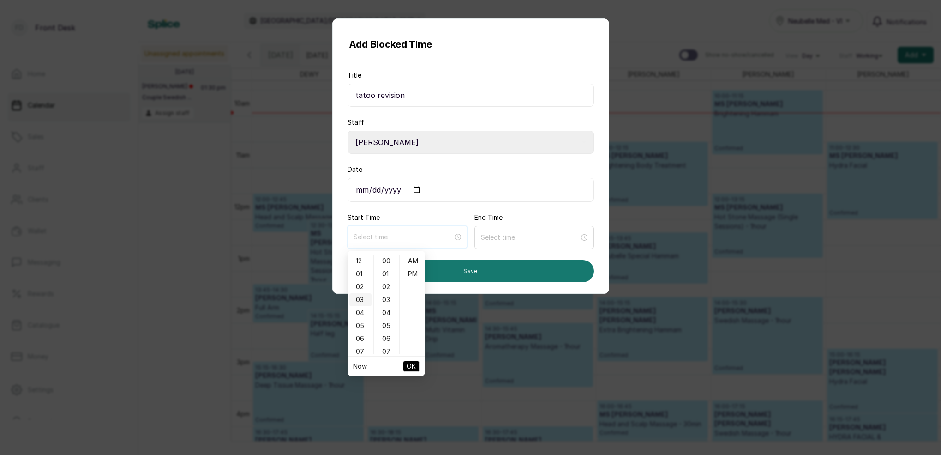
type input "3:00 am"
type input "12:02 am"
type input "5:00 am"
click at [361, 258] on div "11" at bounding box center [360, 260] width 22 height 13
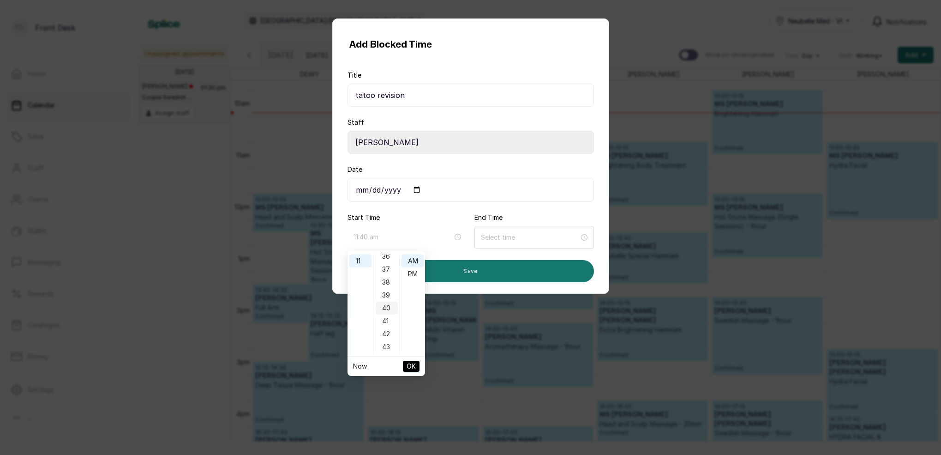
click at [389, 308] on div "40" at bounding box center [387, 307] width 22 height 13
drag, startPoint x: 412, startPoint y: 261, endPoint x: 421, endPoint y: 273, distance: 15.2
click at [413, 262] on div "AM" at bounding box center [413, 260] width 22 height 13
type input "11:40 am"
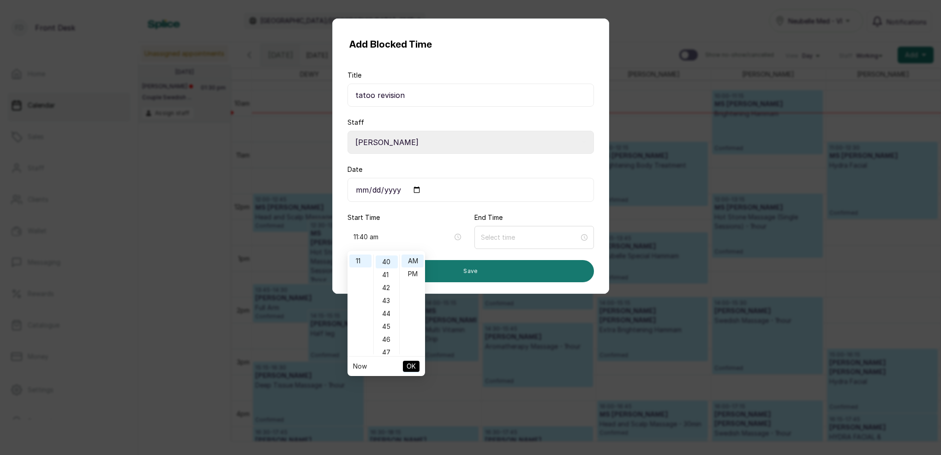
click at [412, 367] on span "OK" at bounding box center [411, 366] width 9 height 18
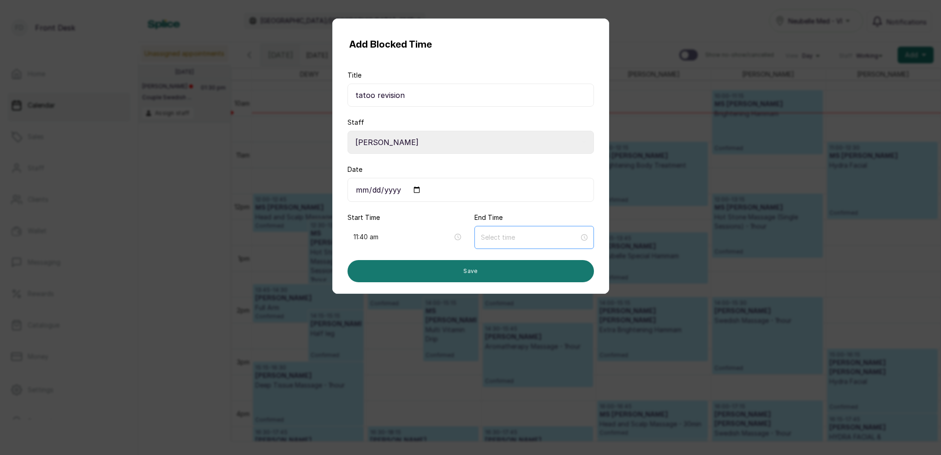
click at [501, 233] on div at bounding box center [535, 237] width 120 height 23
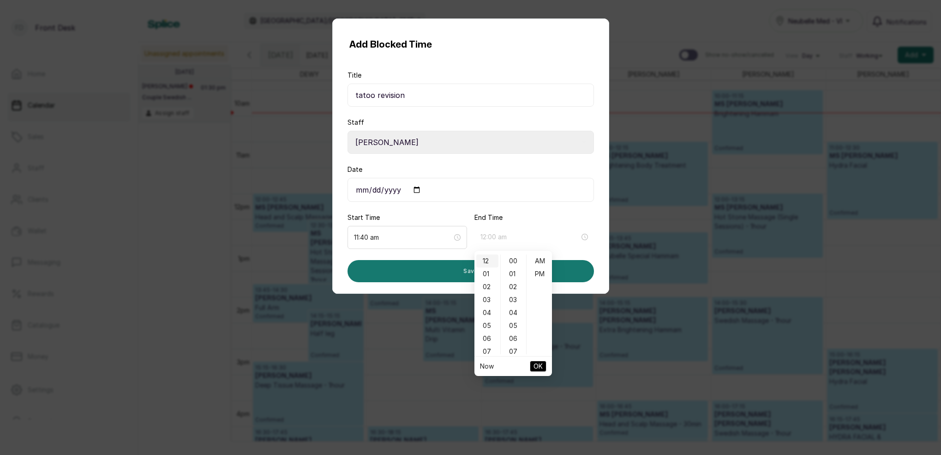
click at [486, 258] on div "12" at bounding box center [487, 260] width 22 height 13
click at [511, 297] on div "30" at bounding box center [514, 301] width 22 height 13
type input "12:30 pm"
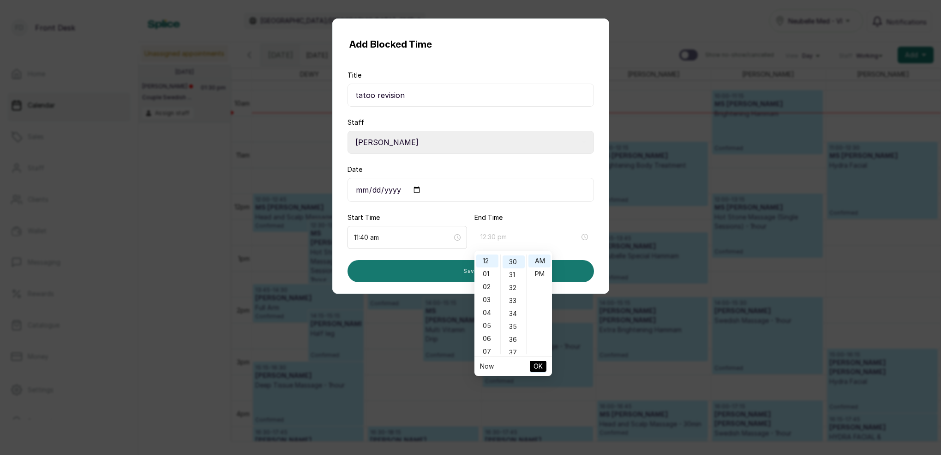
drag, startPoint x: 539, startPoint y: 271, endPoint x: 541, endPoint y: 280, distance: 9.1
click at [539, 271] on div "PM" at bounding box center [540, 273] width 22 height 13
click at [537, 368] on span "OK" at bounding box center [538, 366] width 9 height 18
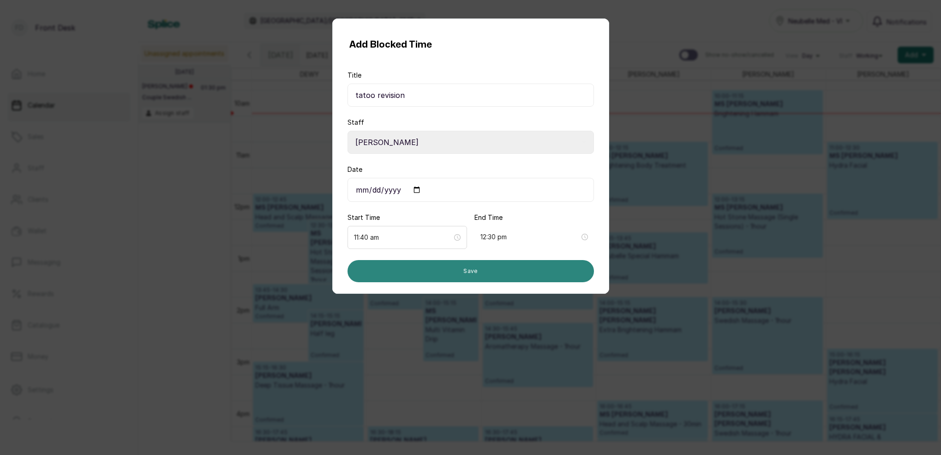
click at [483, 275] on button "Save" at bounding box center [471, 271] width 247 height 22
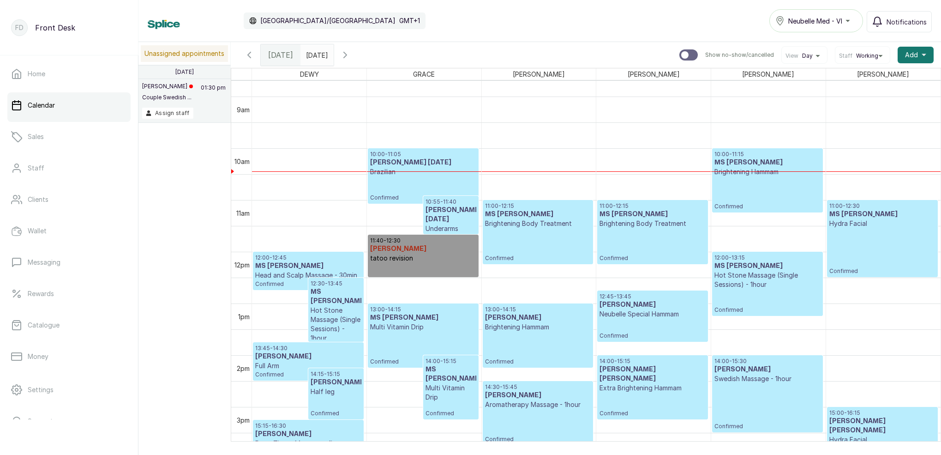
scroll to position [465, 0]
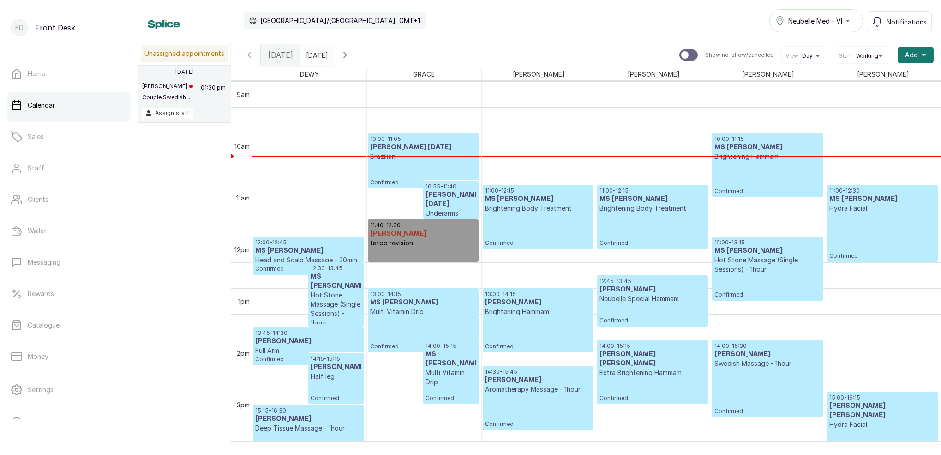
click at [351, 54] on icon "button" at bounding box center [345, 54] width 11 height 11
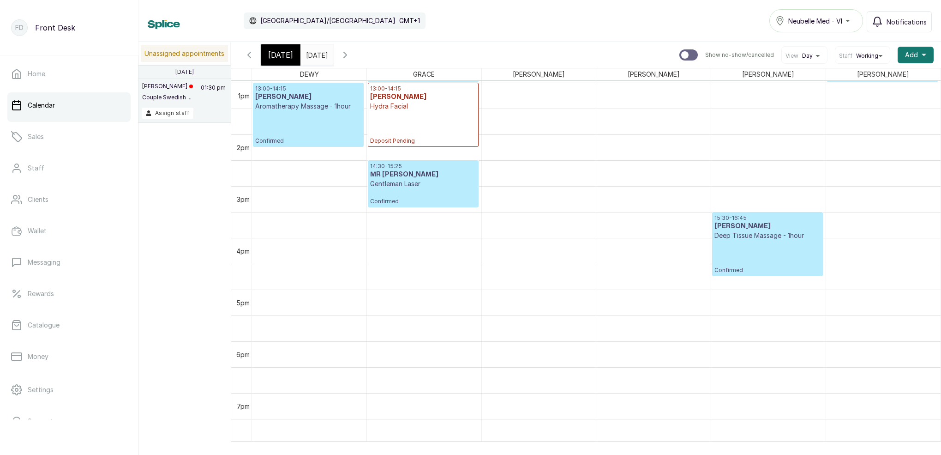
scroll to position [662, 0]
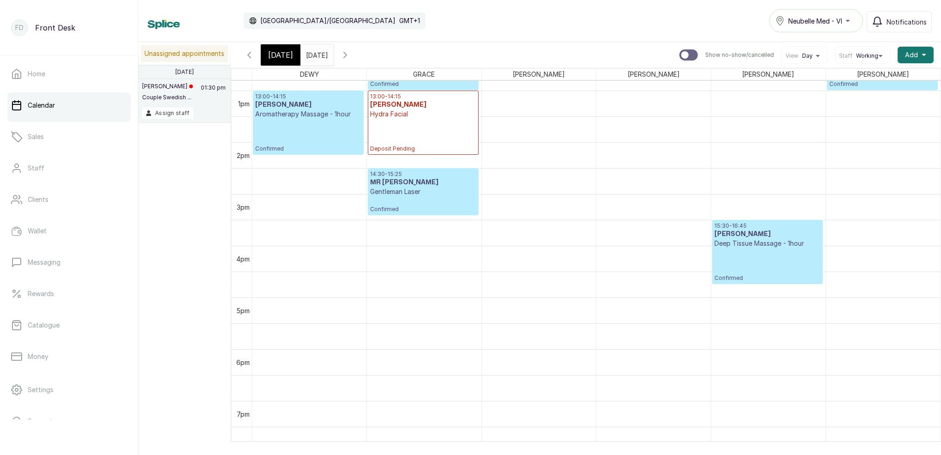
click at [316, 58] on input "26/08/2025" at bounding box center [308, 53] width 15 height 16
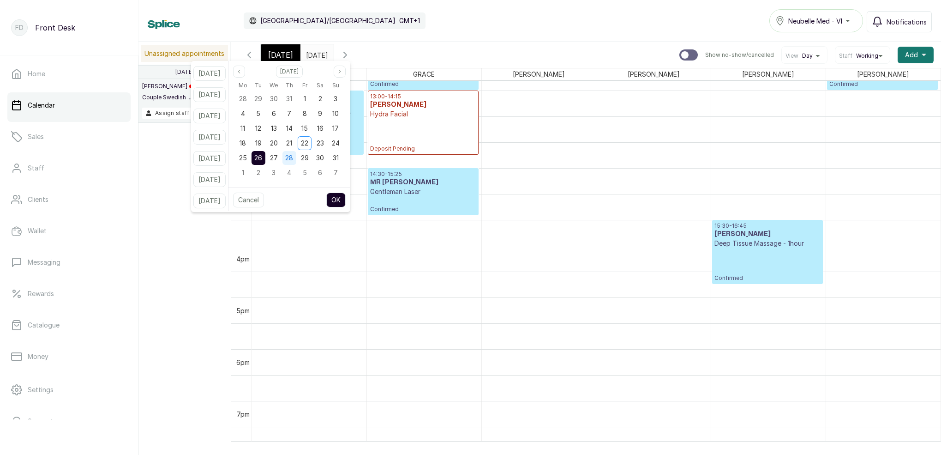
drag, startPoint x: 289, startPoint y: 157, endPoint x: 296, endPoint y: 159, distance: 8.0
click at [278, 157] on span "27" at bounding box center [274, 158] width 8 height 8
click at [346, 204] on button "OK" at bounding box center [335, 200] width 19 height 15
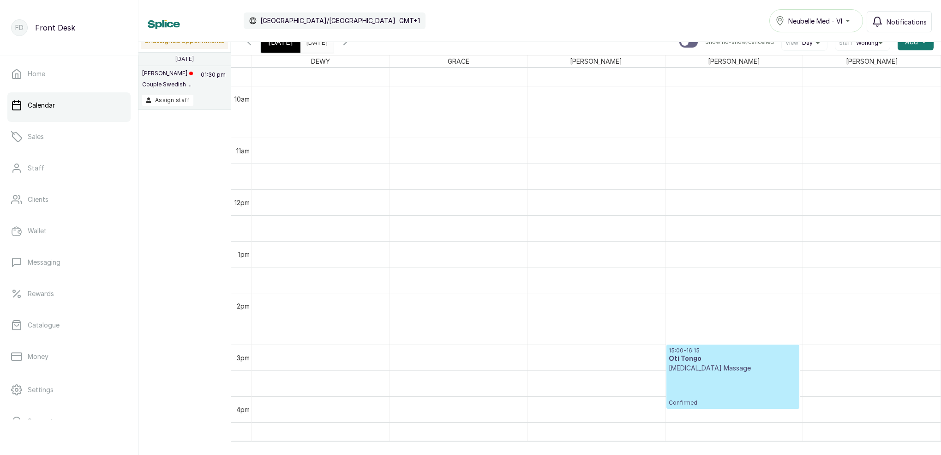
scroll to position [537, 0]
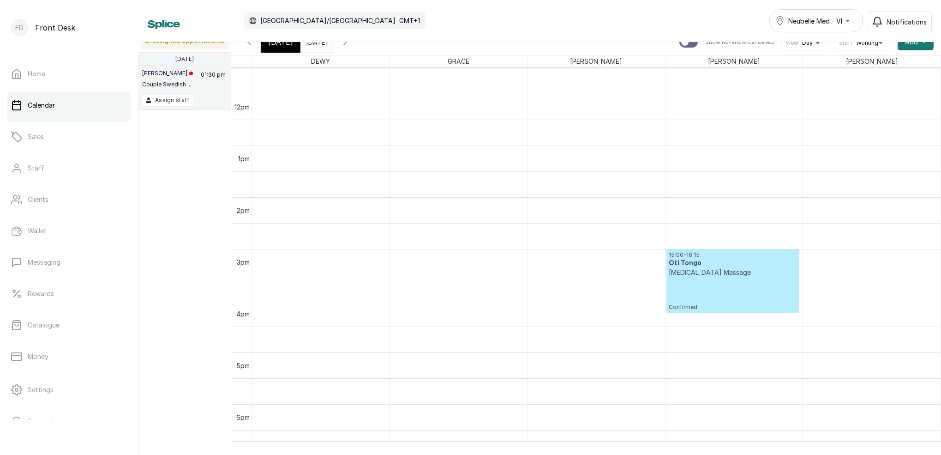
click at [285, 45] on span "Today" at bounding box center [280, 41] width 25 height 11
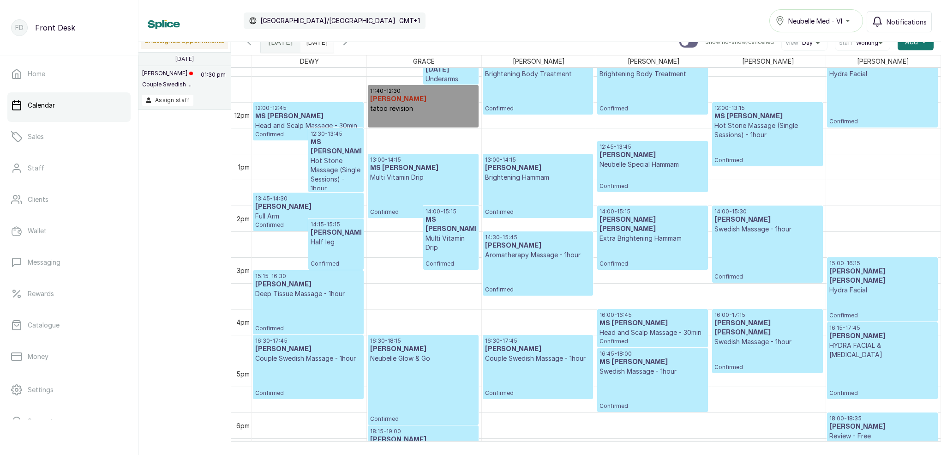
click at [351, 45] on icon "button" at bounding box center [345, 41] width 11 height 11
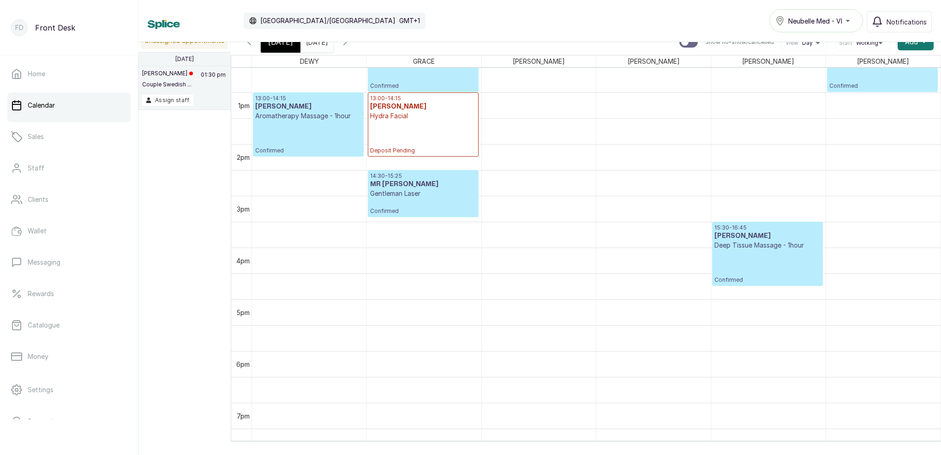
scroll to position [648, 0]
click at [316, 43] on input "27/08/2025" at bounding box center [308, 40] width 15 height 16
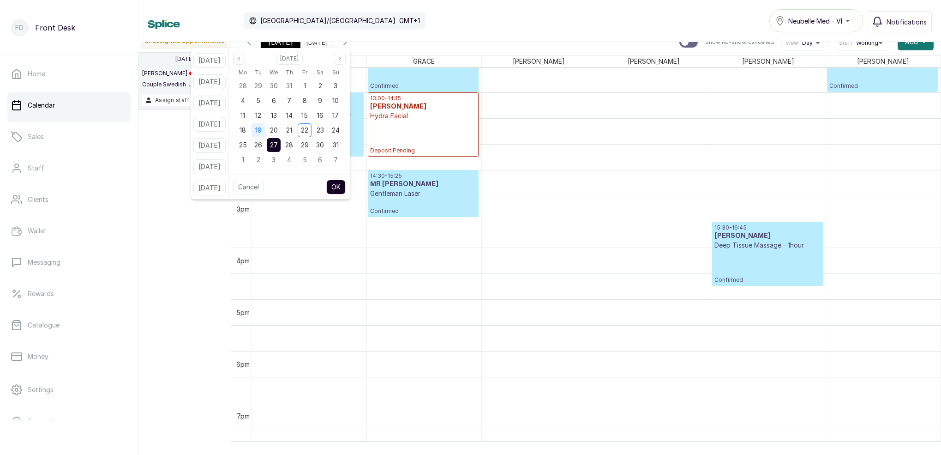
click at [265, 125] on div "19" at bounding box center [259, 130] width 14 height 14
click at [262, 144] on span "26" at bounding box center [258, 145] width 8 height 8
click at [342, 187] on button "OK" at bounding box center [335, 187] width 19 height 15
type input "26/08/2025"
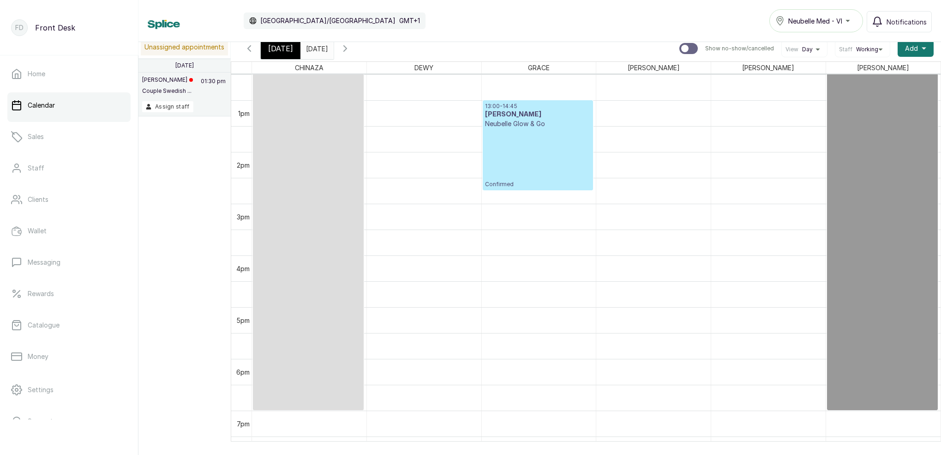
scroll to position [646, 0]
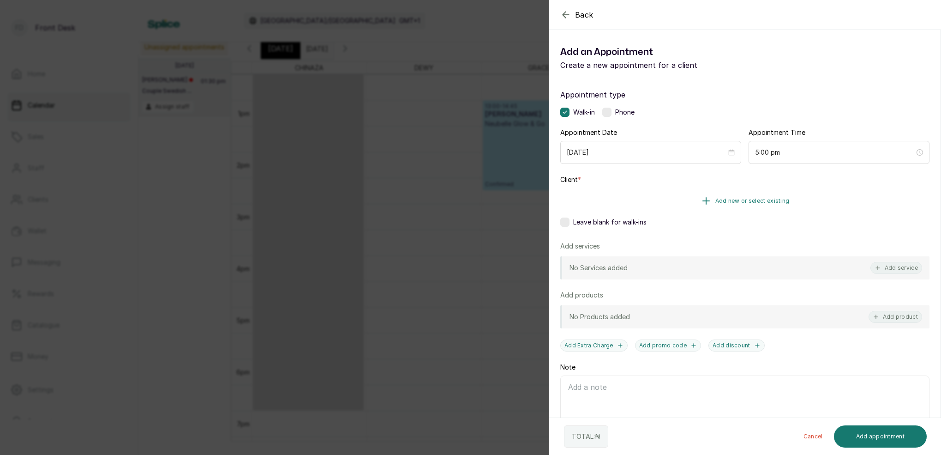
click at [759, 202] on button "Add new or select existing" at bounding box center [744, 201] width 369 height 26
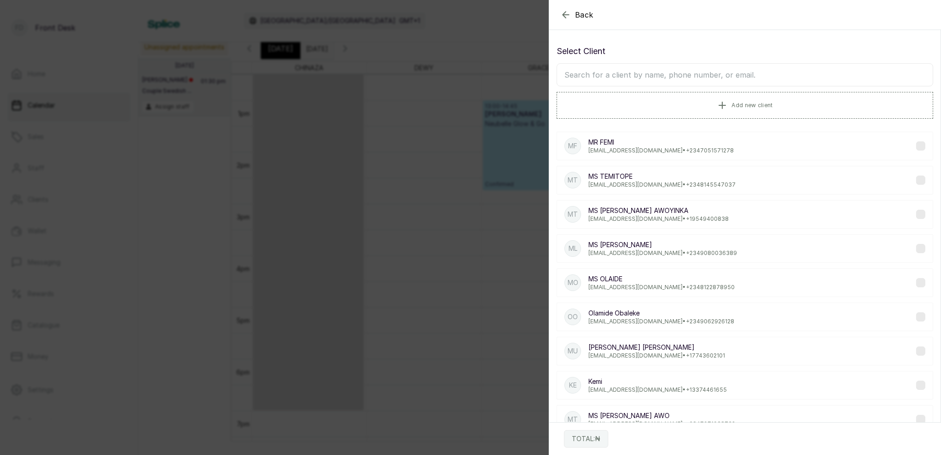
click at [780, 77] on input "text" at bounding box center [745, 74] width 377 height 23
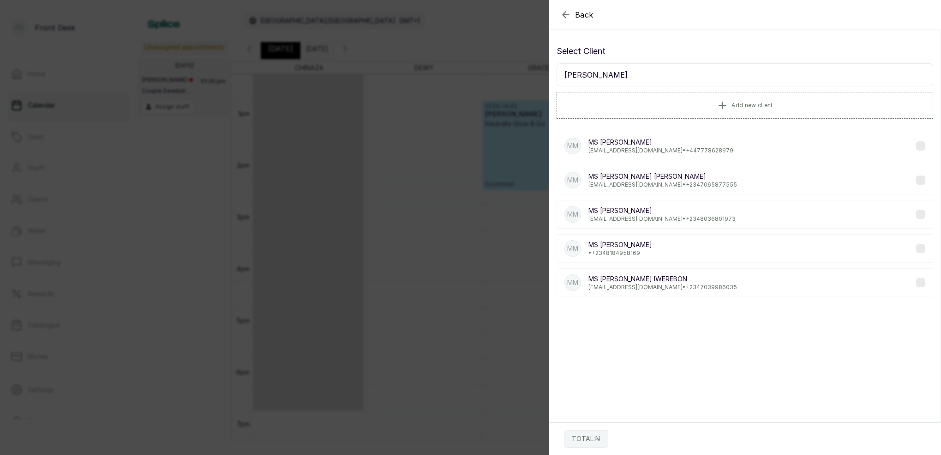
type input "ms Michell"
drag, startPoint x: 780, startPoint y: 77, endPoint x: 704, endPoint y: 152, distance: 107.1
click at [704, 152] on p "balogunmichele@gmail.com • +44 7778628979" at bounding box center [661, 150] width 145 height 7
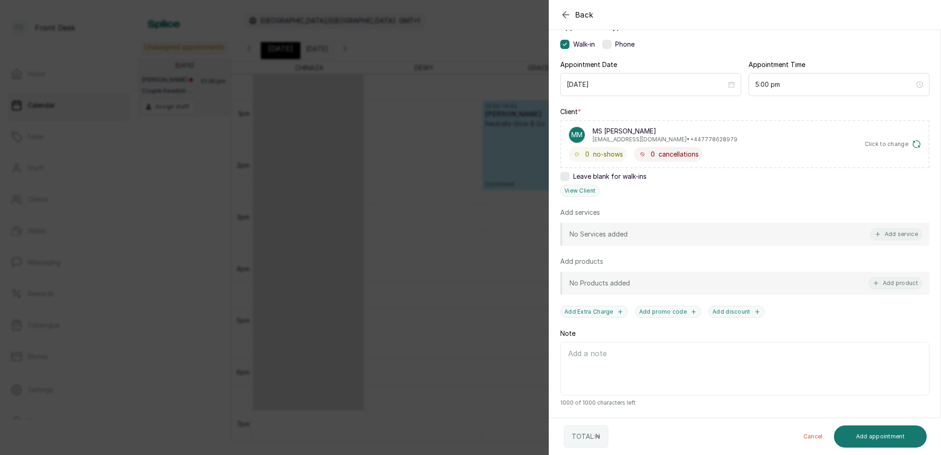
scroll to position [68, 0]
click at [909, 234] on button "Add service" at bounding box center [897, 234] width 52 height 12
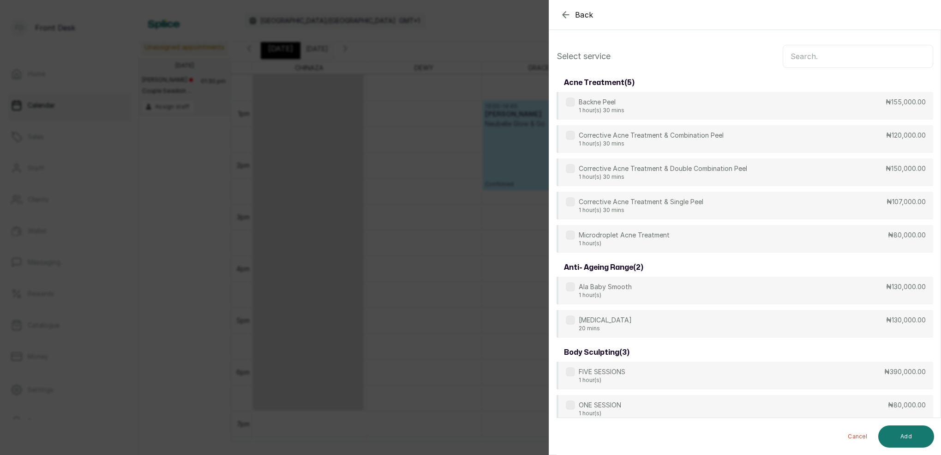
scroll to position [0, 0]
click at [835, 60] on input "text" at bounding box center [858, 56] width 150 height 23
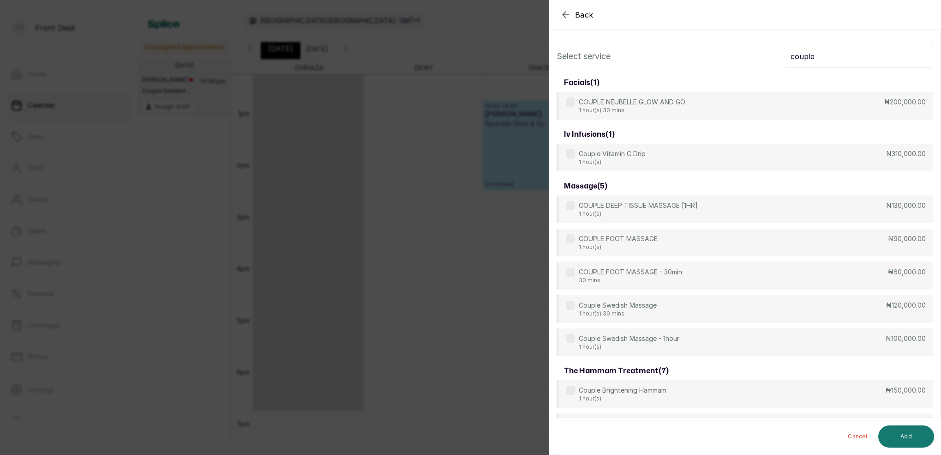
click at [853, 60] on input "couple" at bounding box center [858, 56] width 150 height 23
type input "c"
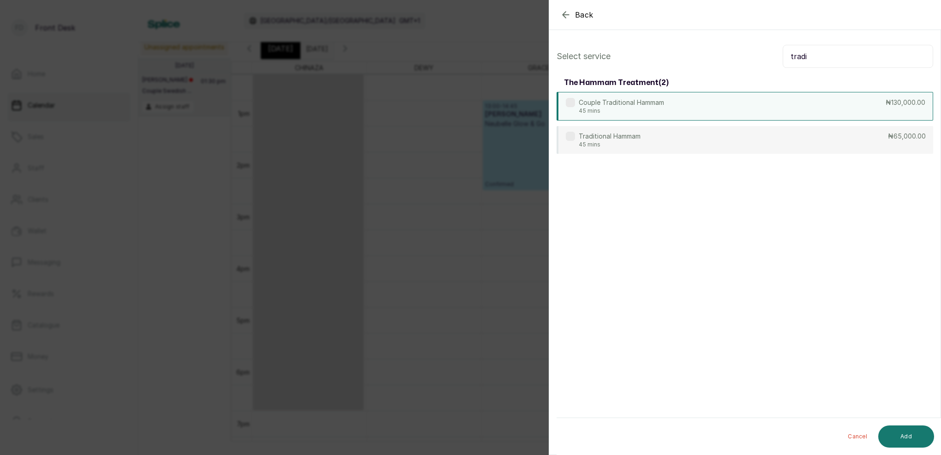
type input "tradi"
click at [646, 105] on p "Couple Traditional Hammam" at bounding box center [621, 102] width 85 height 9
click at [908, 435] on button "Add" at bounding box center [907, 436] width 56 height 22
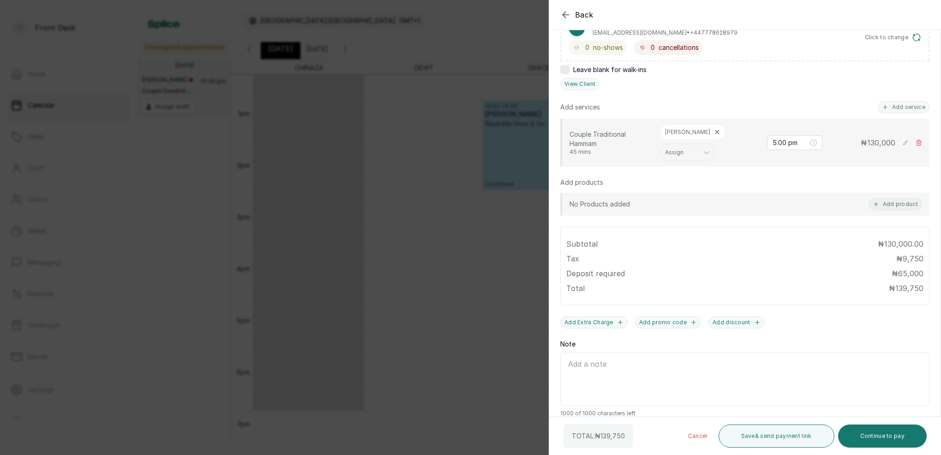
scroll to position [174, 0]
click at [694, 149] on div at bounding box center [679, 153] width 29 height 8
click at [709, 180] on div "SARAH S" at bounding box center [724, 187] width 92 height 17
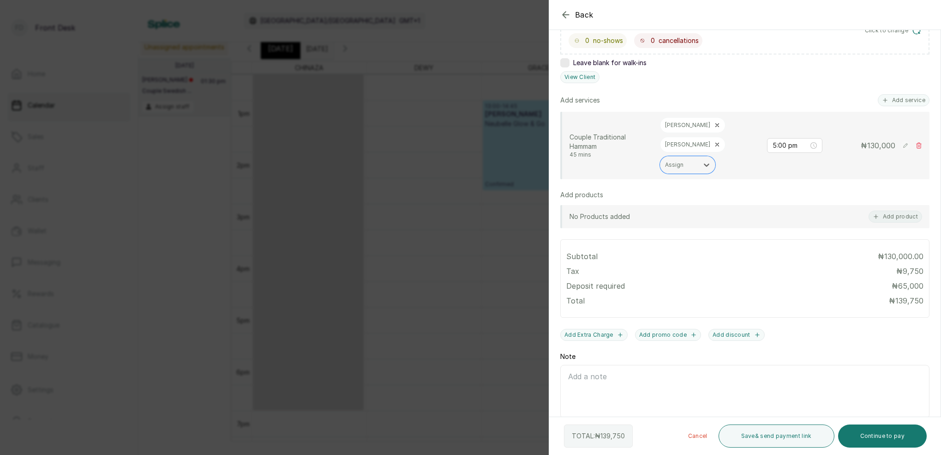
scroll to position [185, 0]
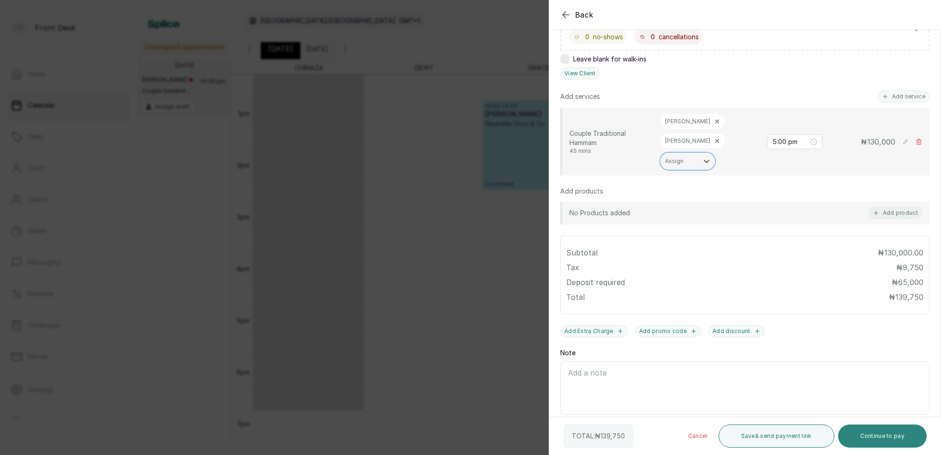
click at [893, 429] on button "Continue to pay" at bounding box center [882, 435] width 89 height 23
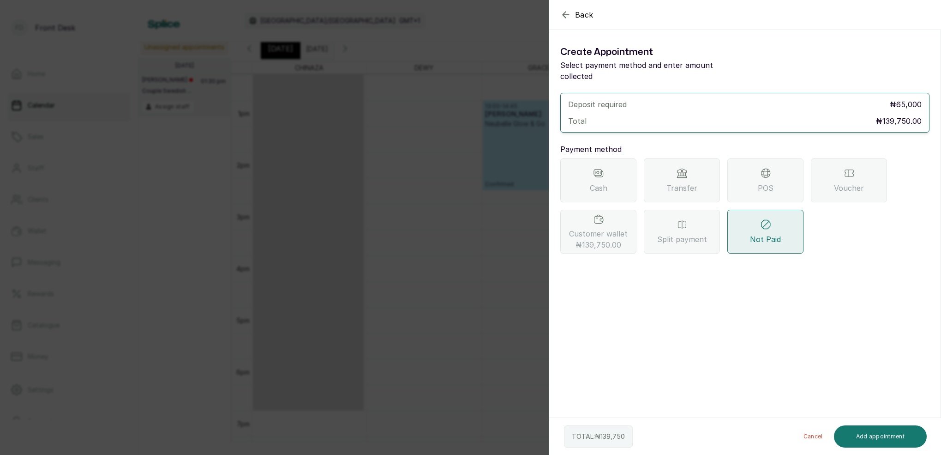
scroll to position [0, 0]
click at [586, 239] on span "₦139,750.00" at bounding box center [599, 244] width 46 height 11
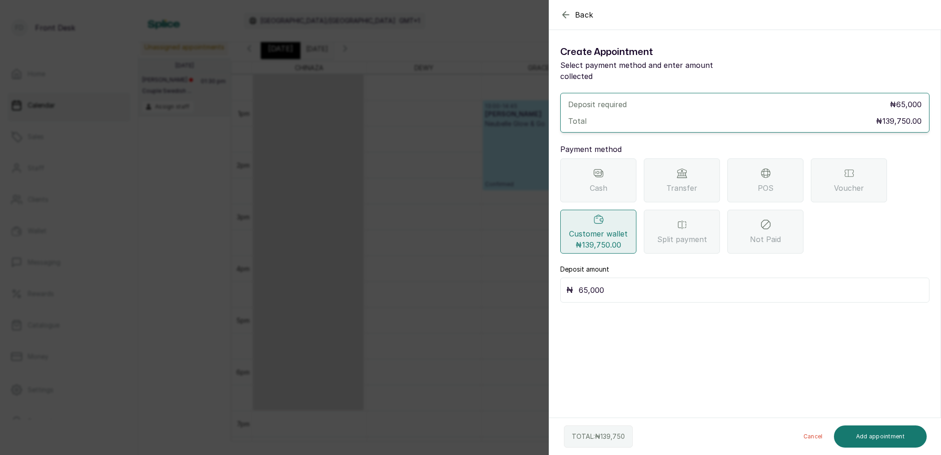
click at [630, 283] on input "65,000" at bounding box center [751, 289] width 345 height 13
type input "6"
type input "139,750"
click at [893, 446] on button "Add appointment" at bounding box center [880, 436] width 93 height 22
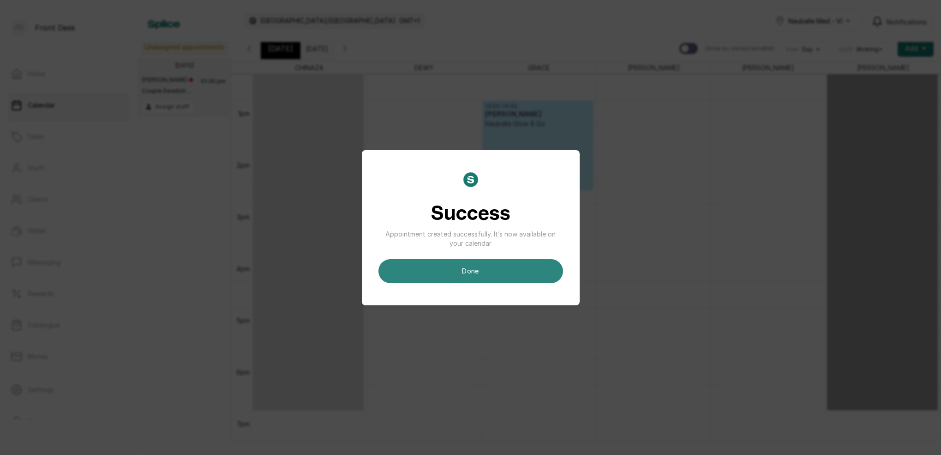
click at [540, 264] on button "done" at bounding box center [471, 271] width 185 height 24
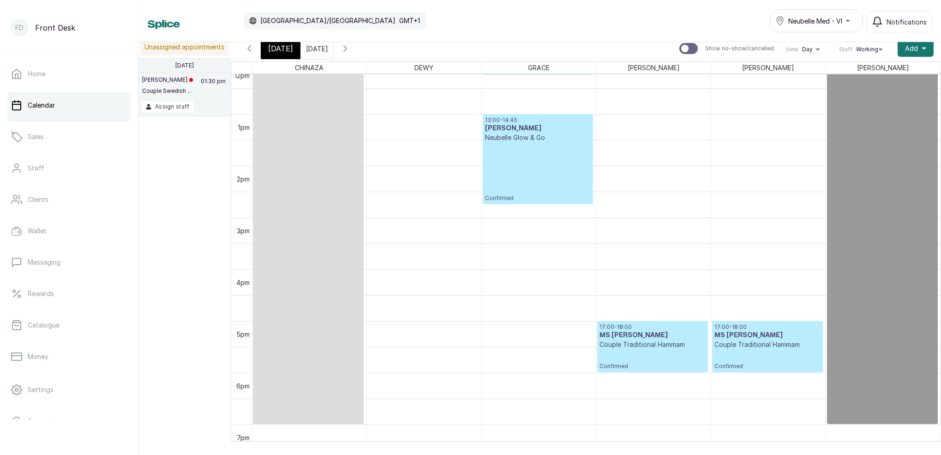
scroll to position [635, 0]
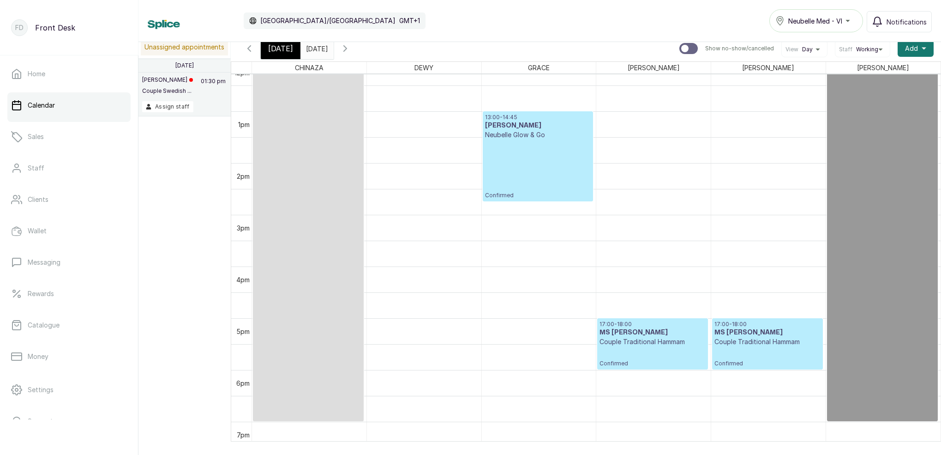
click at [277, 46] on span "Today" at bounding box center [280, 48] width 25 height 11
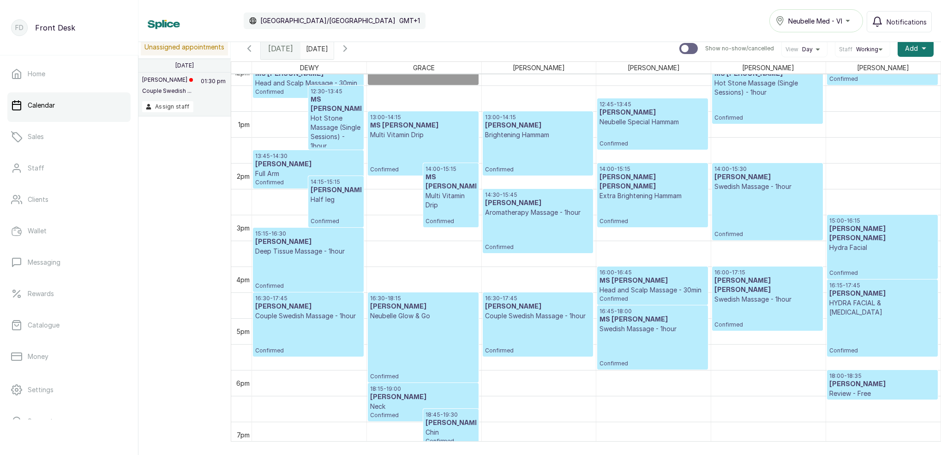
scroll to position [311, 0]
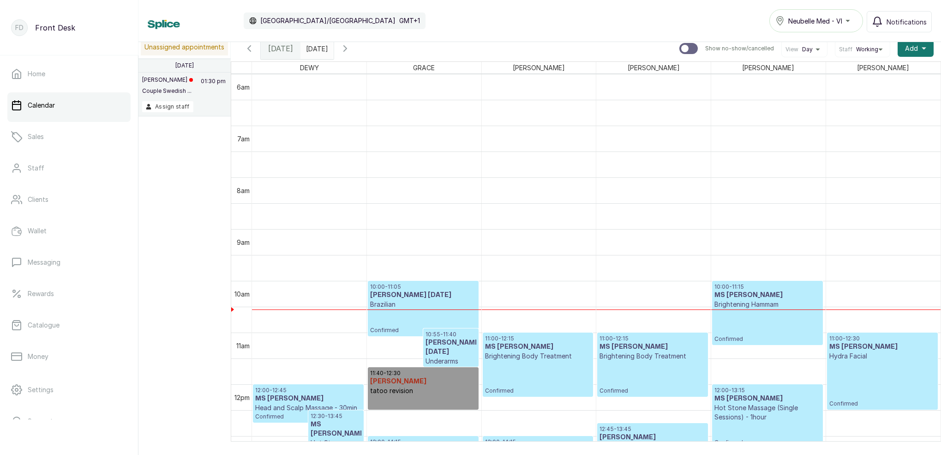
click at [347, 48] on icon "button" at bounding box center [345, 49] width 3 height 6
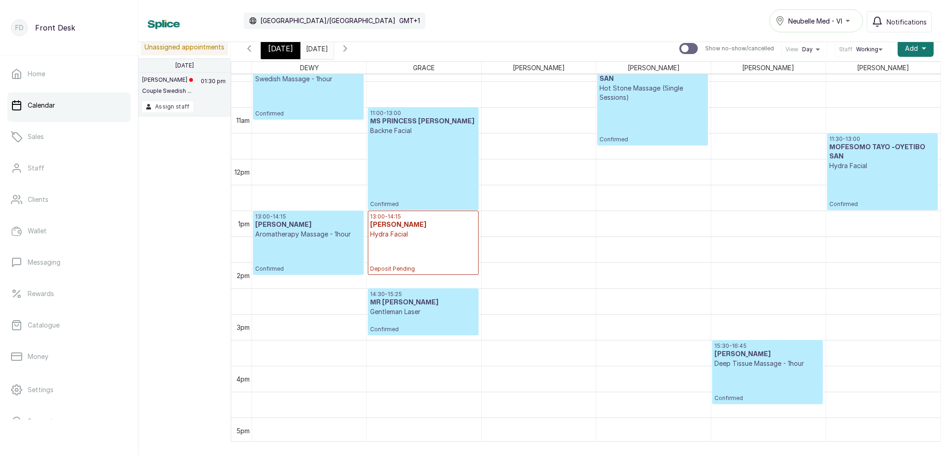
scroll to position [533, 0]
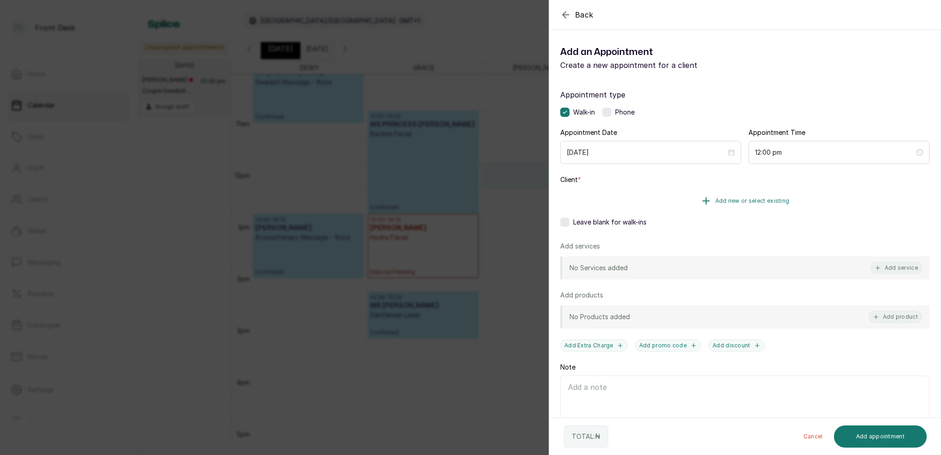
click at [748, 203] on span "Add new or select existing" at bounding box center [753, 200] width 74 height 7
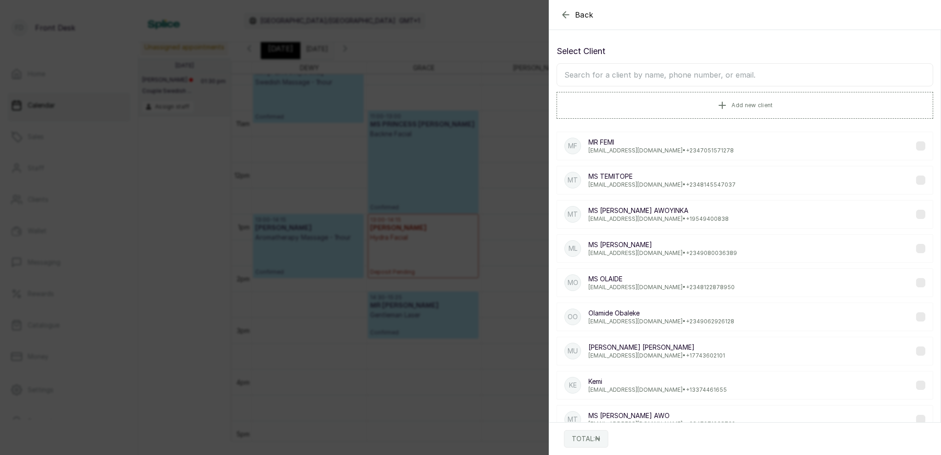
click at [670, 80] on input "text" at bounding box center [745, 74] width 377 height 23
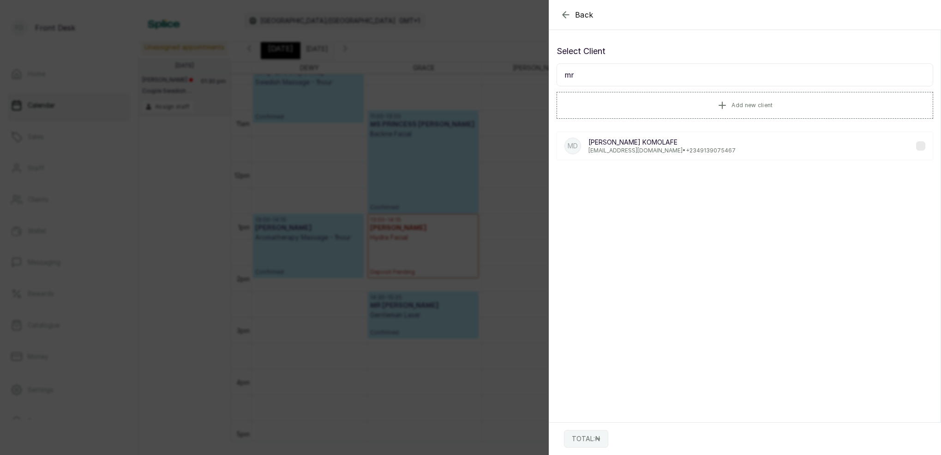
type input "m"
type input "olagunju"
click at [629, 142] on p "Dapo Olagunju" at bounding box center [662, 142] width 146 height 9
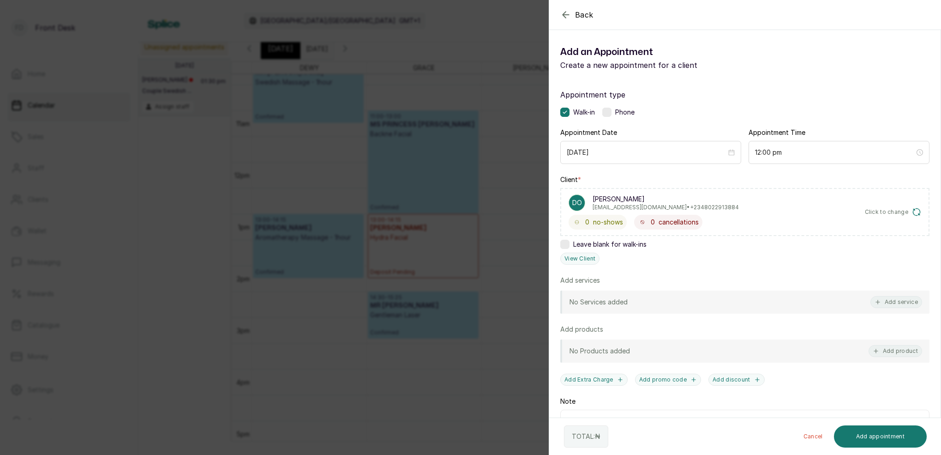
drag, startPoint x: 903, startPoint y: 304, endPoint x: 919, endPoint y: 299, distance: 17.2
click at [903, 303] on button "Add service" at bounding box center [897, 302] width 52 height 12
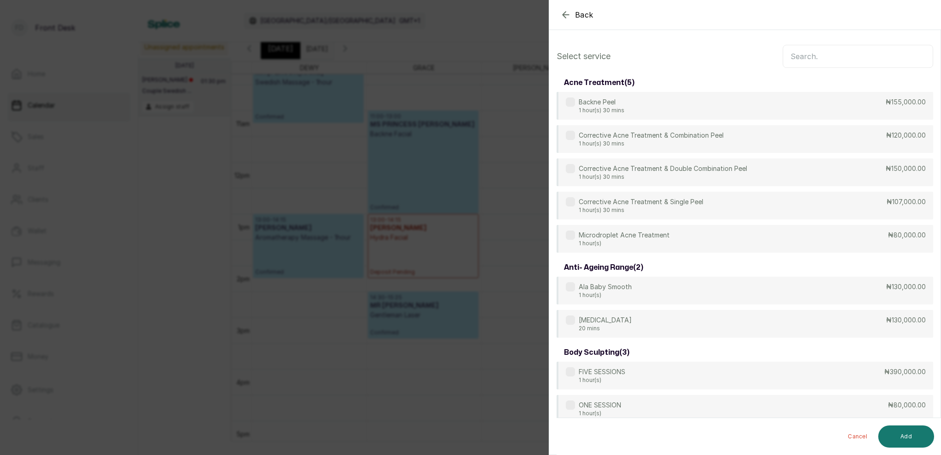
click at [819, 52] on input "text" at bounding box center [858, 56] width 150 height 23
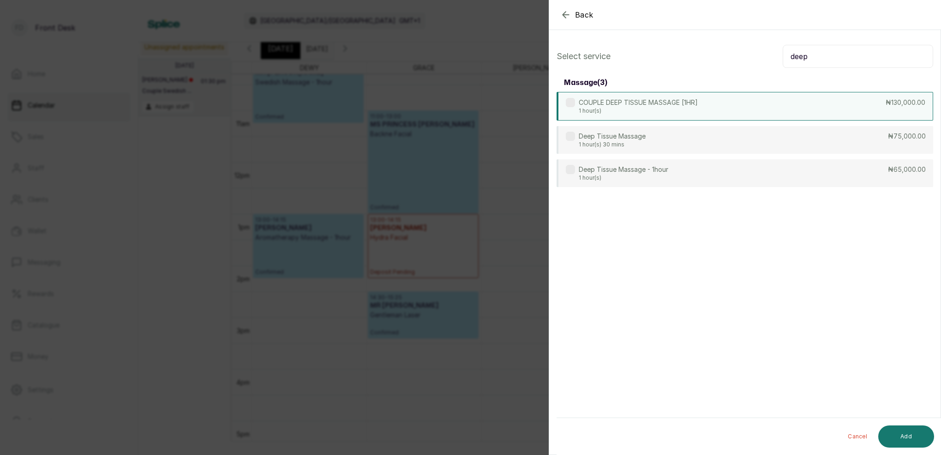
type input "deep"
click at [679, 102] on p "COUPLE DEEP TISSUE MASSAGE [1HR]" at bounding box center [638, 102] width 119 height 9
click at [913, 433] on button "Add" at bounding box center [907, 436] width 56 height 22
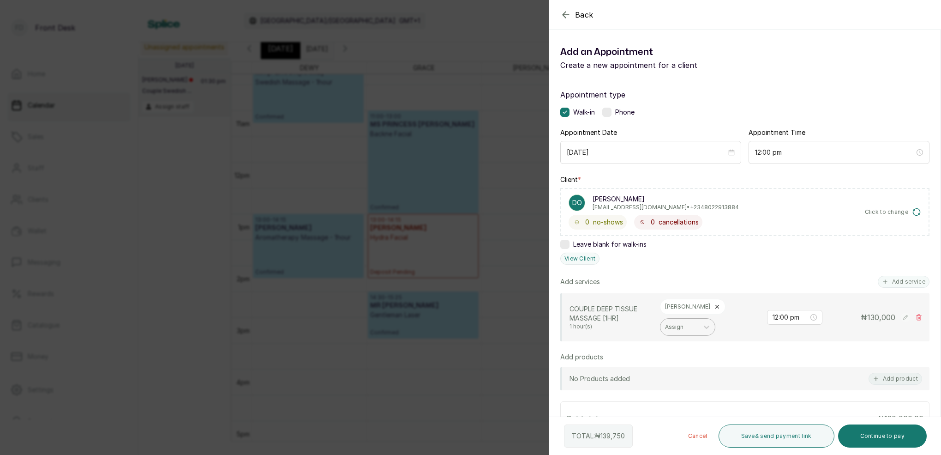
click at [694, 323] on div at bounding box center [679, 327] width 29 height 8
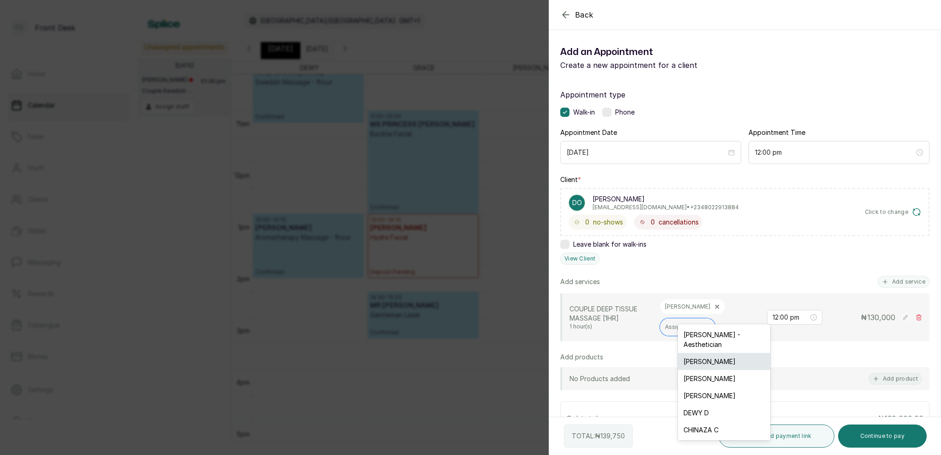
click at [722, 353] on div "SARAH S" at bounding box center [724, 361] width 92 height 17
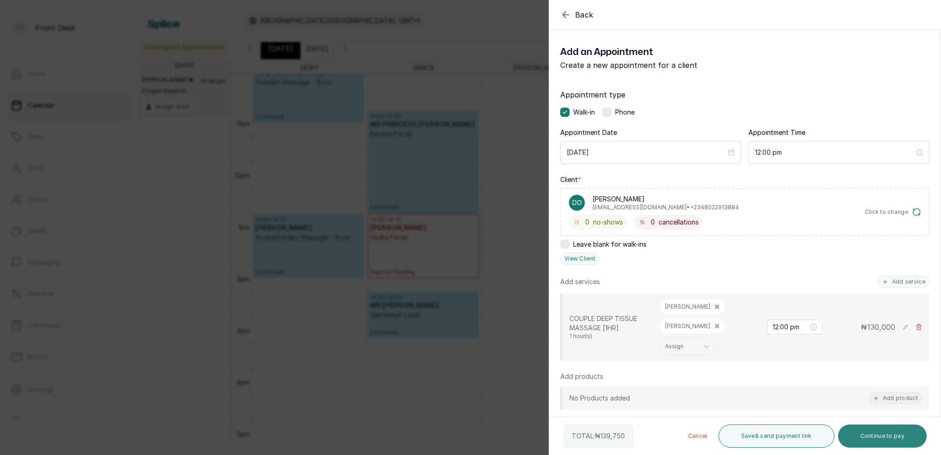
click at [895, 437] on button "Continue to pay" at bounding box center [882, 435] width 89 height 23
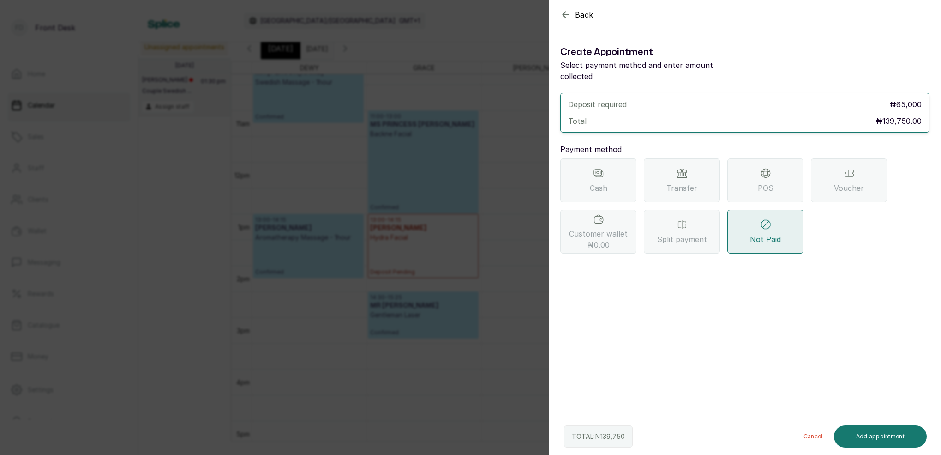
drag, startPoint x: 697, startPoint y: 174, endPoint x: 704, endPoint y: 200, distance: 27.3
click at [697, 174] on div "Transfer" at bounding box center [682, 180] width 76 height 44
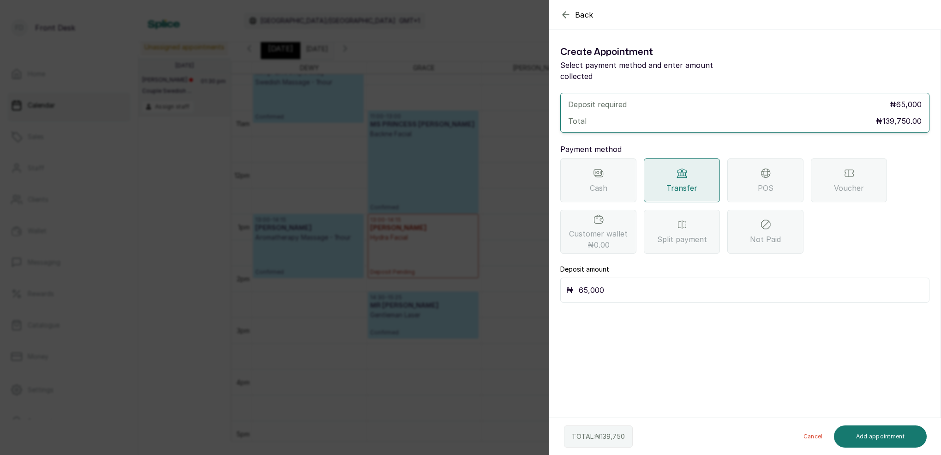
click at [637, 283] on input "65,000" at bounding box center [751, 289] width 345 height 13
type input "6"
type input "69,875"
click at [874, 439] on button "Add appointment" at bounding box center [880, 436] width 93 height 22
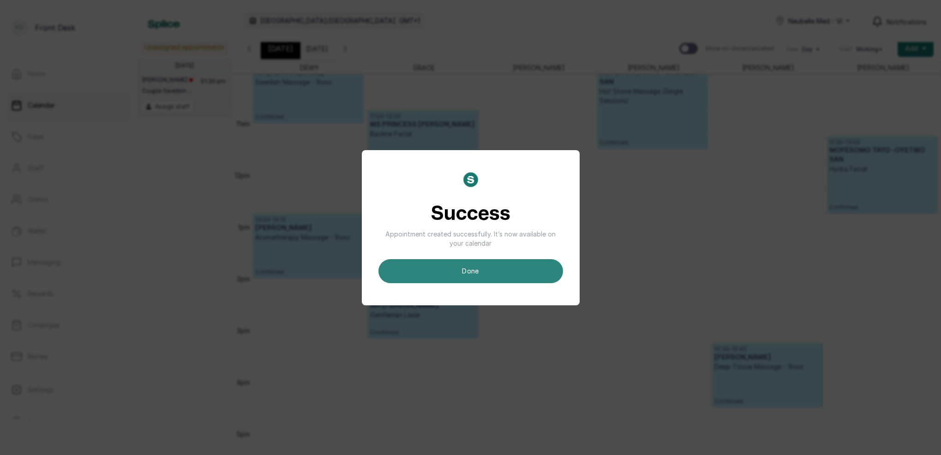
click at [492, 268] on button "done" at bounding box center [471, 271] width 185 height 24
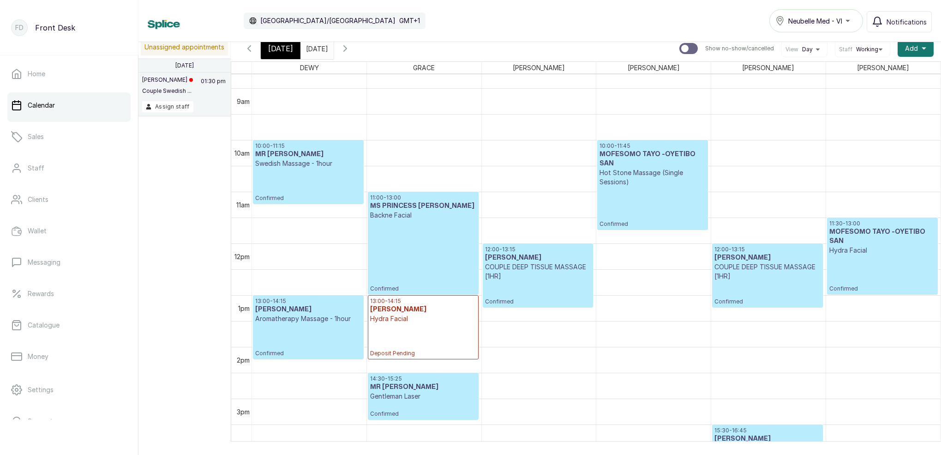
scroll to position [4, 0]
click at [272, 43] on span "Today" at bounding box center [280, 48] width 25 height 11
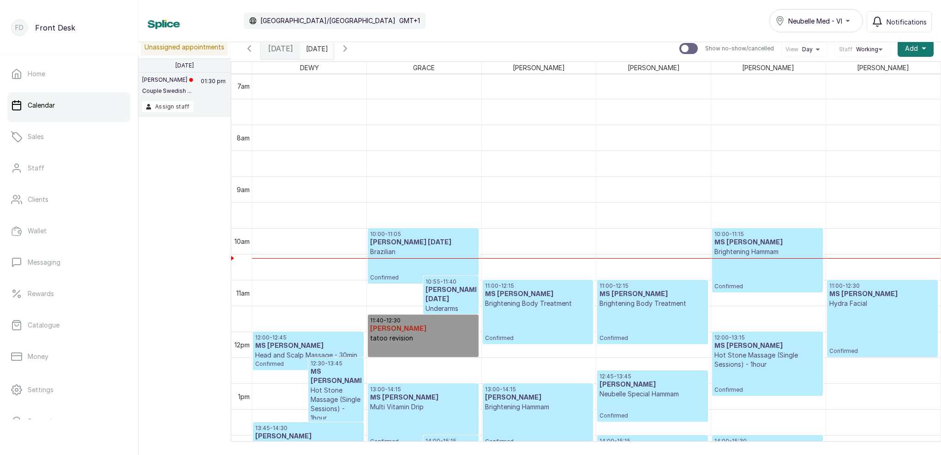
scroll to position [385, 0]
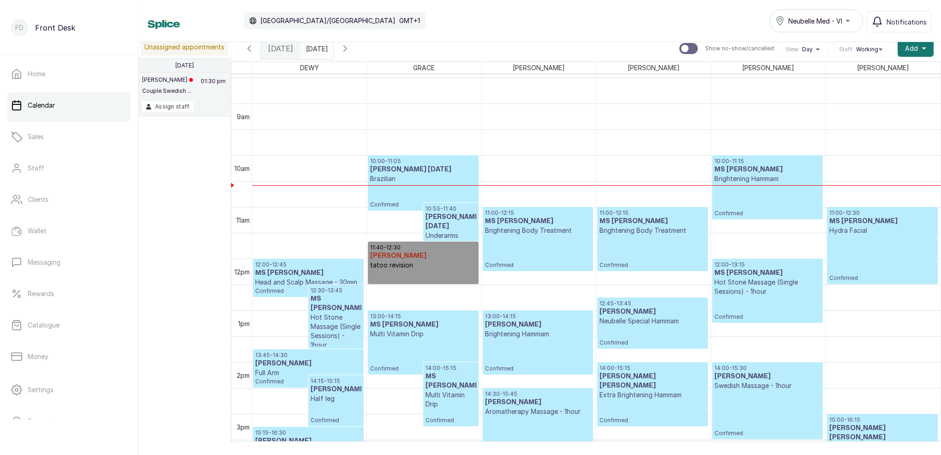
click at [314, 48] on input "26/08/2025" at bounding box center [308, 46] width 15 height 16
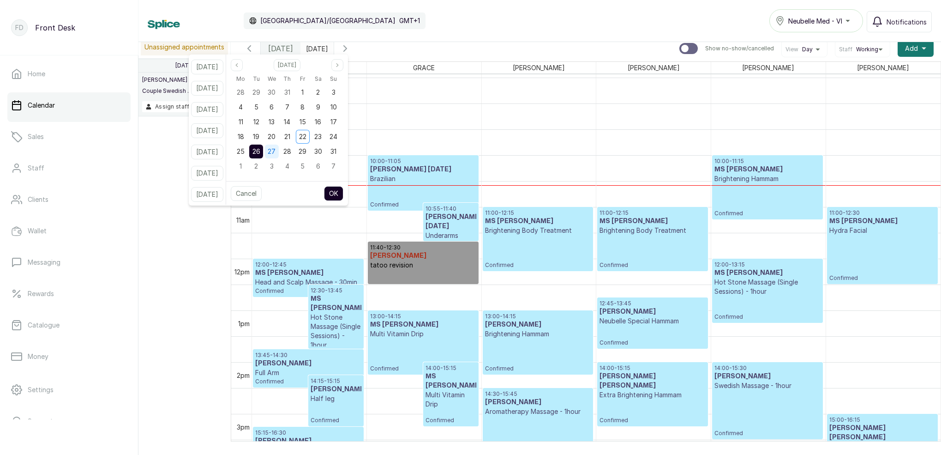
drag, startPoint x: 281, startPoint y: 154, endPoint x: 288, endPoint y: 158, distance: 8.3
click at [276, 154] on span "27" at bounding box center [272, 151] width 8 height 8
click at [343, 193] on button "OK" at bounding box center [333, 193] width 19 height 15
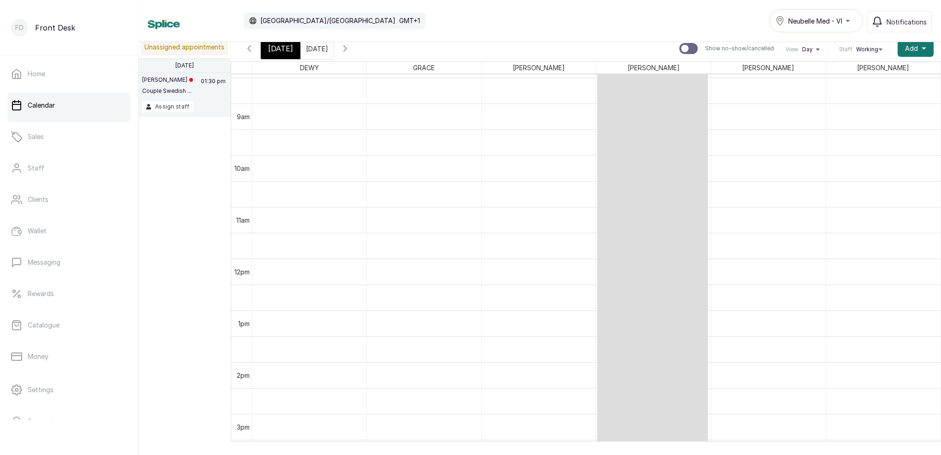
type input "27/08/2025"
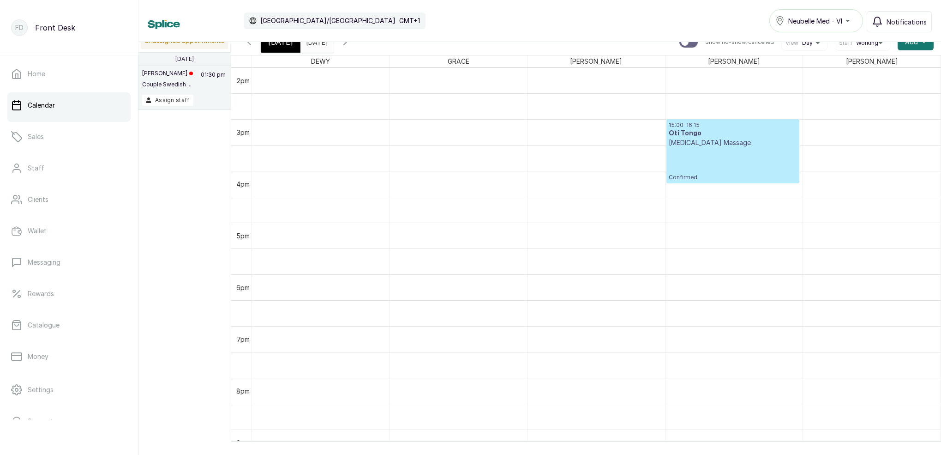
drag, startPoint x: 256, startPoint y: 196, endPoint x: 396, endPoint y: 10, distance: 232.5
click at [403, 38] on div "Calendar Africa/Lagos GMT+1 Neubelle Med - VI Notifications Unassigned appointm…" at bounding box center [539, 227] width 803 height 455
click at [280, 46] on span "Today" at bounding box center [280, 41] width 25 height 11
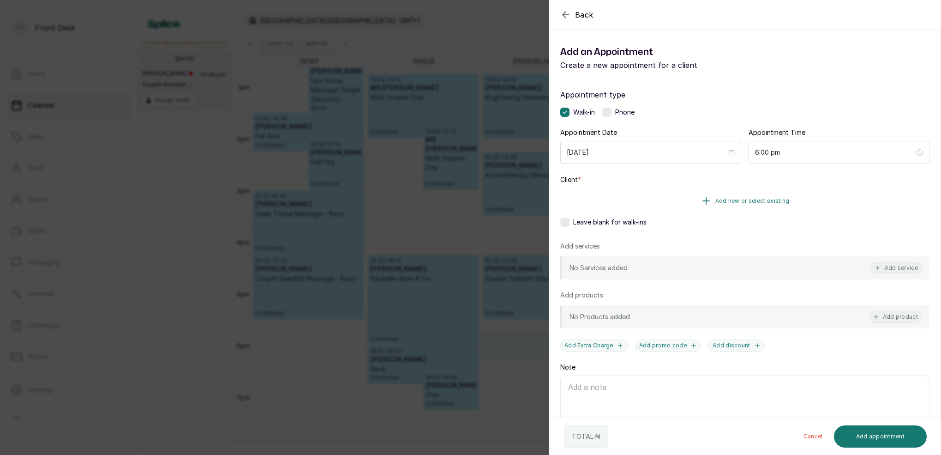
click at [751, 198] on span "Add new or select existing" at bounding box center [753, 200] width 74 height 7
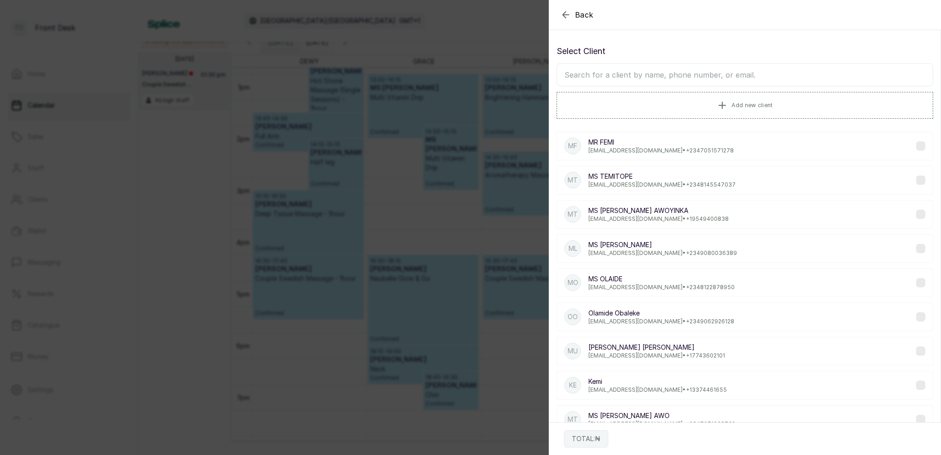
click at [703, 83] on input "text" at bounding box center [745, 74] width 377 height 23
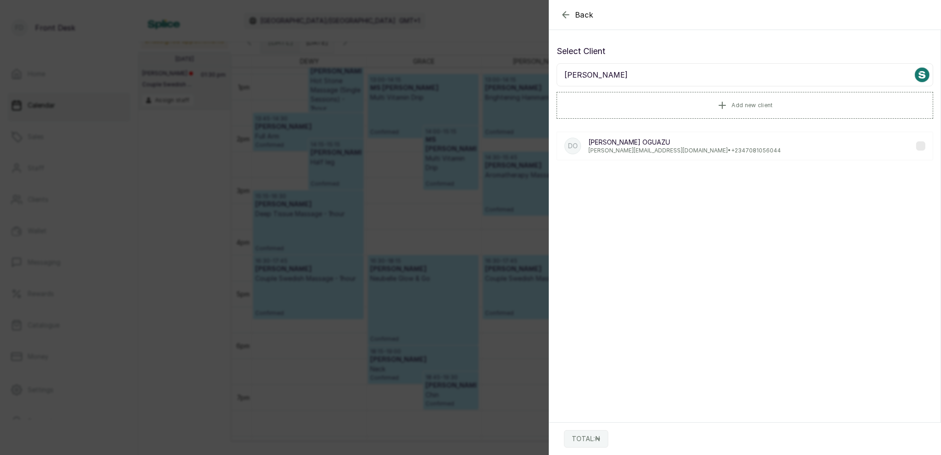
type input "Daniel Oguazu"
drag, startPoint x: 703, startPoint y: 83, endPoint x: 638, endPoint y: 148, distance: 91.4
click at [638, 148] on p "daniel_oguazu@yahoo.com • +234 7081056044" at bounding box center [685, 150] width 193 height 7
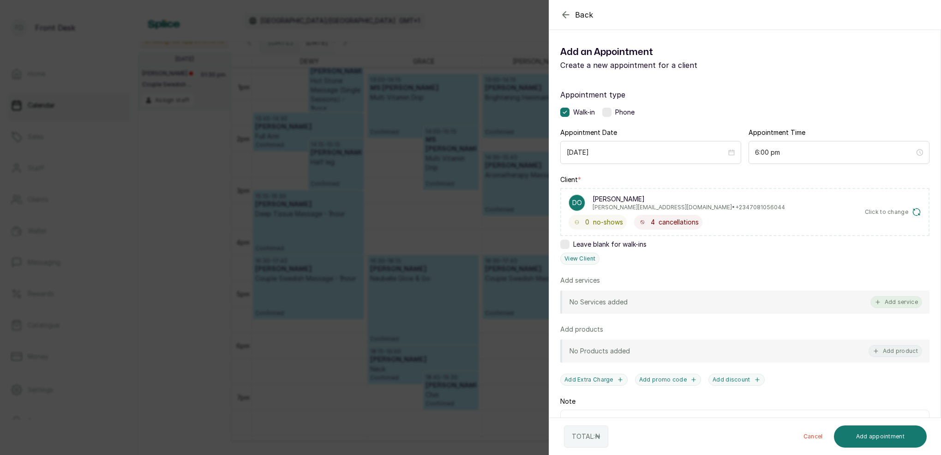
click at [901, 304] on button "Add service" at bounding box center [897, 302] width 52 height 12
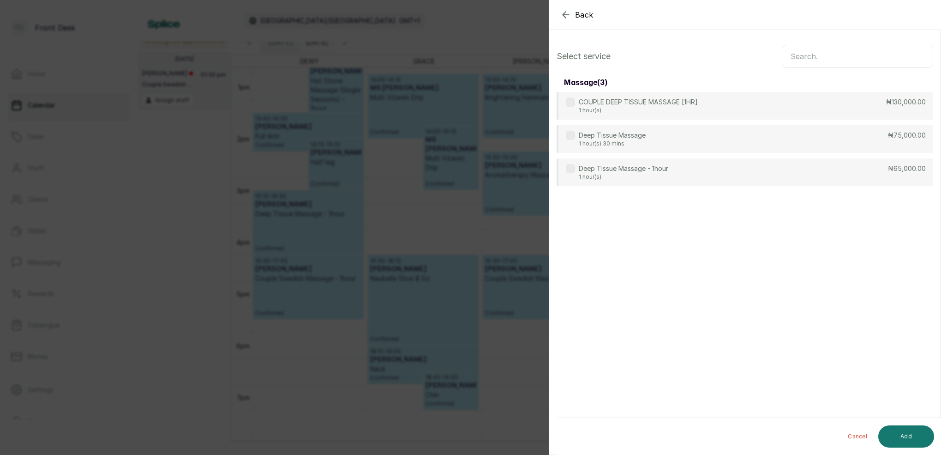
click at [814, 55] on input "text" at bounding box center [858, 56] width 150 height 23
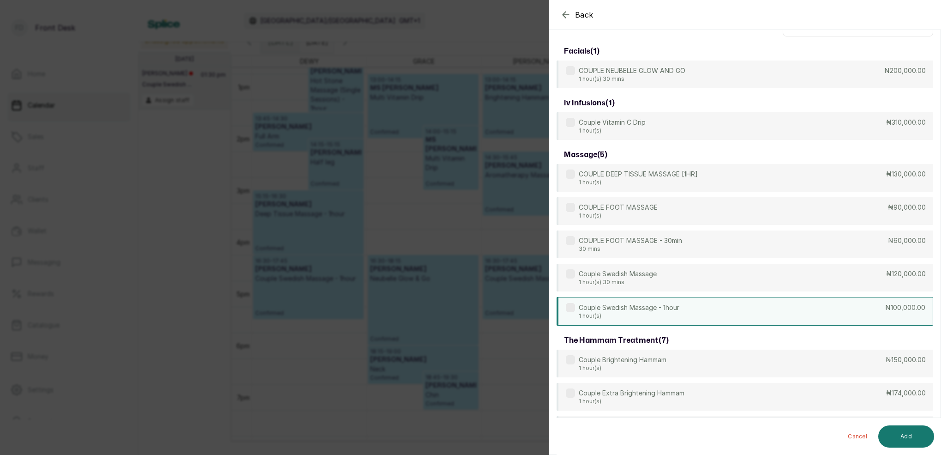
scroll to position [34, 0]
type input "couple"
click at [688, 308] on div "Couple Swedish Massage - 1hour 1 hour(s) ₦100,000.00" at bounding box center [745, 308] width 377 height 29
click at [916, 439] on button "Add" at bounding box center [907, 436] width 56 height 22
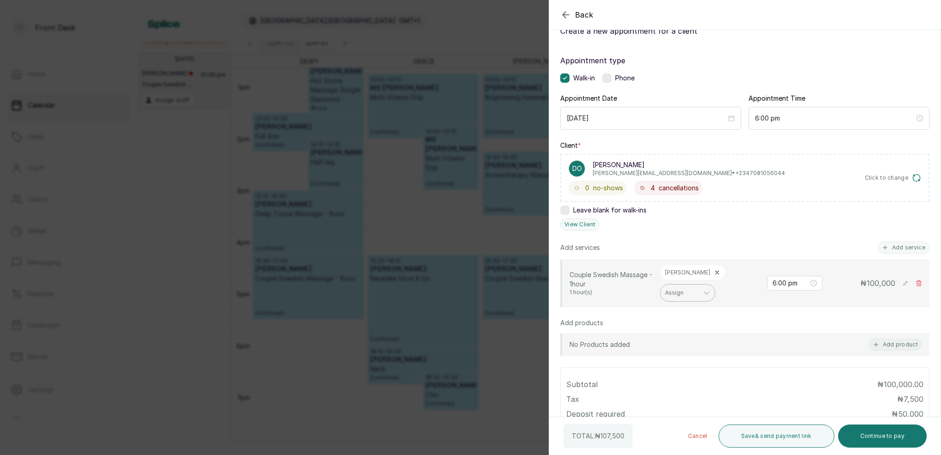
click at [694, 289] on div "Assign" at bounding box center [679, 292] width 29 height 6
click at [716, 319] on div "SARAH S" at bounding box center [724, 327] width 92 height 17
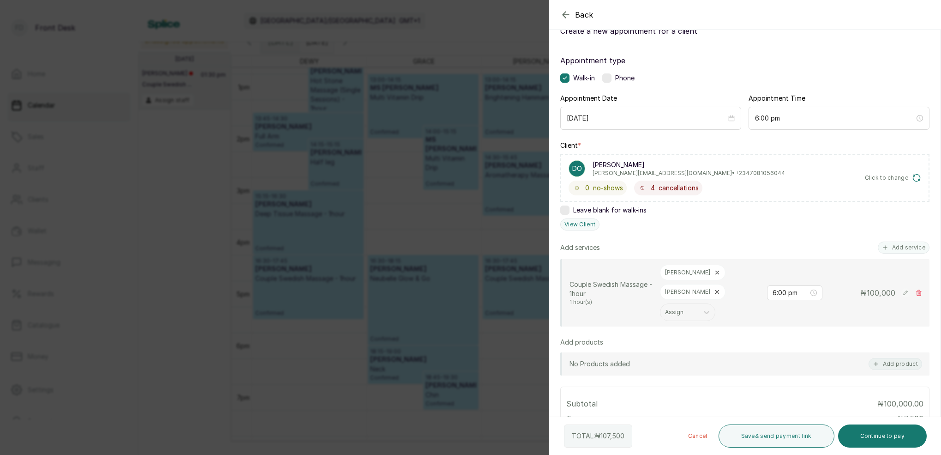
drag, startPoint x: 898, startPoint y: 436, endPoint x: 899, endPoint y: 424, distance: 12.0
click at [898, 436] on button "Continue to pay" at bounding box center [882, 435] width 89 height 23
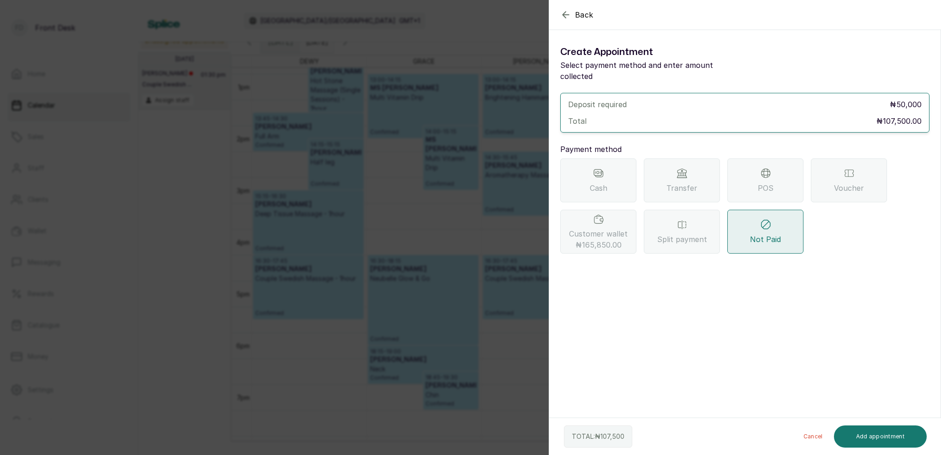
click at [691, 182] on span "Transfer" at bounding box center [682, 187] width 31 height 11
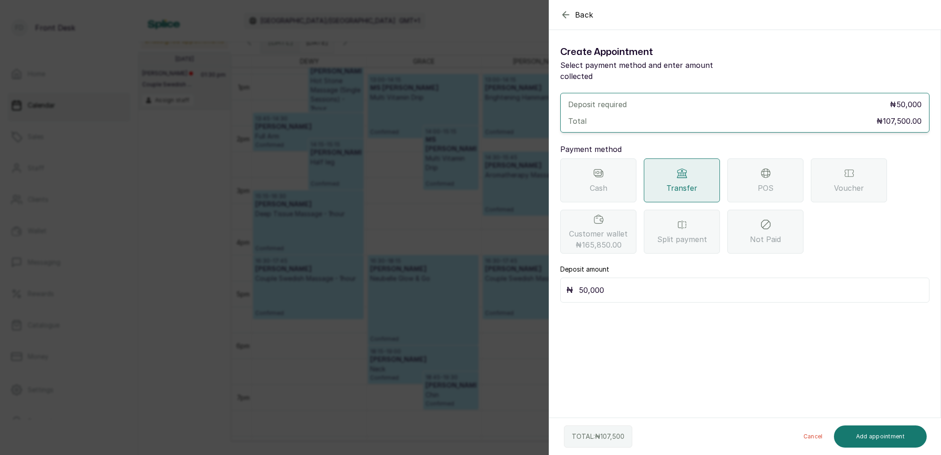
click at [620, 283] on input "50,000" at bounding box center [751, 289] width 345 height 13
type input "5"
type input "107,500"
click at [904, 436] on button "Add appointment" at bounding box center [880, 436] width 93 height 22
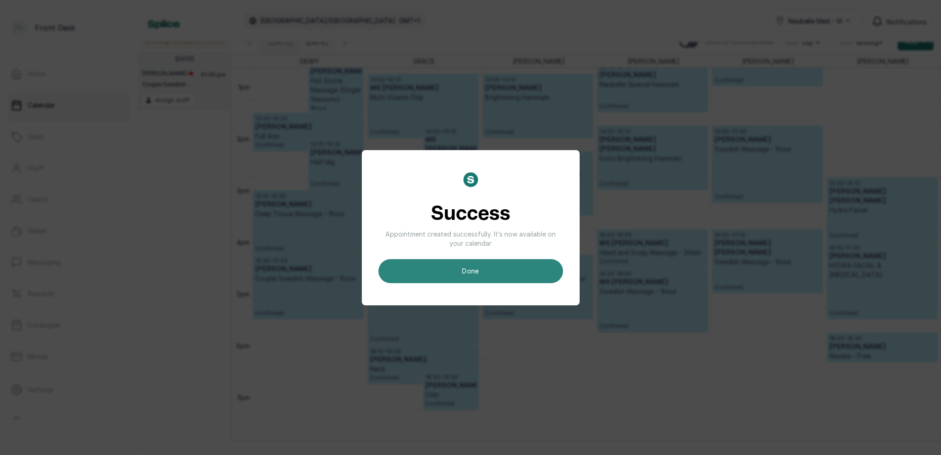
click at [486, 275] on button "done" at bounding box center [471, 271] width 185 height 24
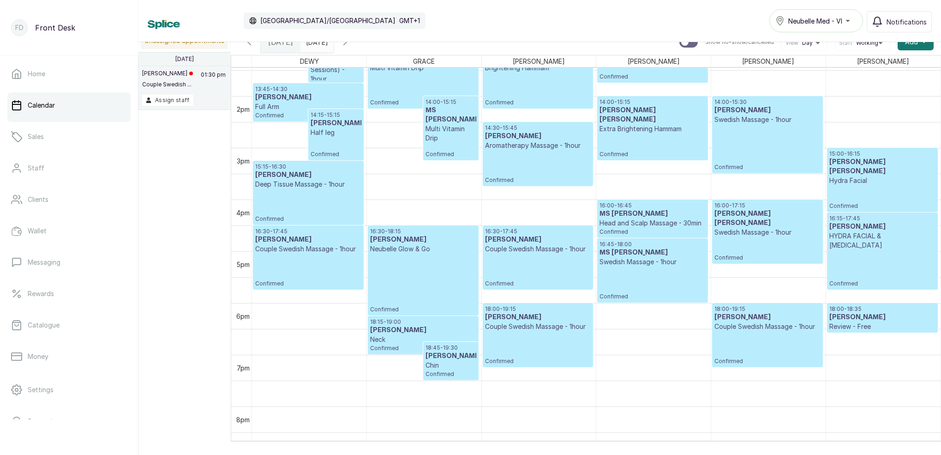
scroll to position [696, 0]
click at [316, 42] on input "27/08/2025" at bounding box center [308, 40] width 15 height 16
click at [101, 187] on link "Clients" at bounding box center [68, 200] width 123 height 26
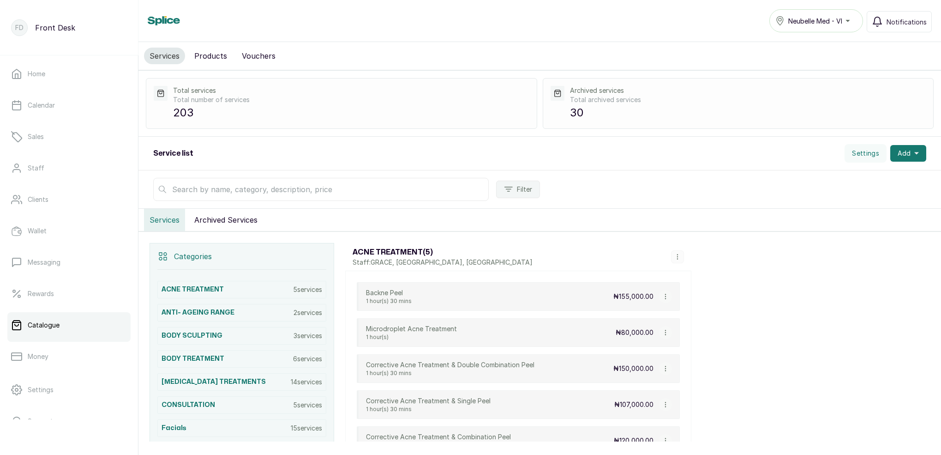
click at [228, 189] on input "text" at bounding box center [321, 189] width 336 height 23
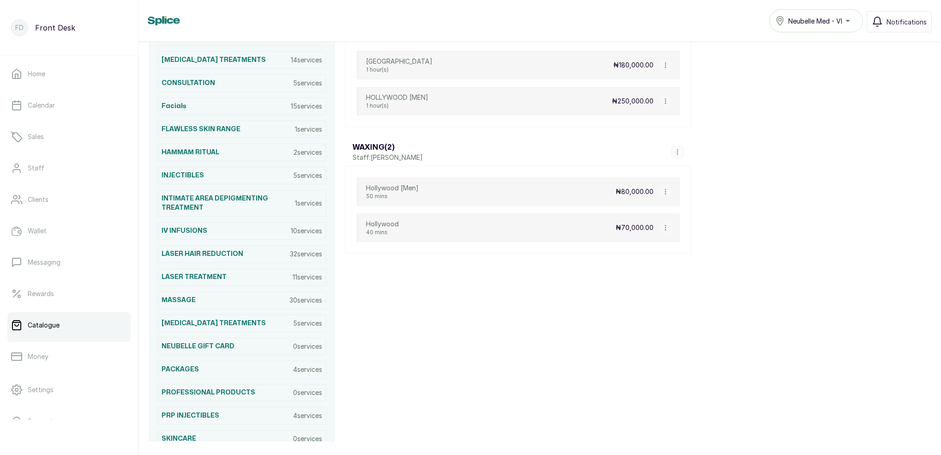
scroll to position [322, 0]
type input "[PERSON_NAME]"
click at [58, 113] on link "Calendar" at bounding box center [68, 105] width 123 height 26
